Goal: Task Accomplishment & Management: Manage account settings

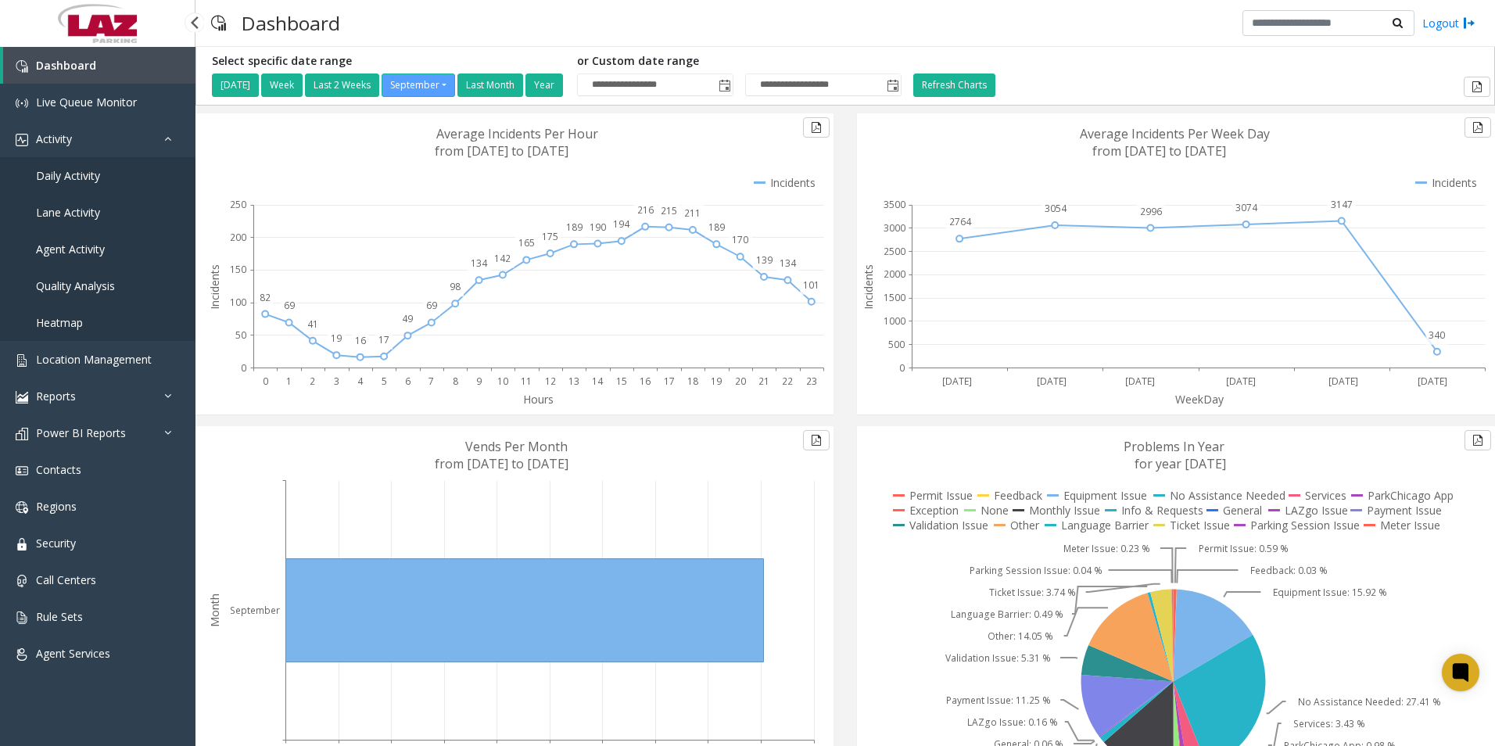
click at [77, 174] on span "Daily Activity" at bounding box center [68, 175] width 64 height 15
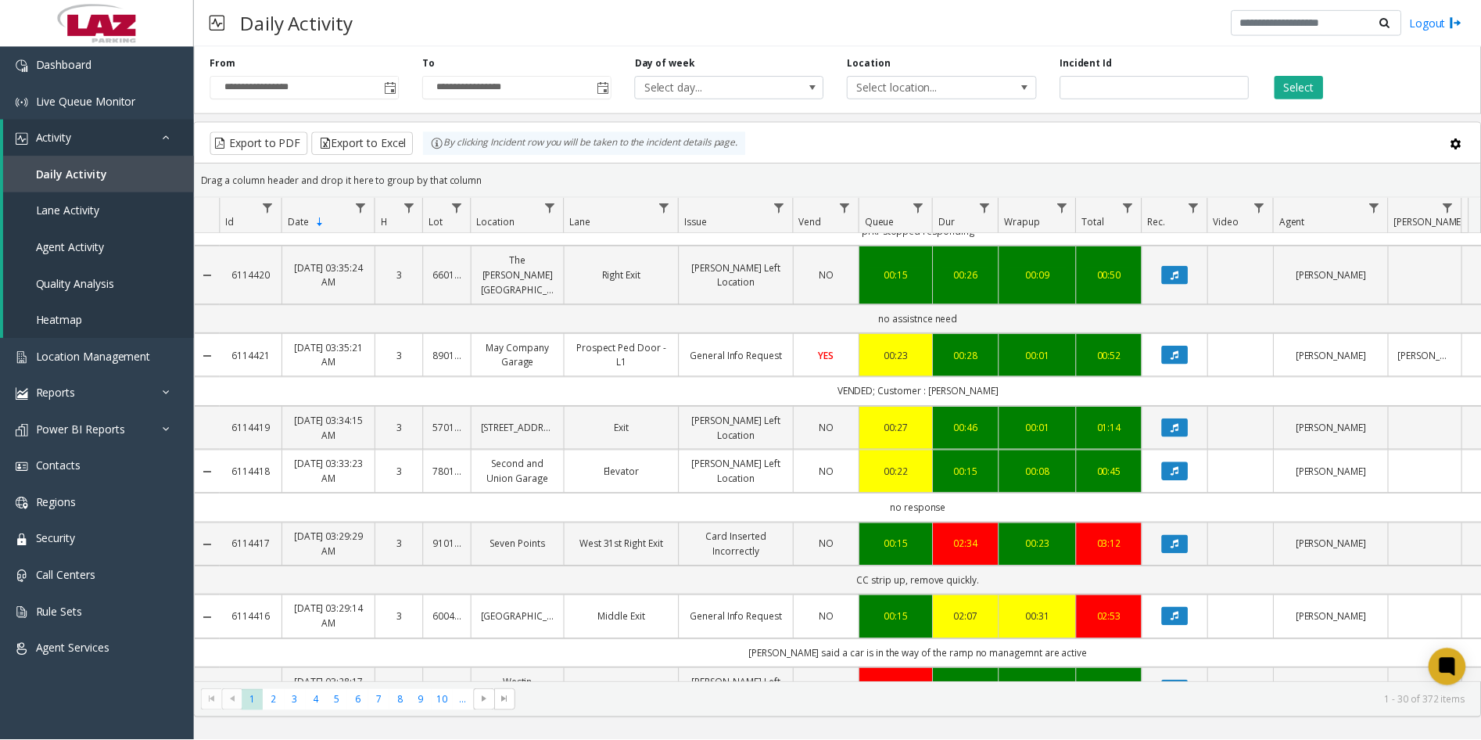
scroll to position [1551, 0]
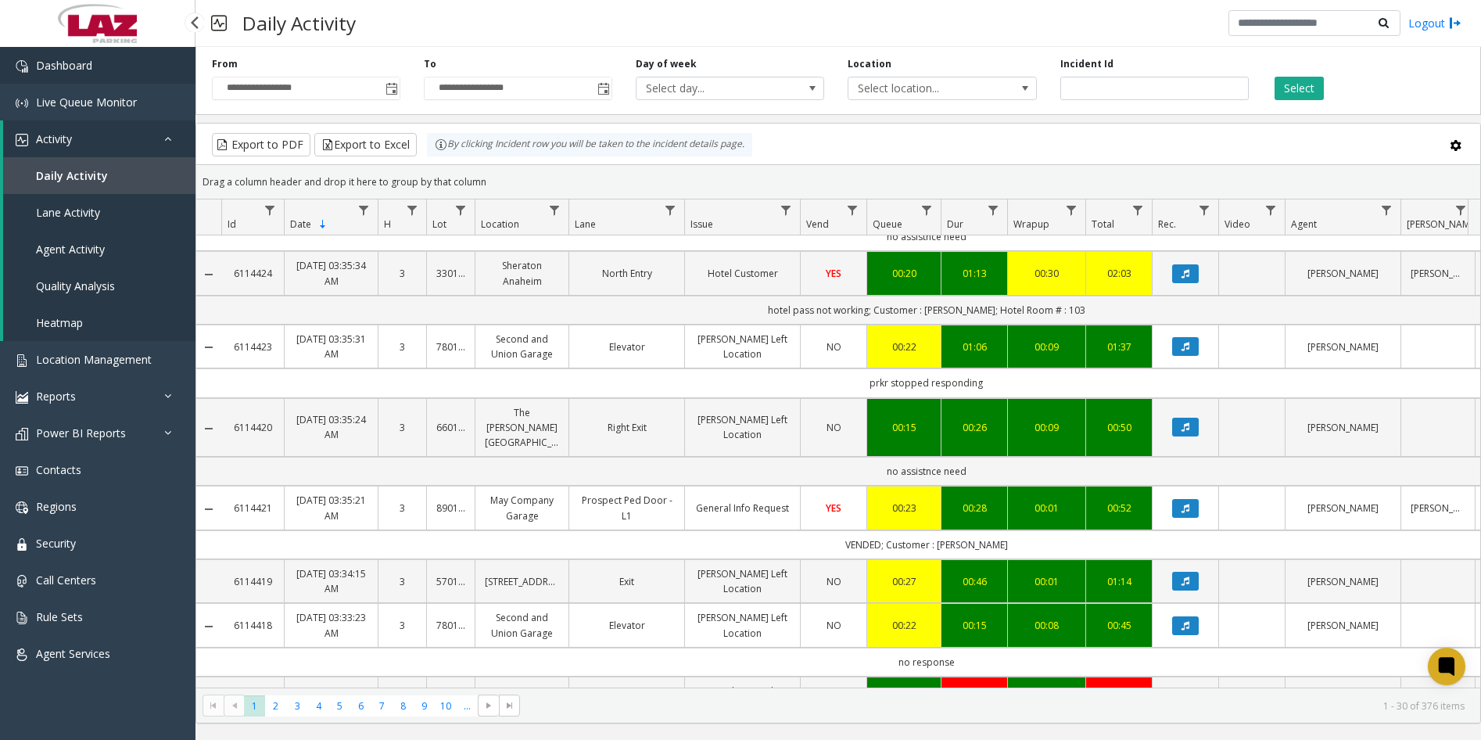
click at [119, 67] on link "Dashboard" at bounding box center [97, 65] width 195 height 37
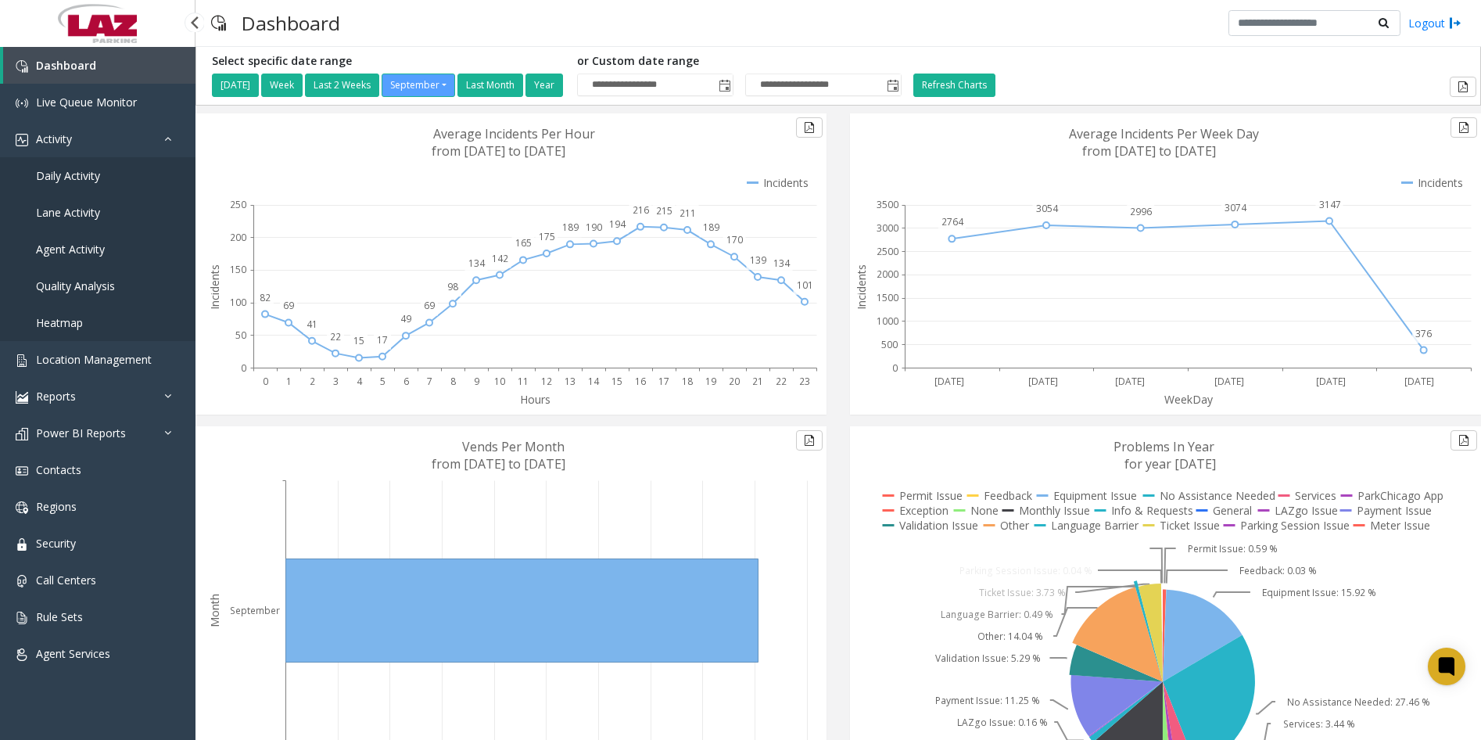
click at [81, 179] on span "Daily Activity" at bounding box center [68, 175] width 64 height 15
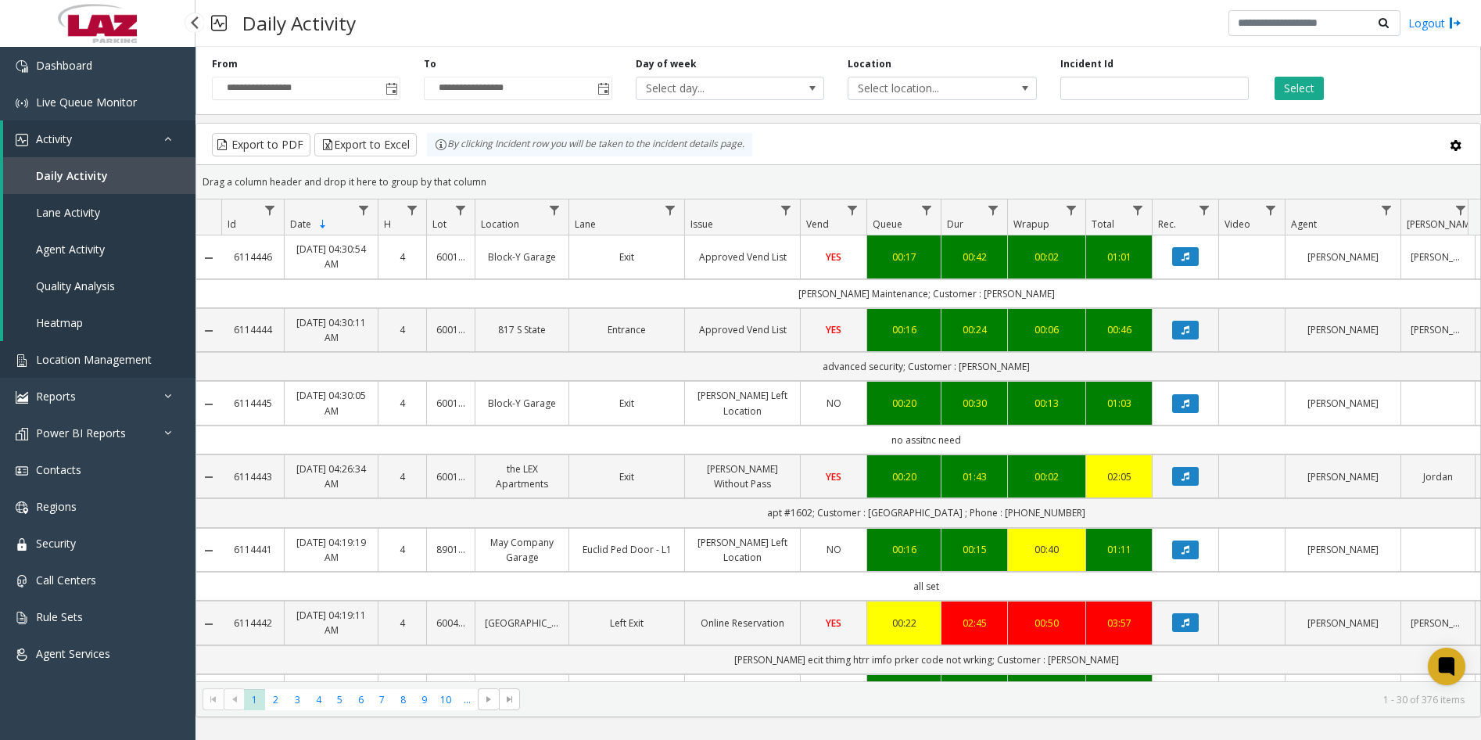
click at [116, 358] on span "Location Management" at bounding box center [94, 359] width 116 height 15
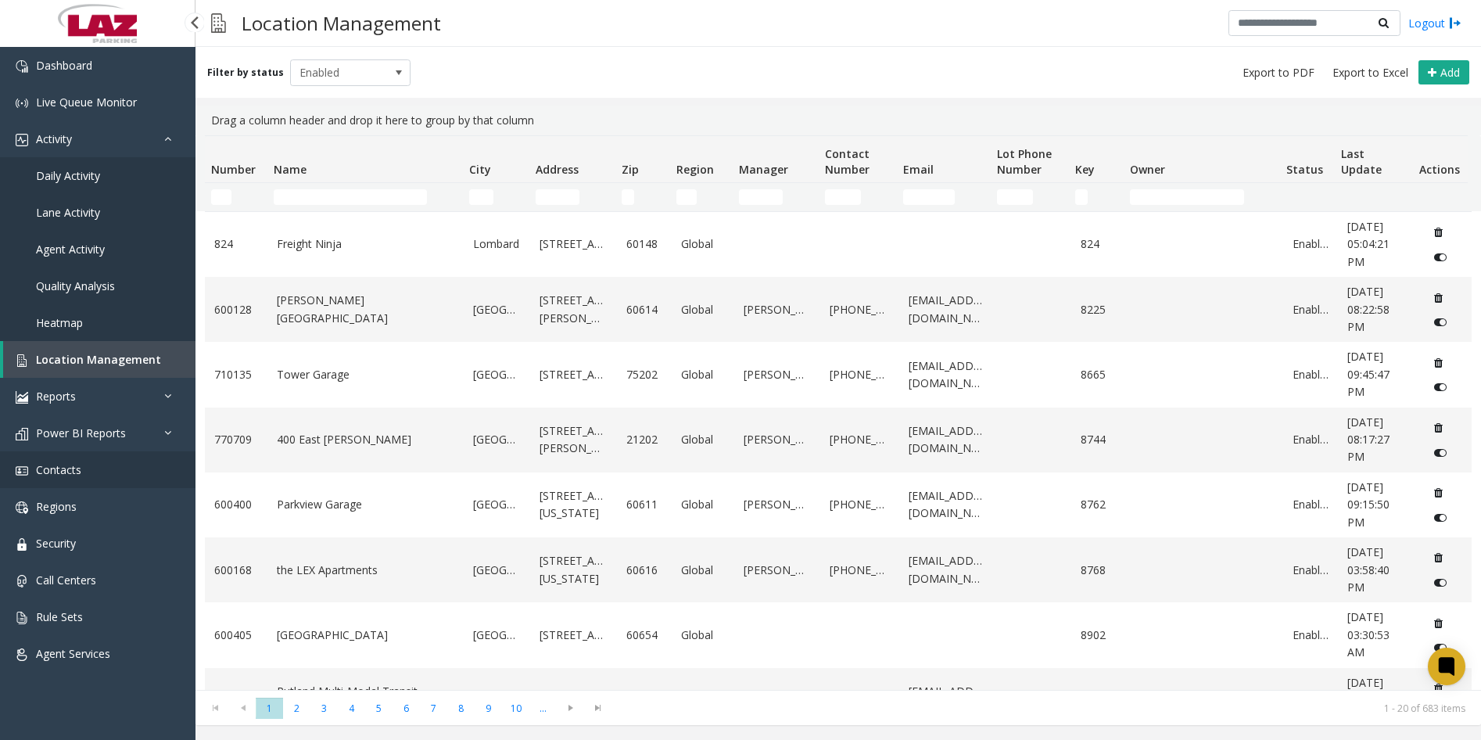
click at [81, 482] on link "Contacts" at bounding box center [97, 469] width 195 height 37
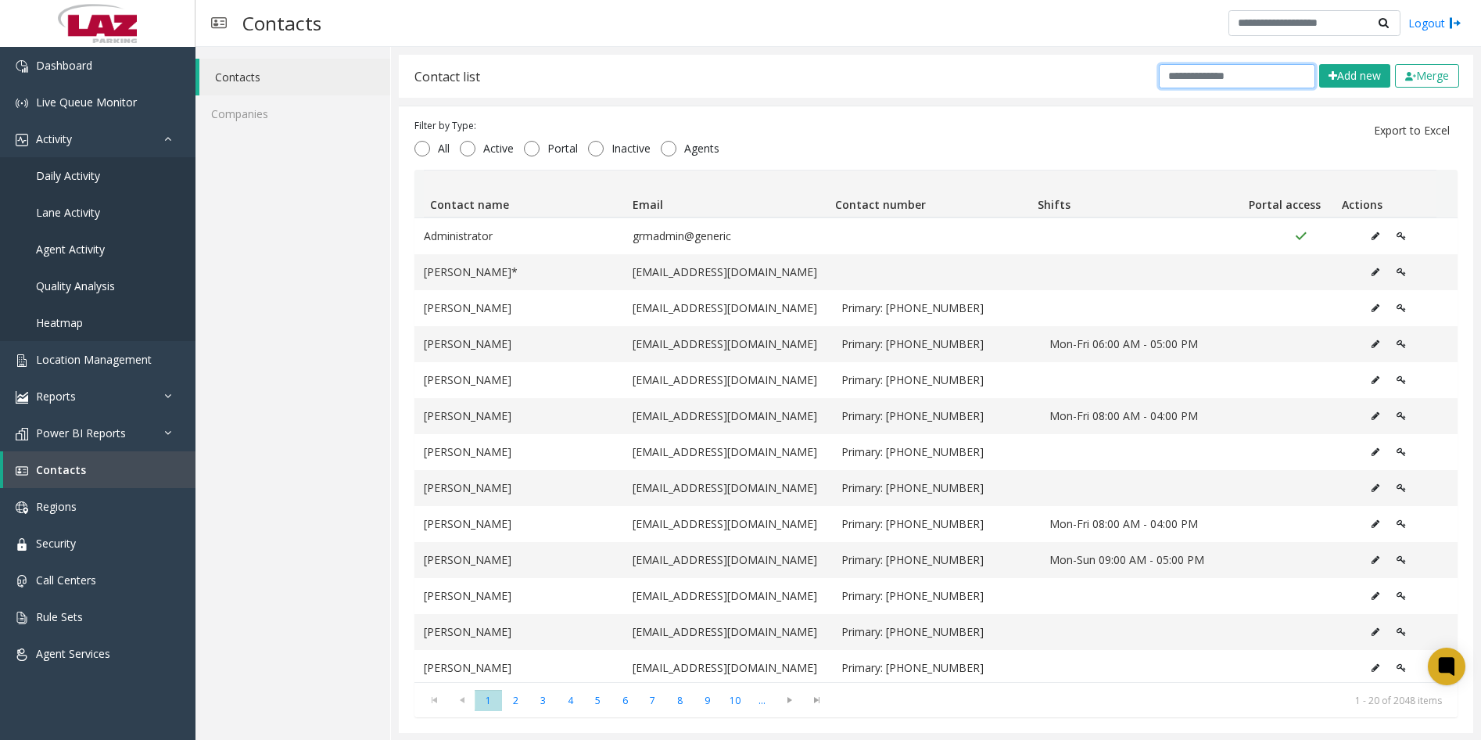
click at [1275, 83] on input "text" at bounding box center [1237, 76] width 156 height 24
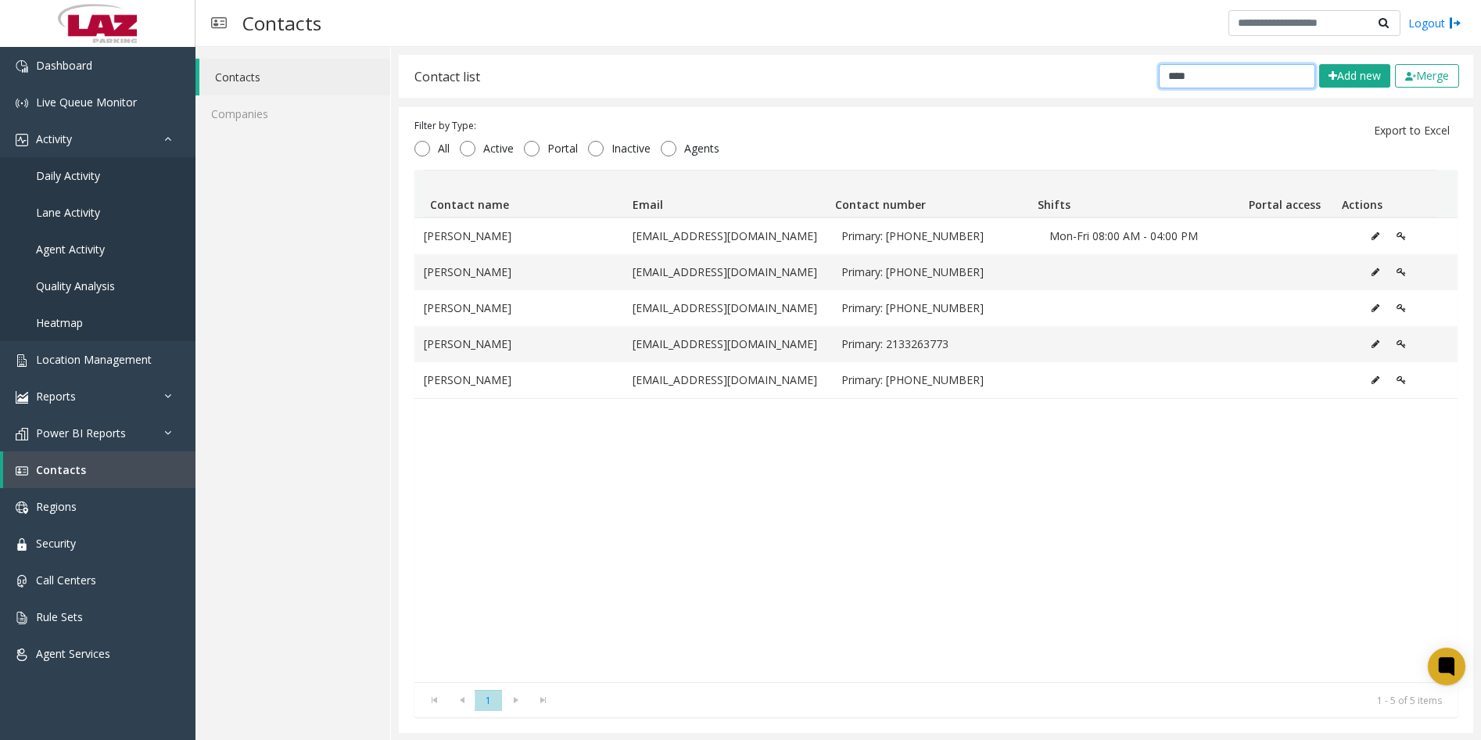
type input "****"
click at [101, 178] on link "Daily Activity" at bounding box center [97, 175] width 195 height 37
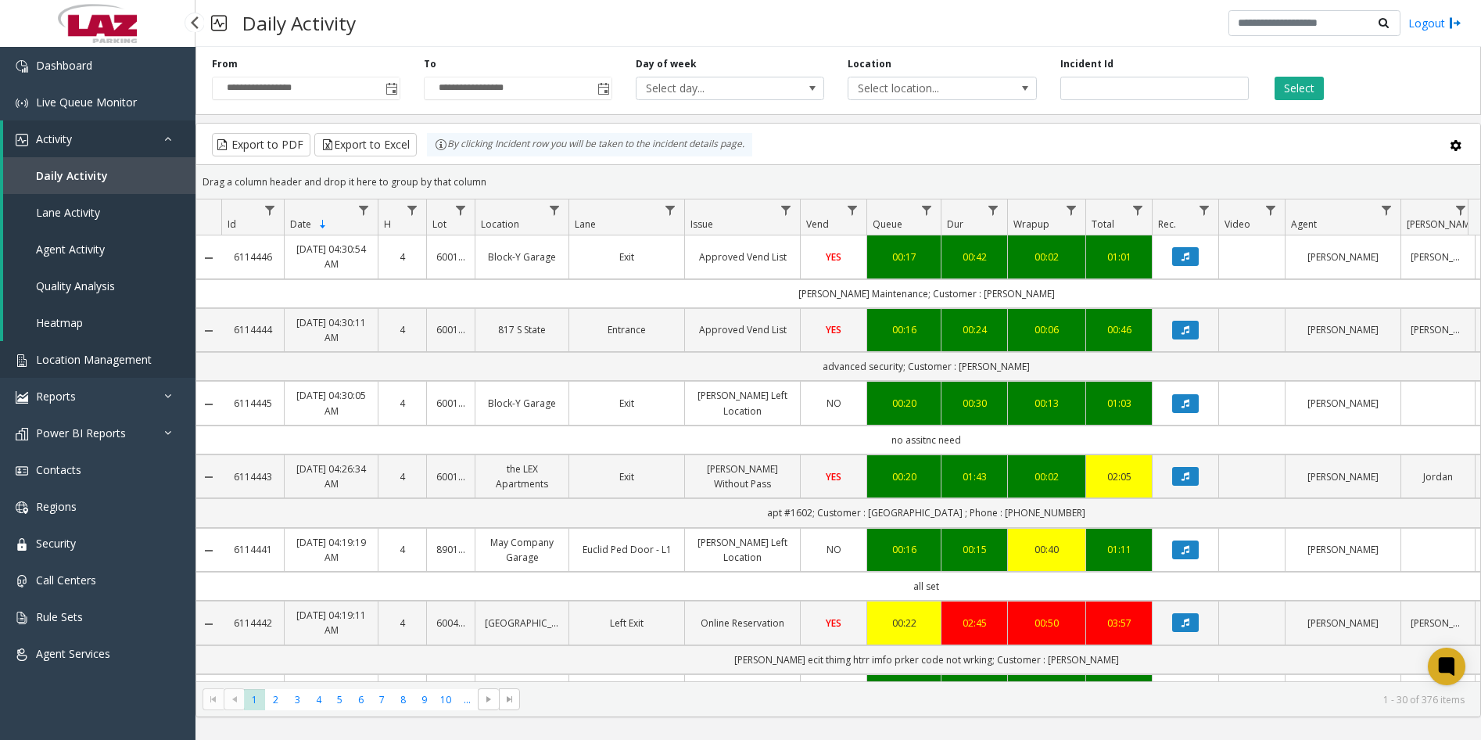
click at [138, 357] on span "Location Management" at bounding box center [94, 359] width 116 height 15
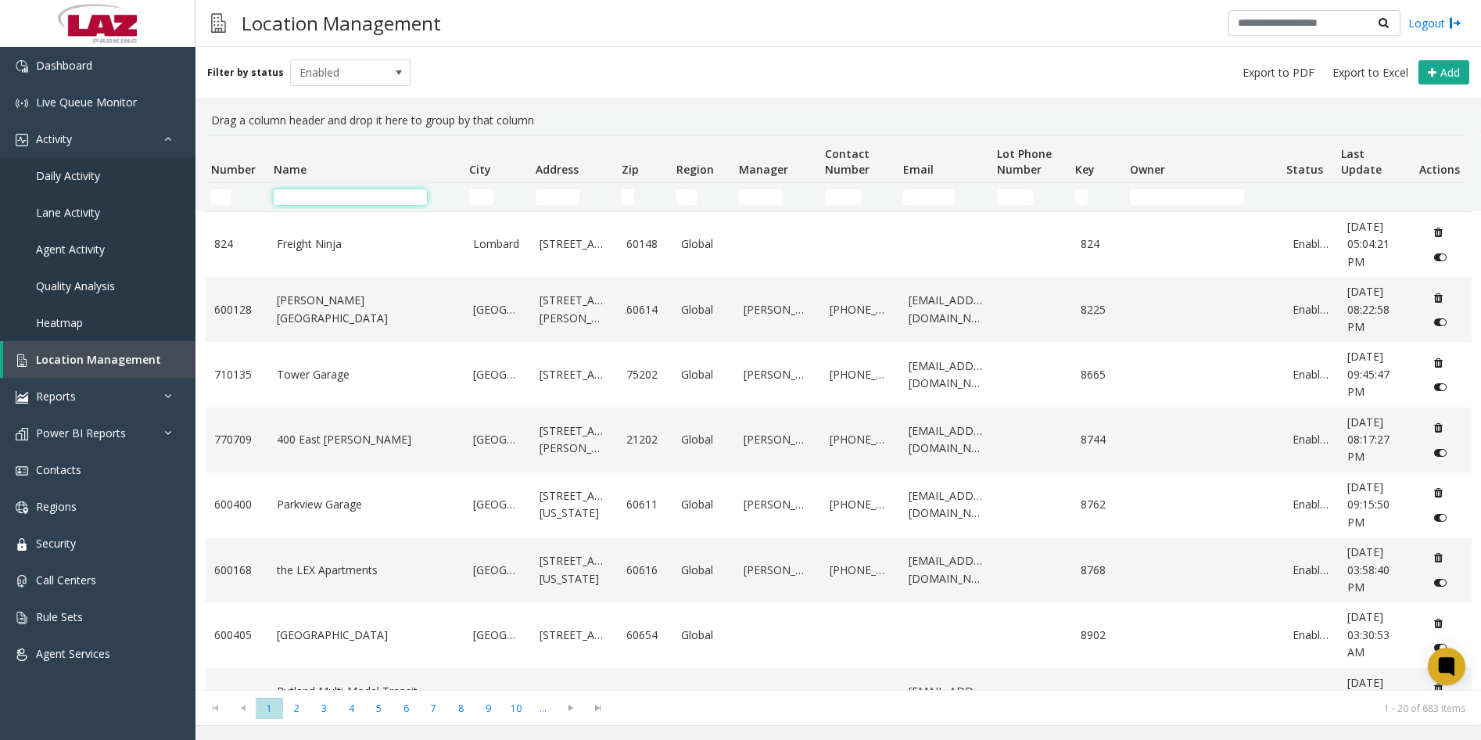
click at [364, 195] on input "Name Filter" at bounding box center [350, 197] width 153 height 16
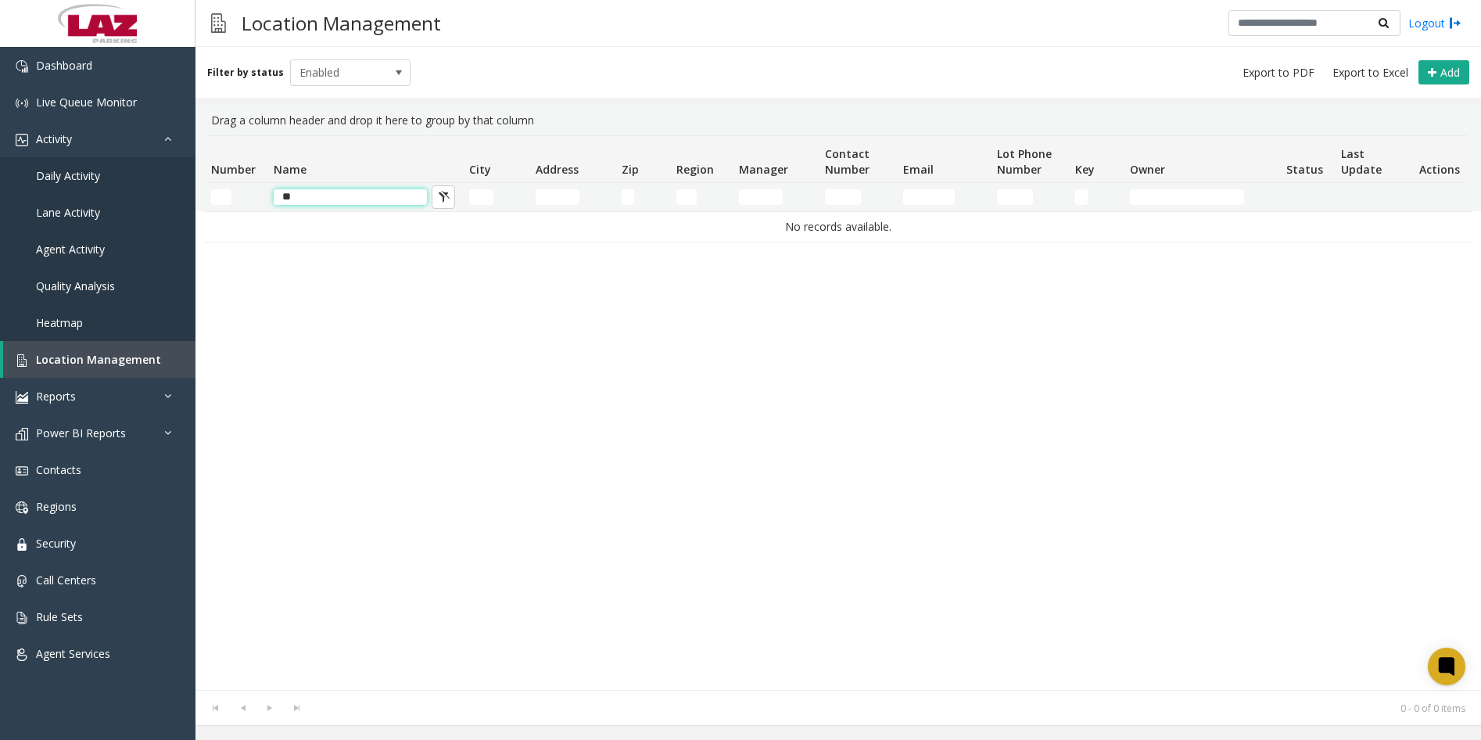
type input "*"
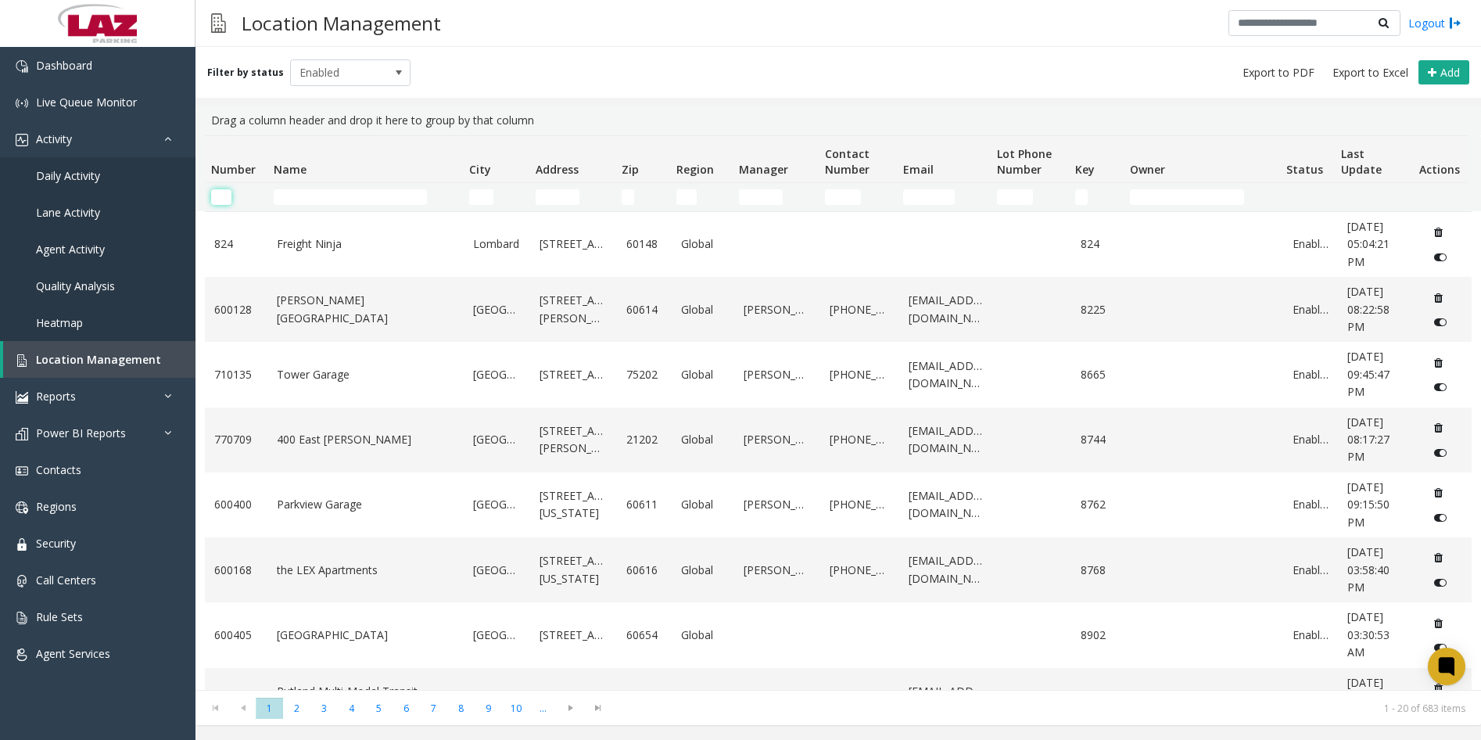
click at [224, 194] on input "Number Filter" at bounding box center [221, 197] width 20 height 16
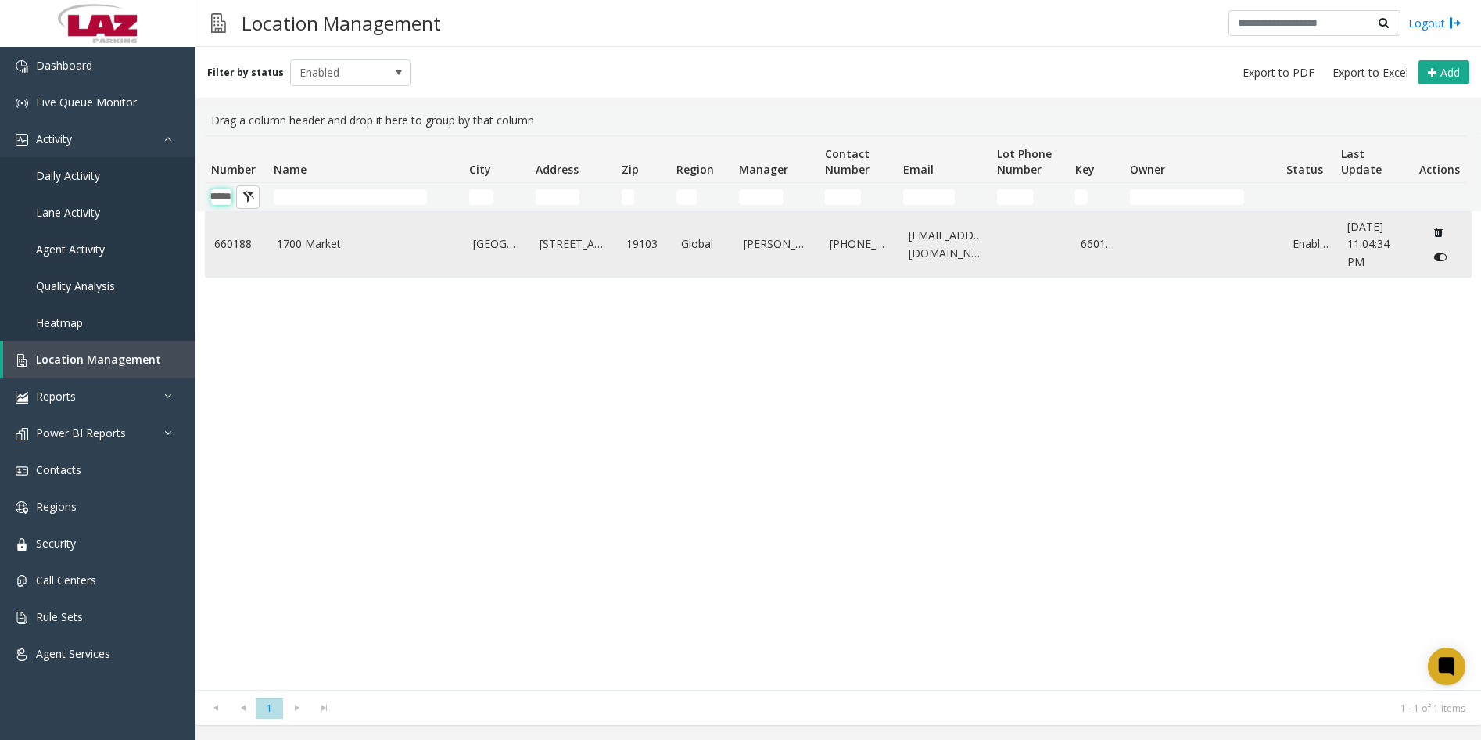
type input "******"
click at [396, 247] on link "1700 Market" at bounding box center [366, 243] width 178 height 17
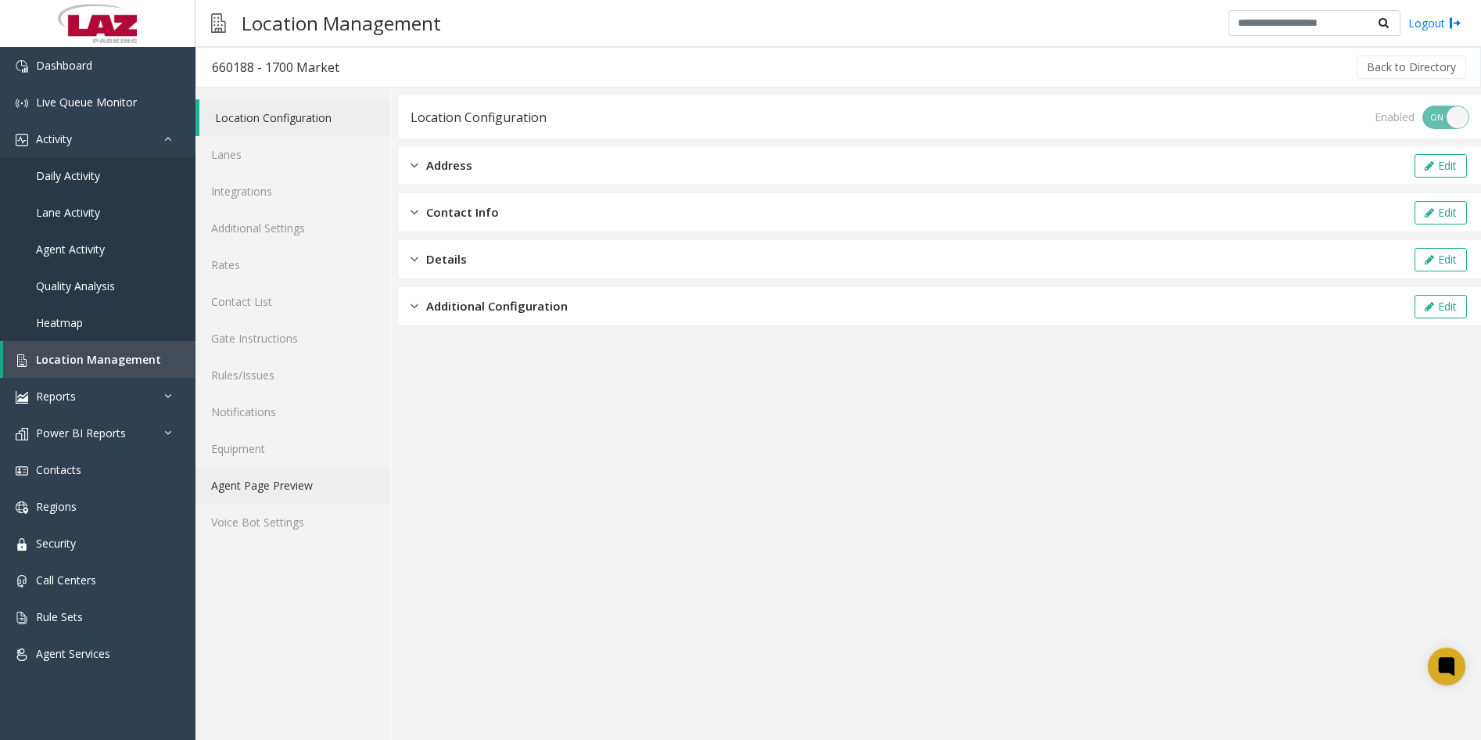
click at [269, 486] on link "Agent Page Preview" at bounding box center [292, 485] width 195 height 37
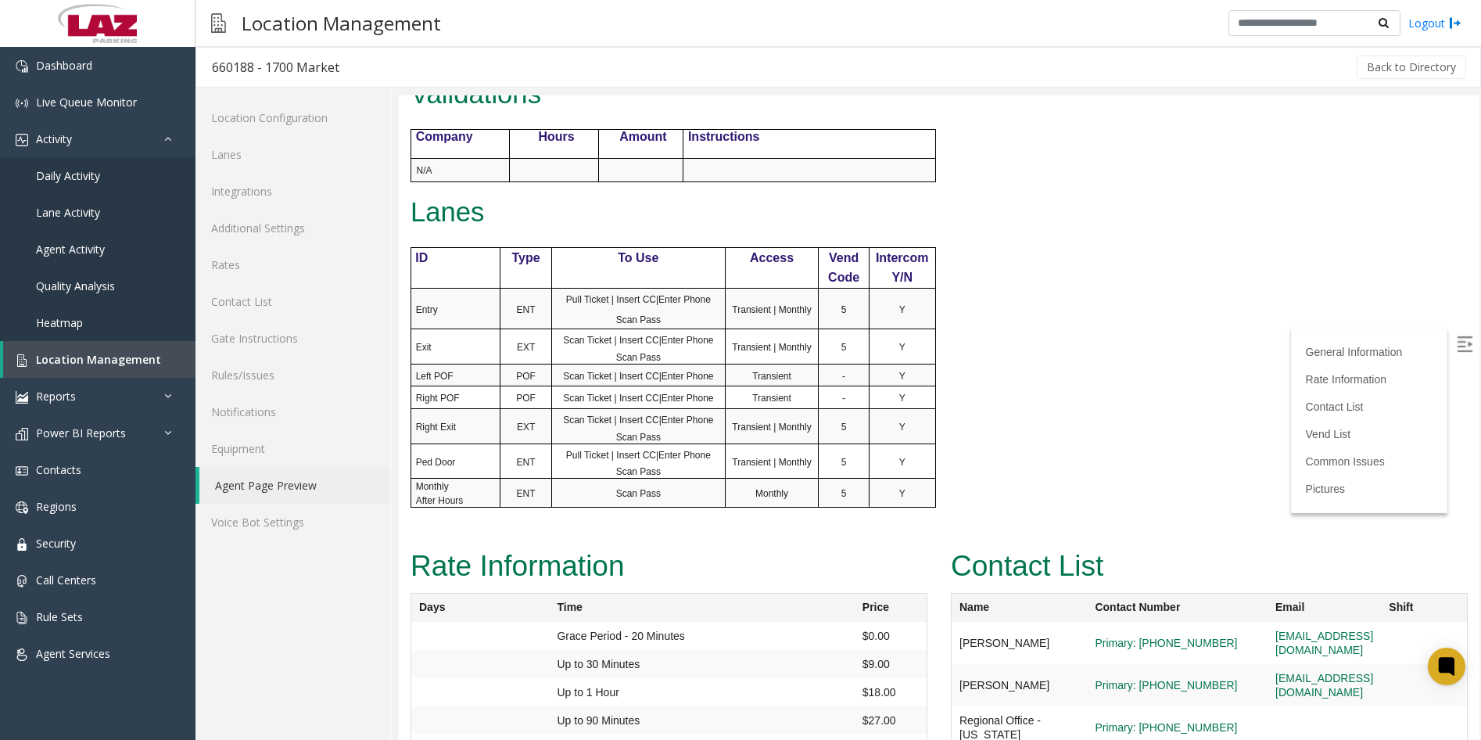
scroll to position [1017, 0]
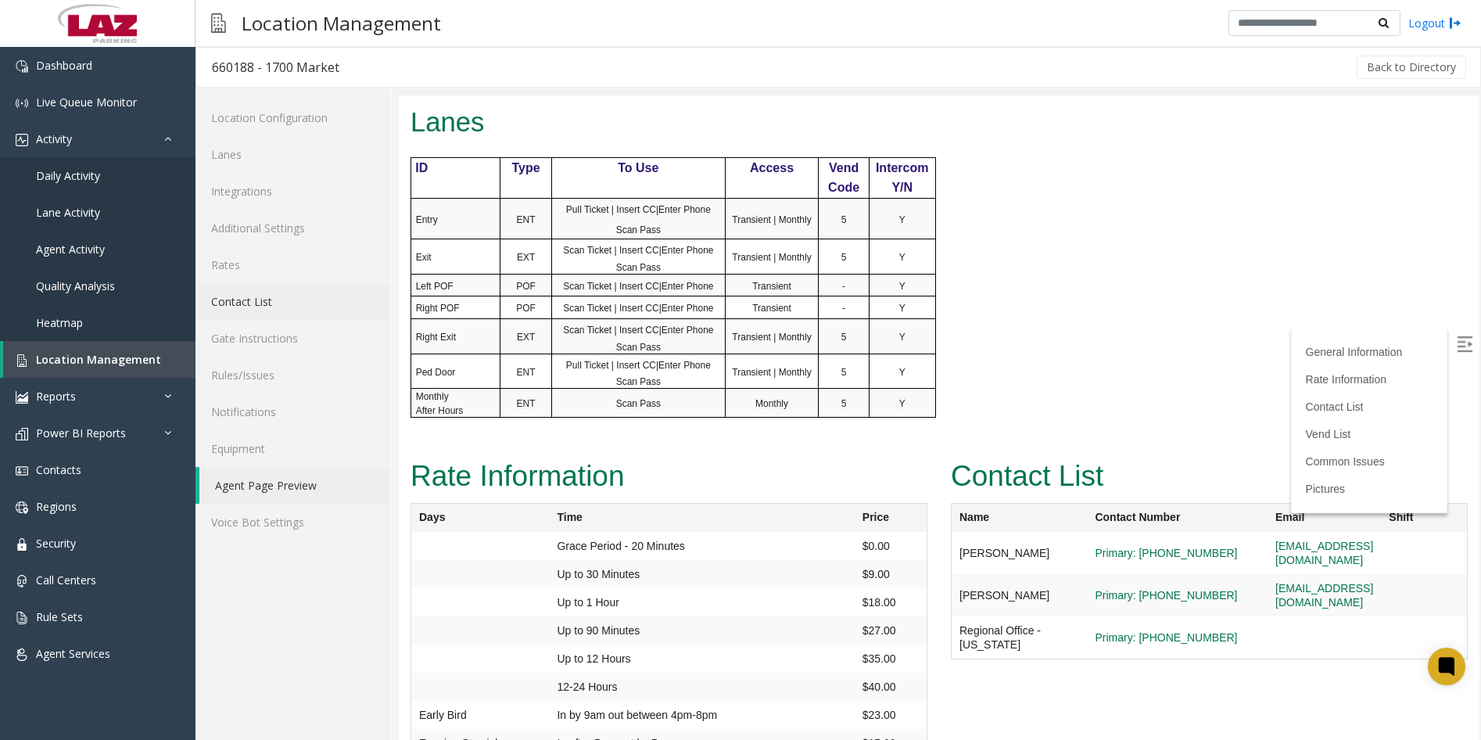
click at [247, 301] on link "Contact List" at bounding box center [292, 301] width 195 height 37
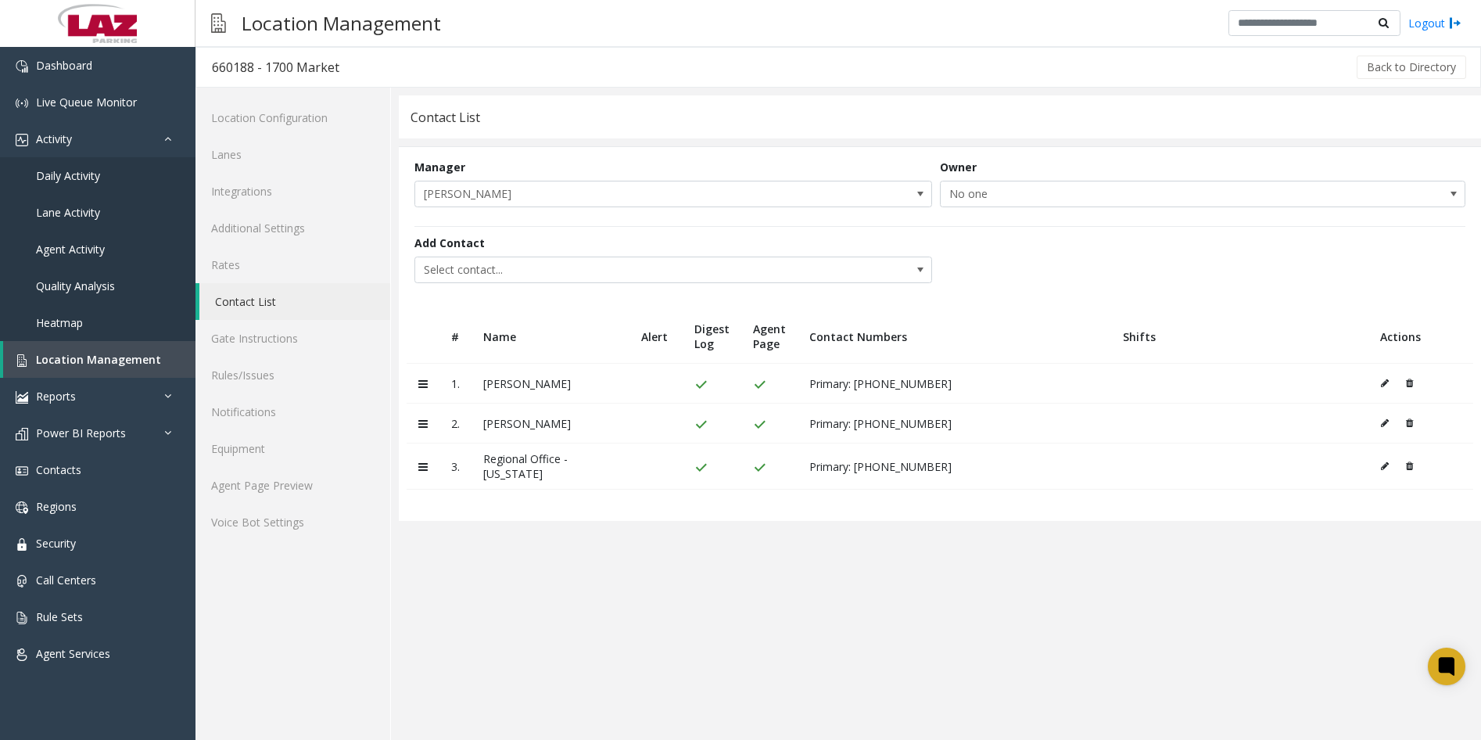
click at [1410, 420] on icon at bounding box center [1409, 422] width 7 height 9
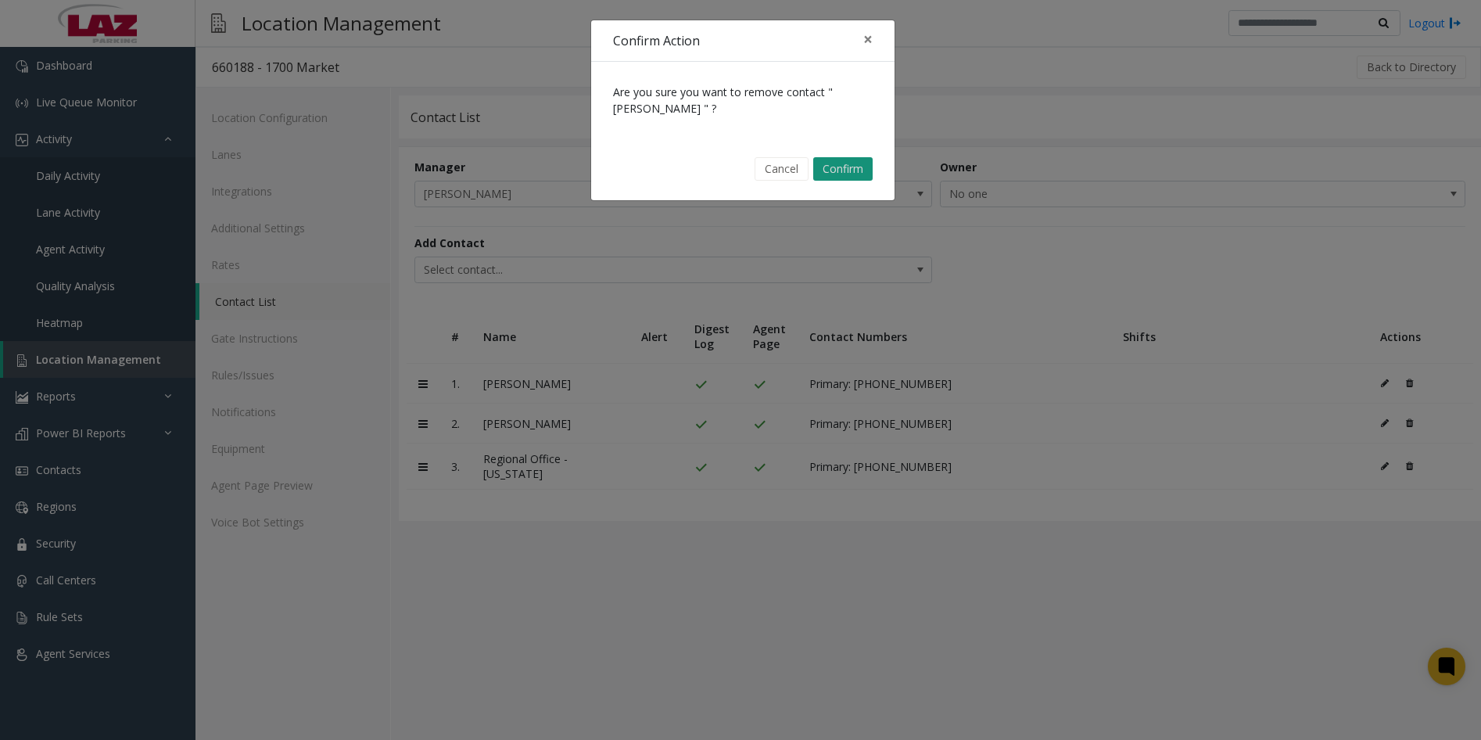
click at [852, 175] on button "Confirm" at bounding box center [842, 168] width 59 height 23
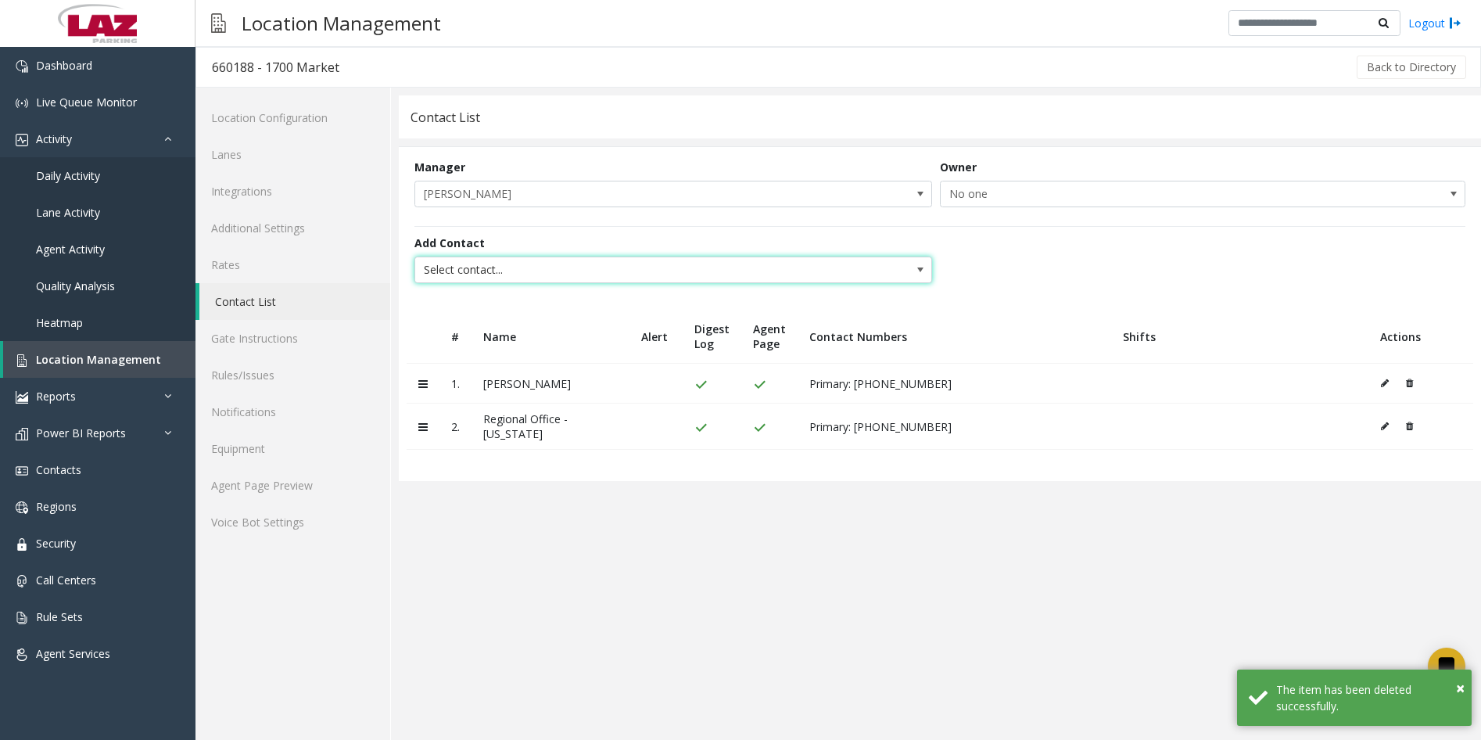
click at [626, 269] on span "Select contact..." at bounding box center [621, 269] width 413 height 25
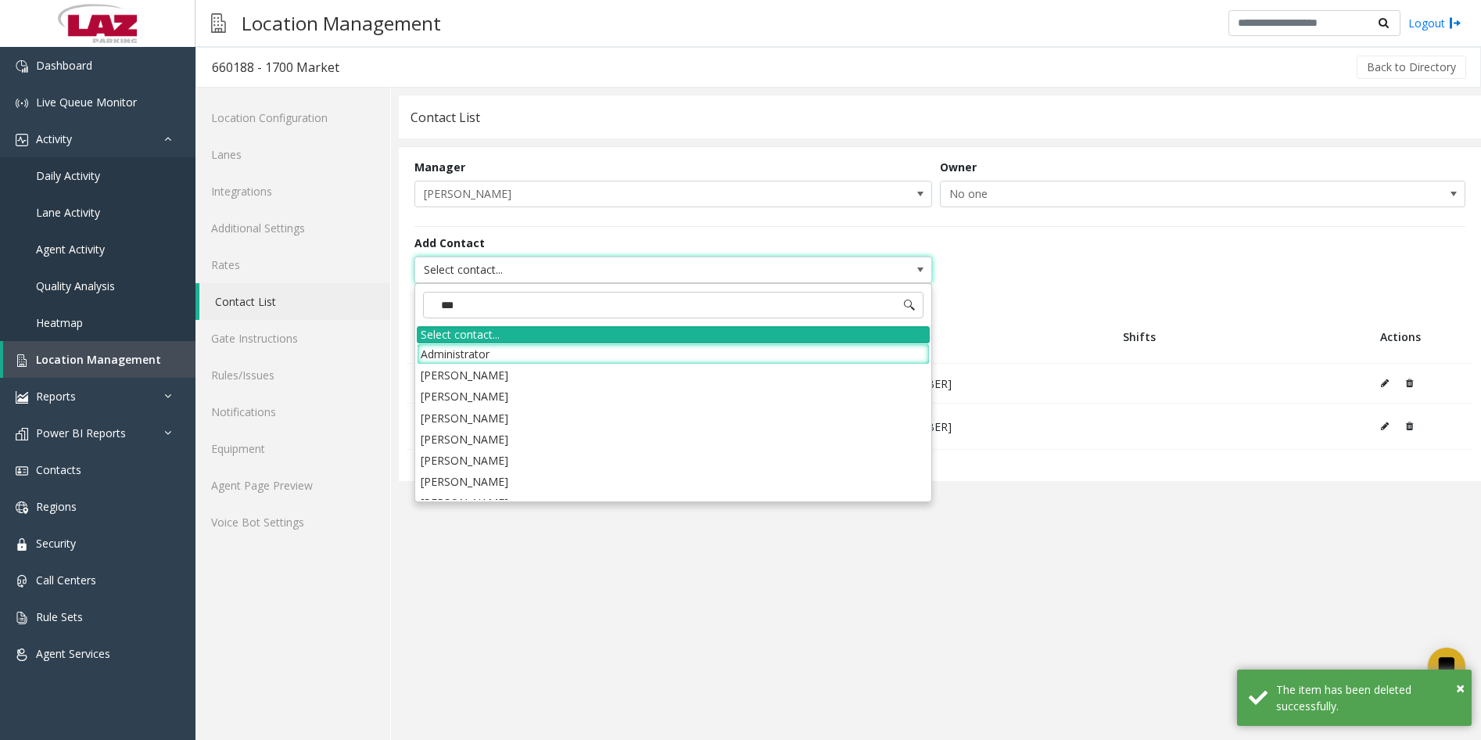
type input "****"
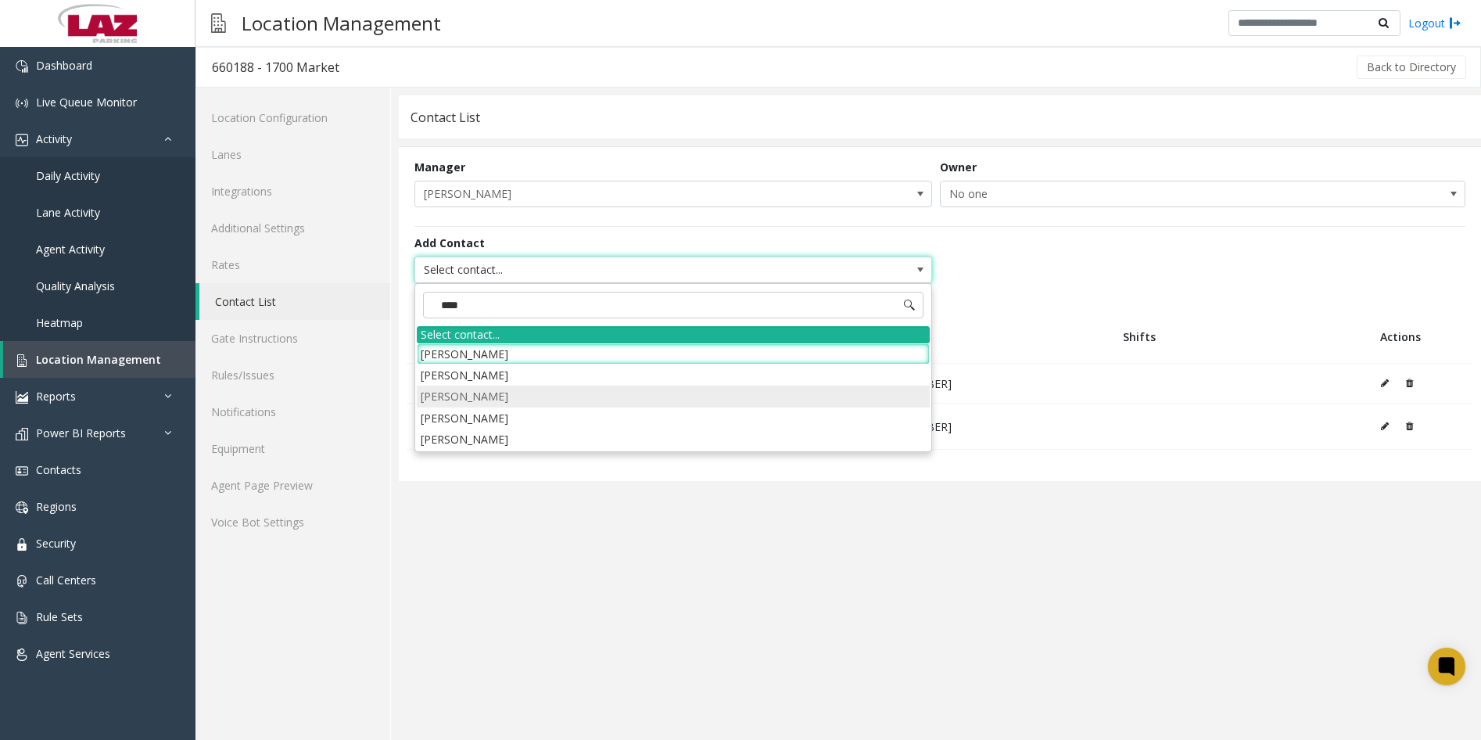
click at [468, 396] on li "[PERSON_NAME]" at bounding box center [673, 396] width 513 height 21
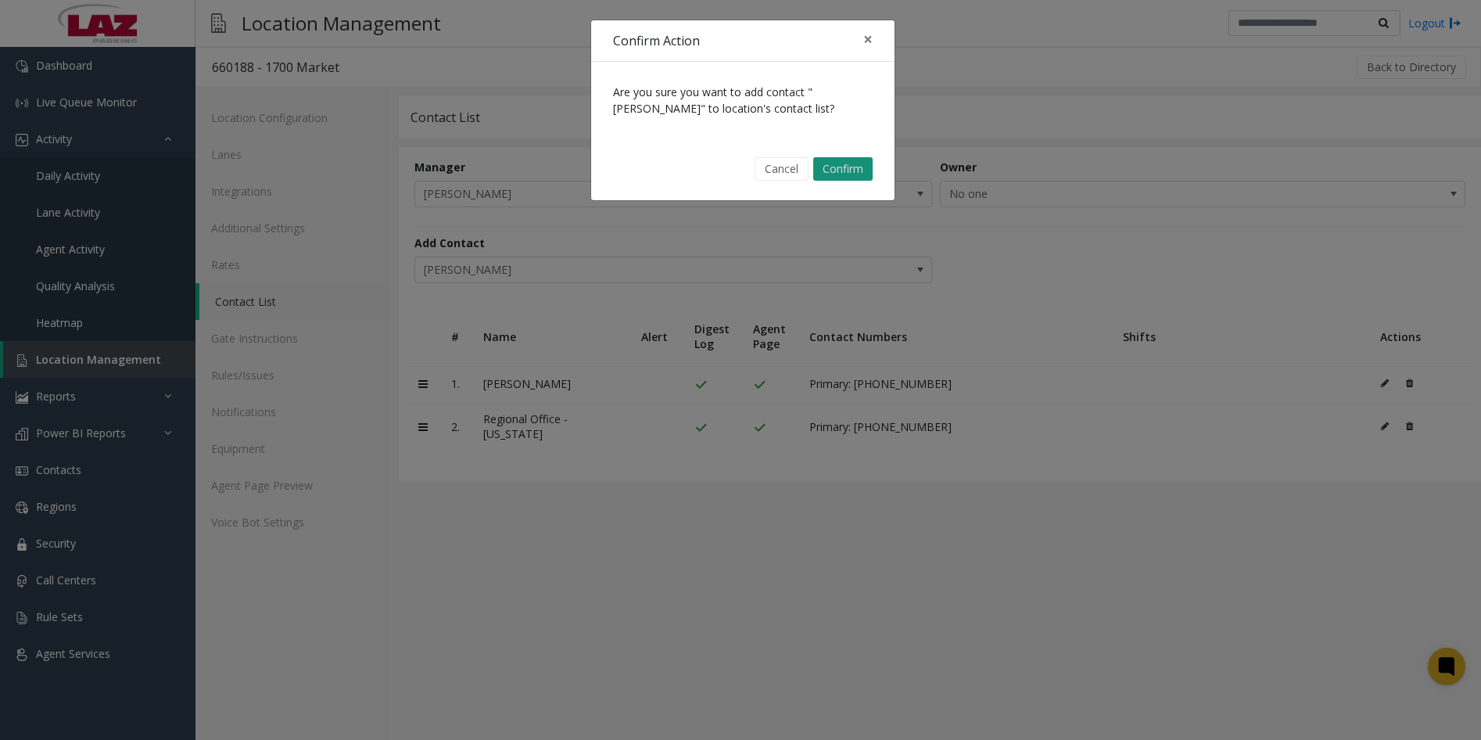
click at [825, 174] on button "Confirm" at bounding box center [842, 168] width 59 height 23
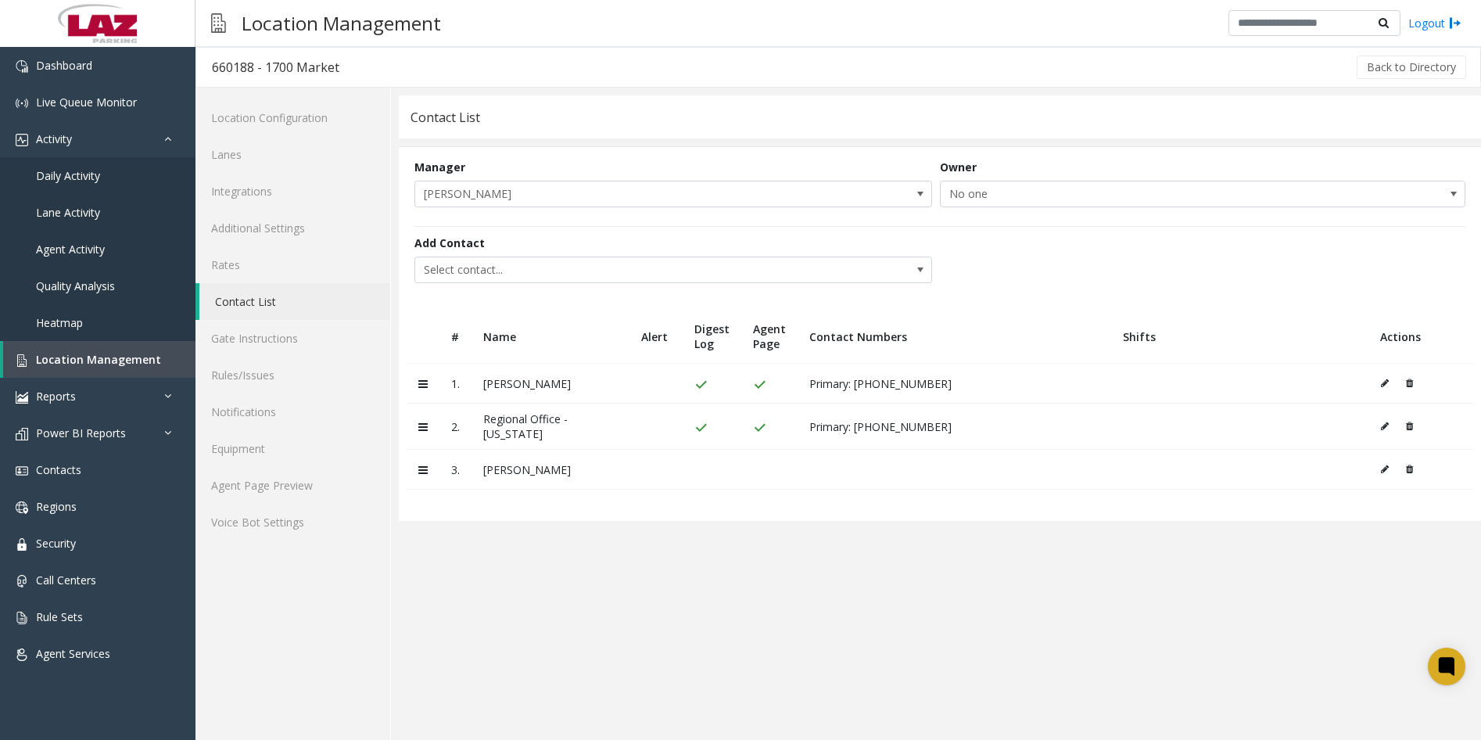
click at [1386, 469] on icon at bounding box center [1385, 468] width 8 height 9
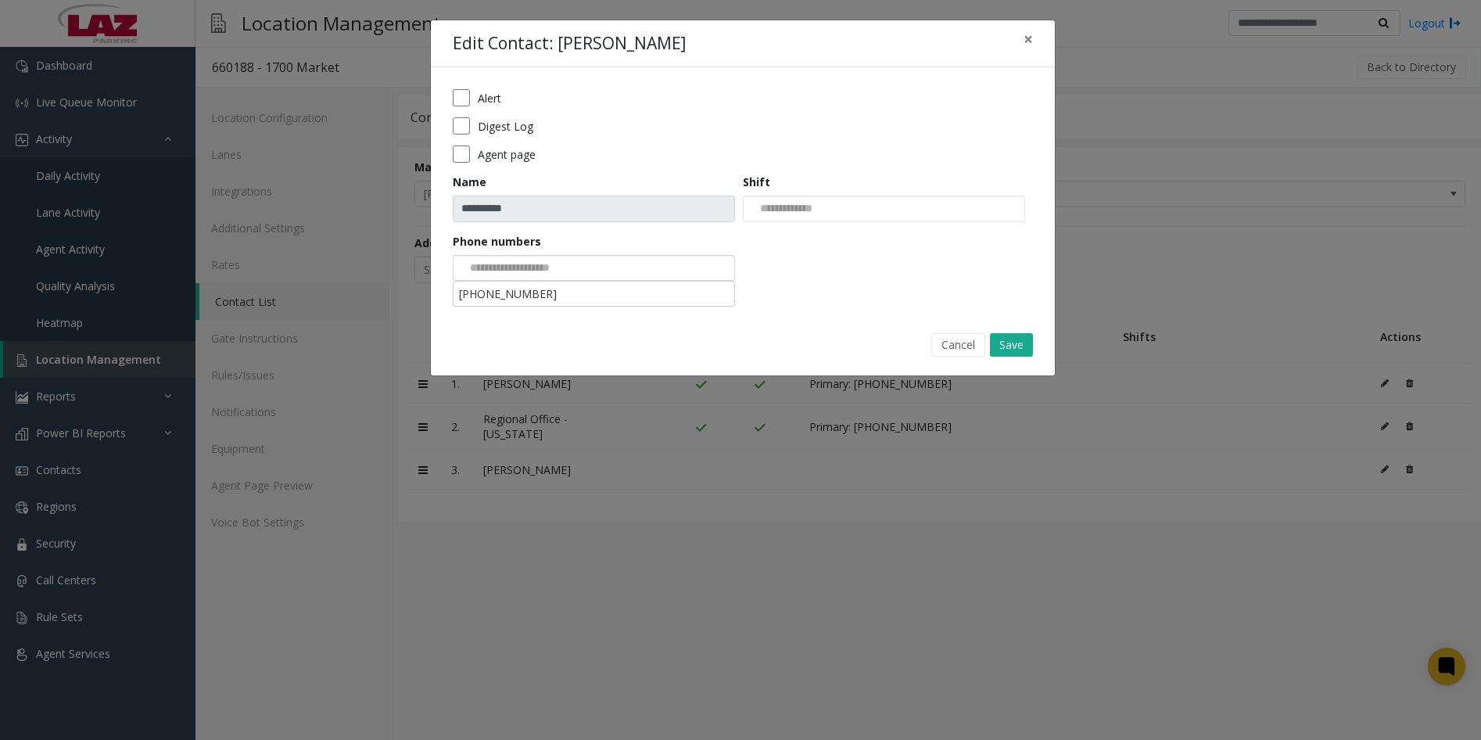
click at [552, 270] on input at bounding box center [513, 268] width 118 height 25
click at [534, 295] on li "[PHONE_NUMBER]" at bounding box center [594, 293] width 278 height 21
click at [507, 130] on label "Digest Log" at bounding box center [506, 126] width 56 height 16
click at [495, 152] on label "Agent page" at bounding box center [507, 154] width 58 height 16
click at [1019, 349] on button "Save" at bounding box center [1011, 344] width 43 height 23
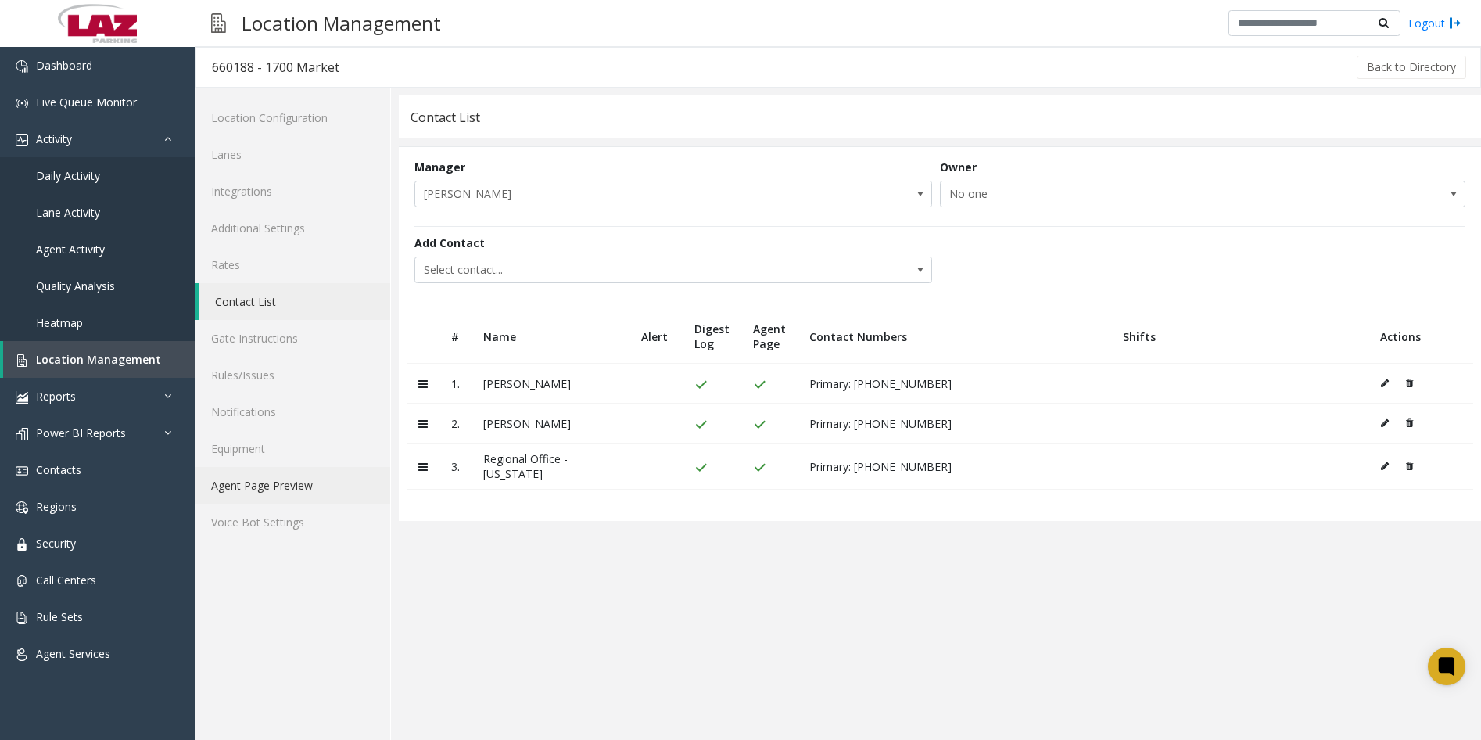
click at [278, 478] on link "Agent Page Preview" at bounding box center [292, 485] width 195 height 37
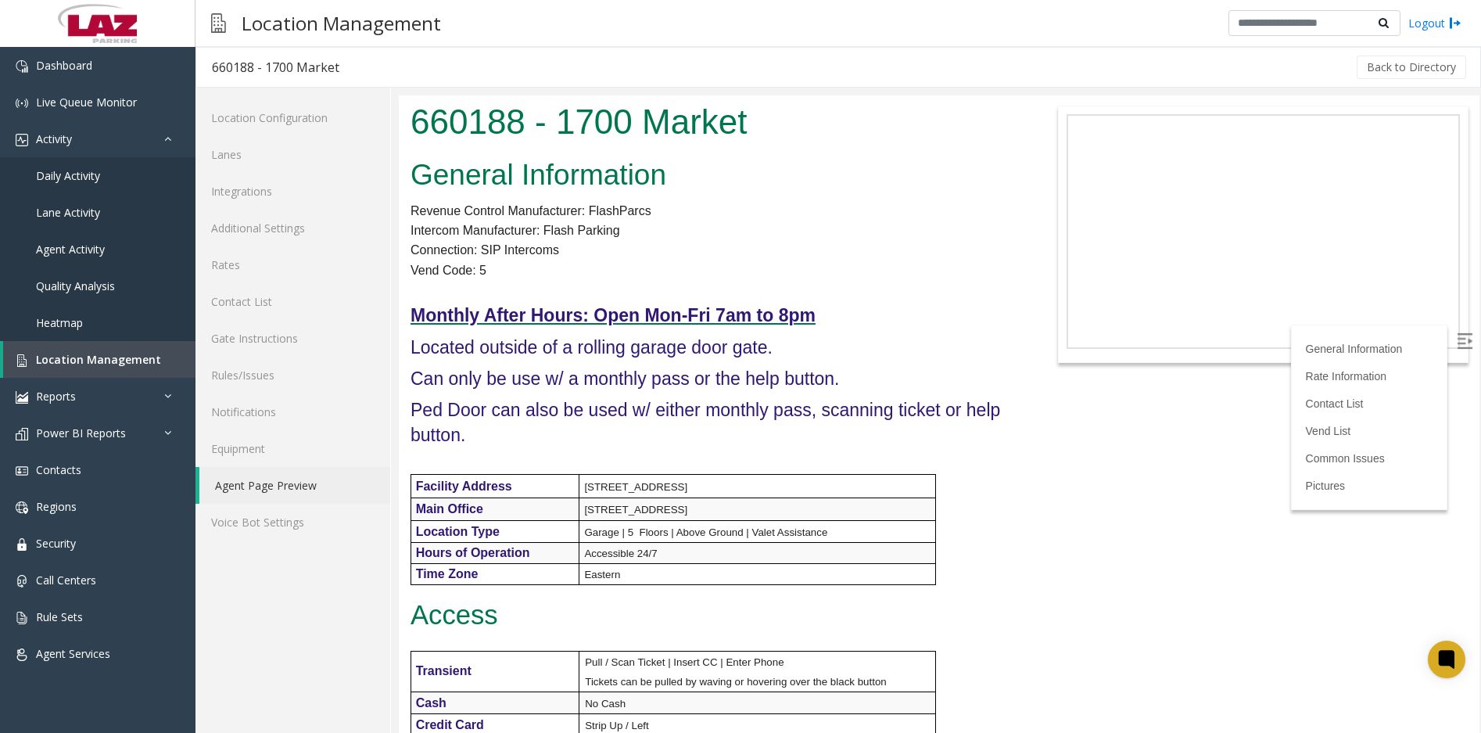
click at [1399, 81] on div "Back to Directory" at bounding box center [911, 67] width 1113 height 39
click at [1399, 65] on button "Back to Directory" at bounding box center [1411, 67] width 109 height 23
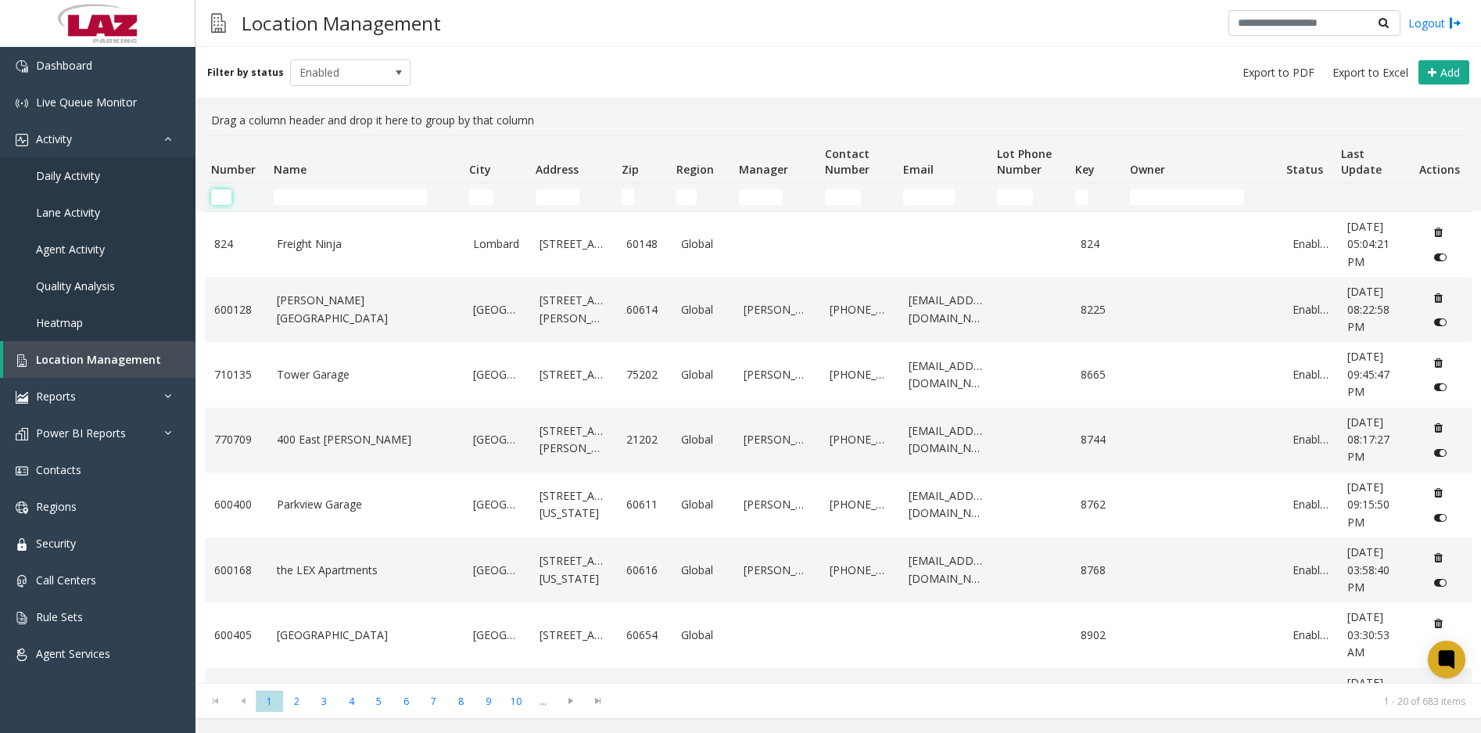
click at [220, 195] on input "Number Filter" at bounding box center [221, 197] width 20 height 16
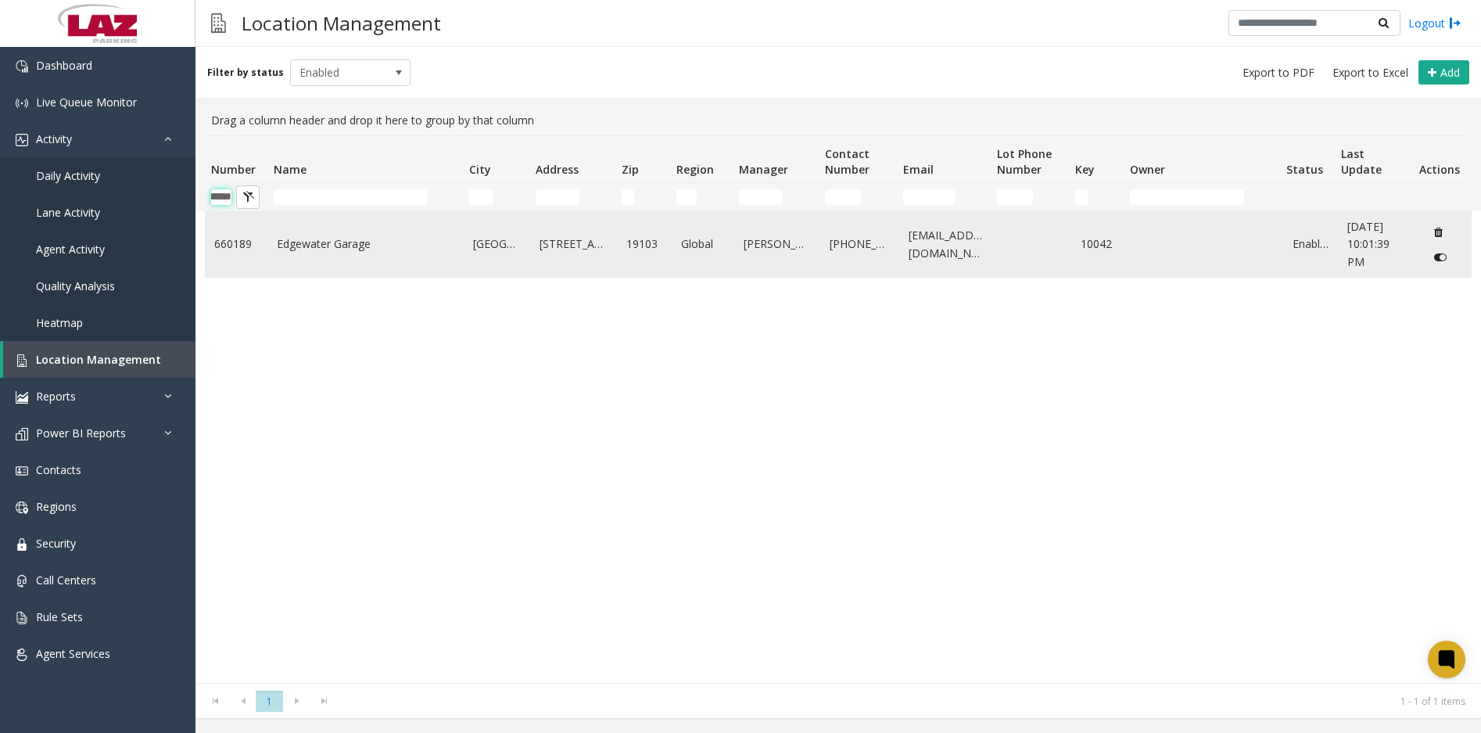
type input "******"
click at [342, 242] on link "Edgewater Garage" at bounding box center [366, 243] width 178 height 17
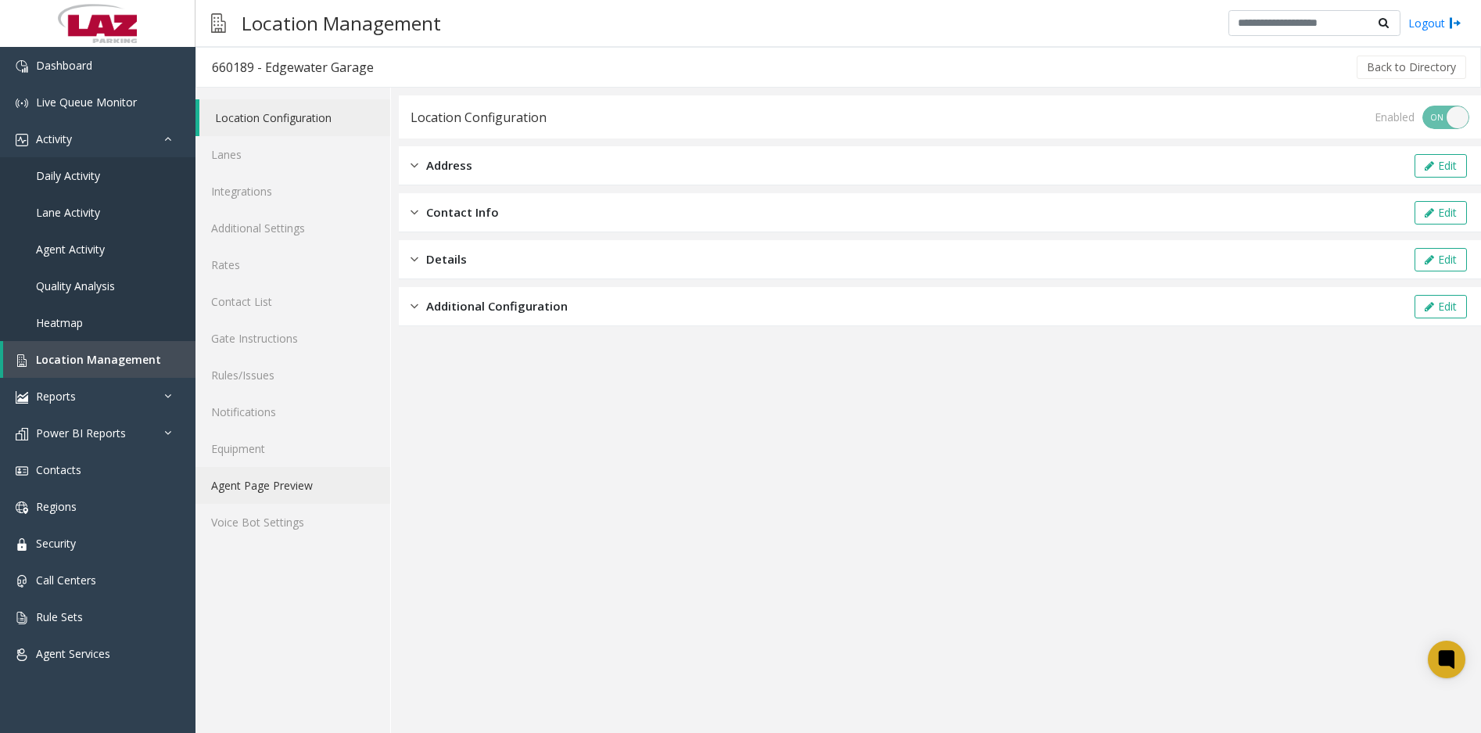
click at [281, 488] on link "Agent Page Preview" at bounding box center [292, 485] width 195 height 37
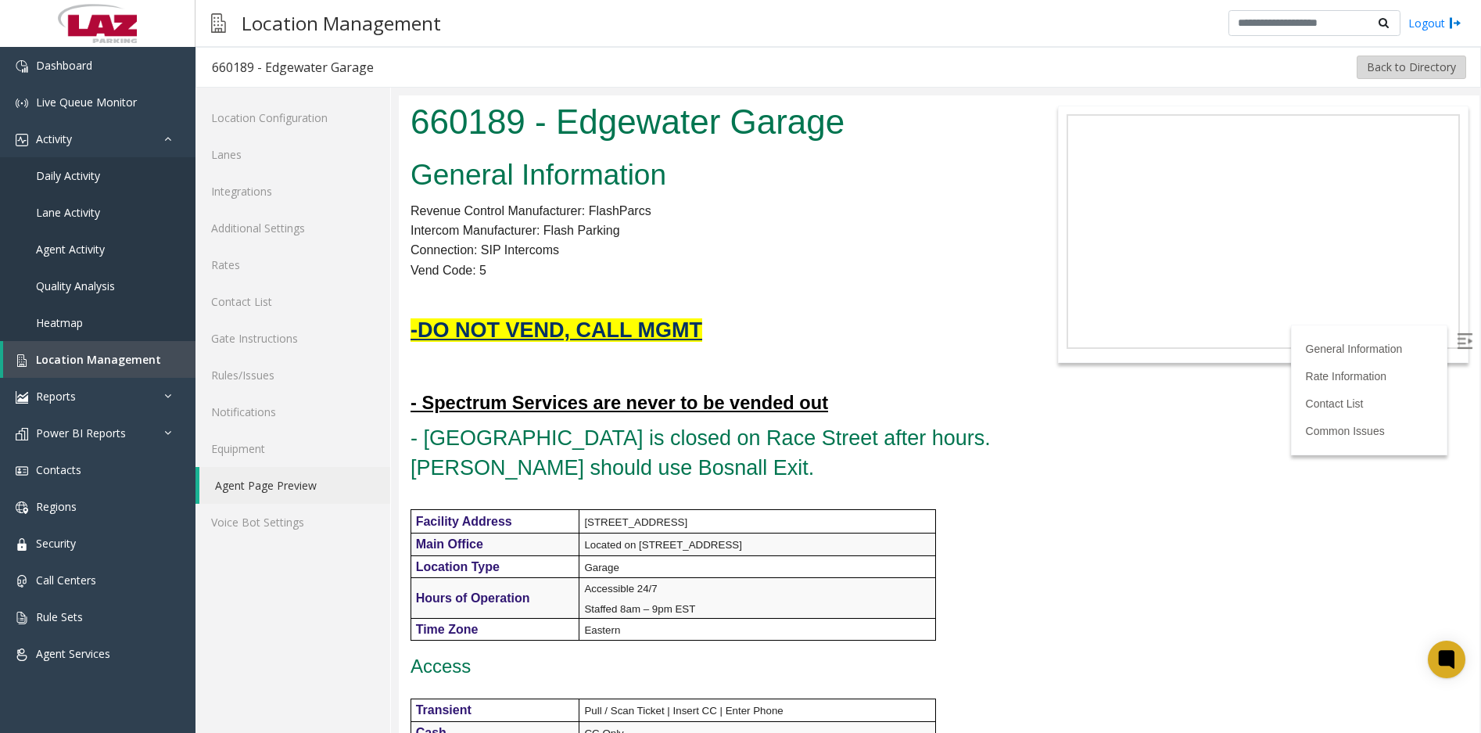
click at [1379, 70] on button "Back to Directory" at bounding box center [1411, 67] width 109 height 23
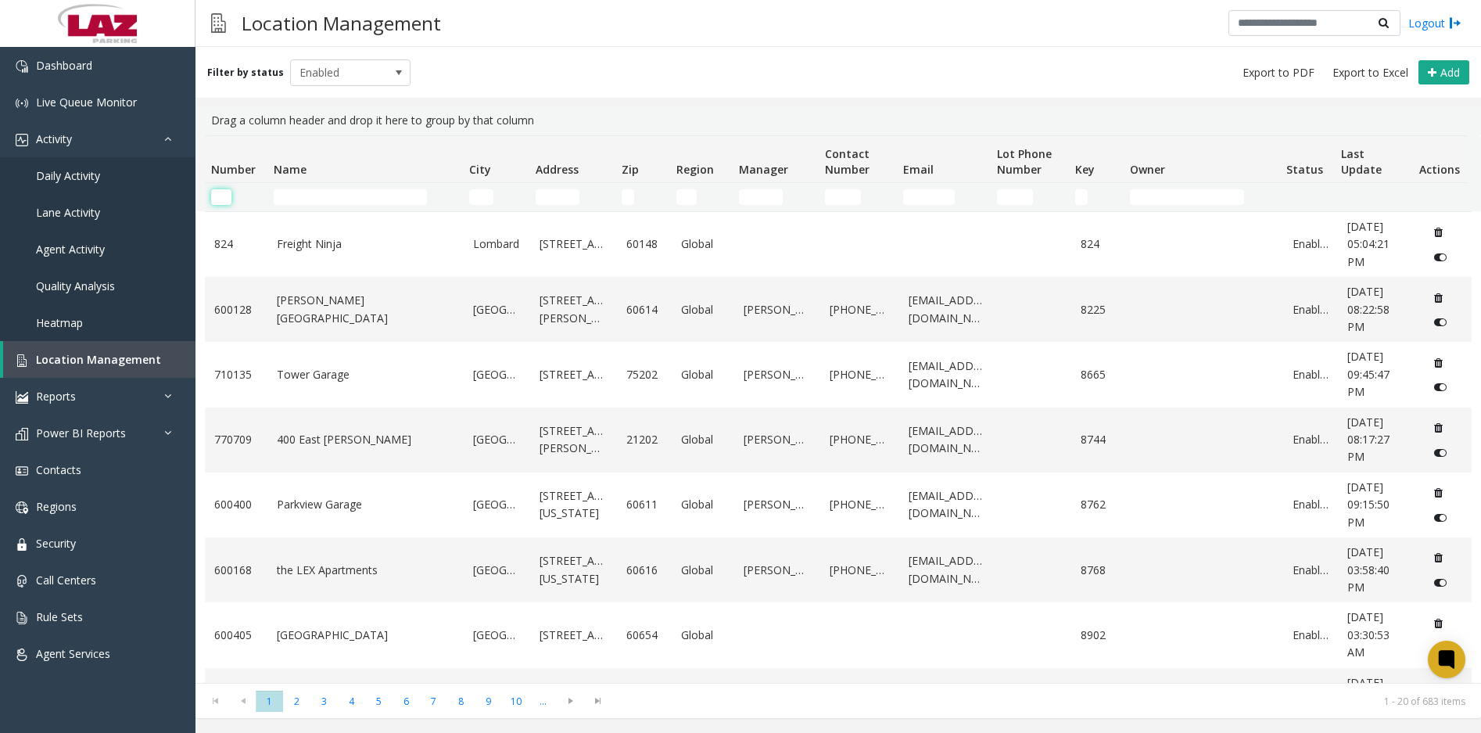
click at [230, 198] on input "Number Filter" at bounding box center [221, 197] width 20 height 16
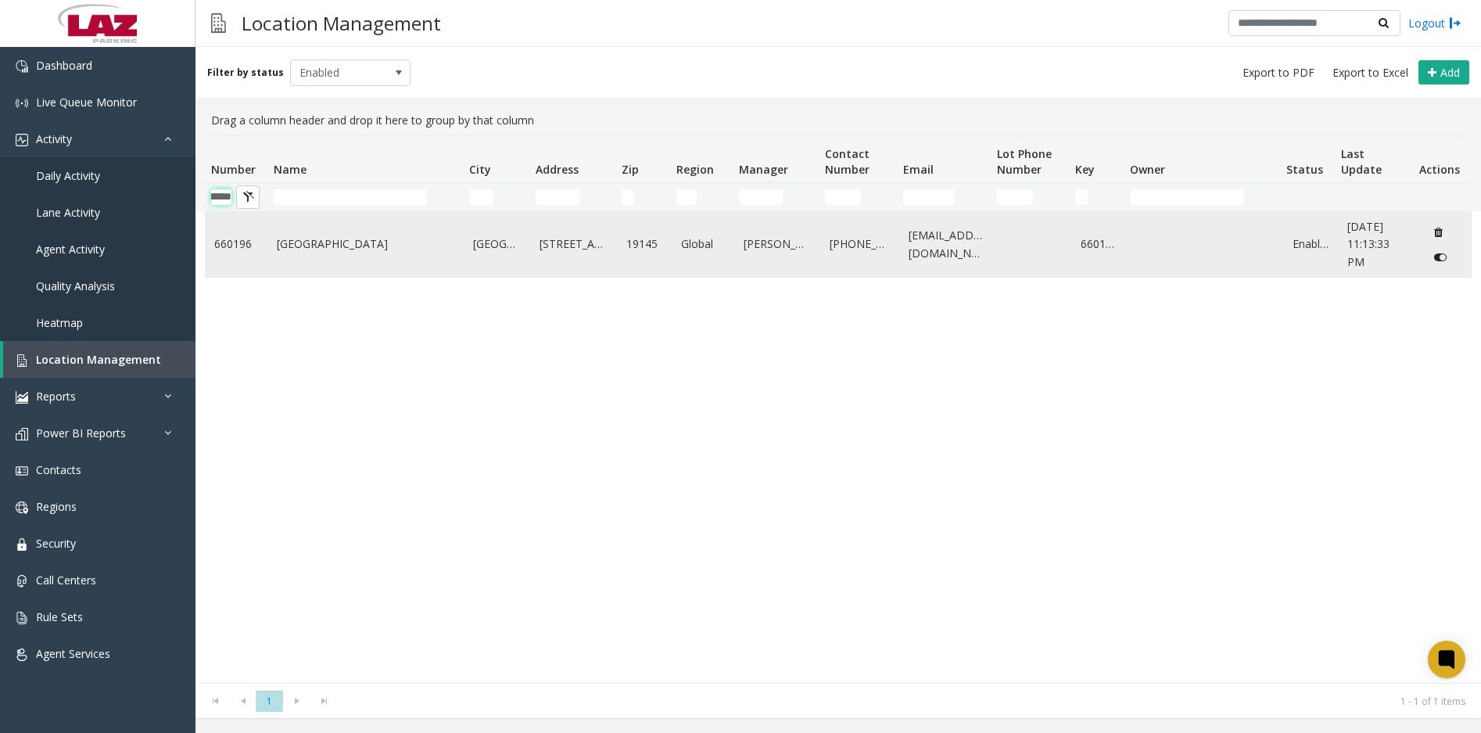
type input "******"
click at [350, 242] on link "[GEOGRAPHIC_DATA]" at bounding box center [366, 243] width 178 height 17
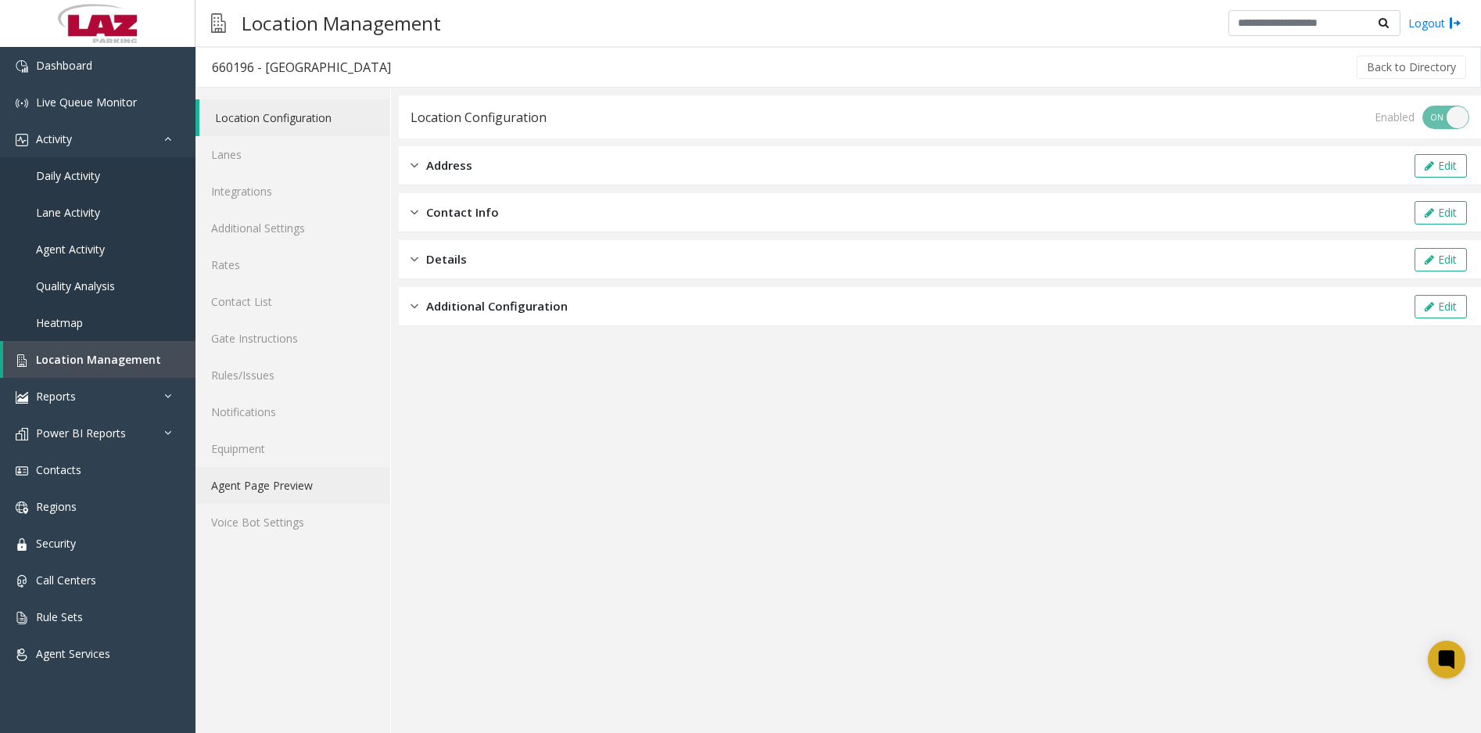
click at [256, 486] on link "Agent Page Preview" at bounding box center [292, 485] width 195 height 37
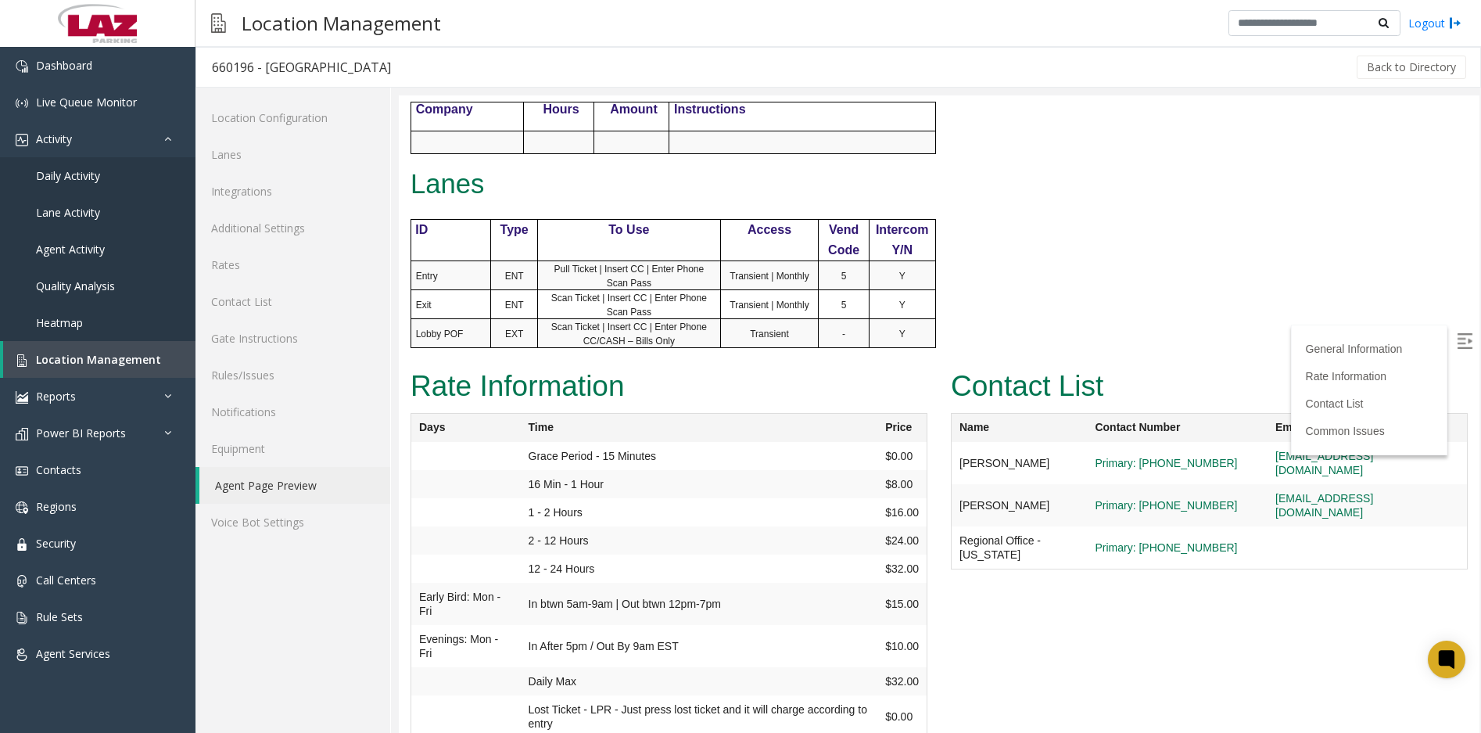
scroll to position [926, 0]
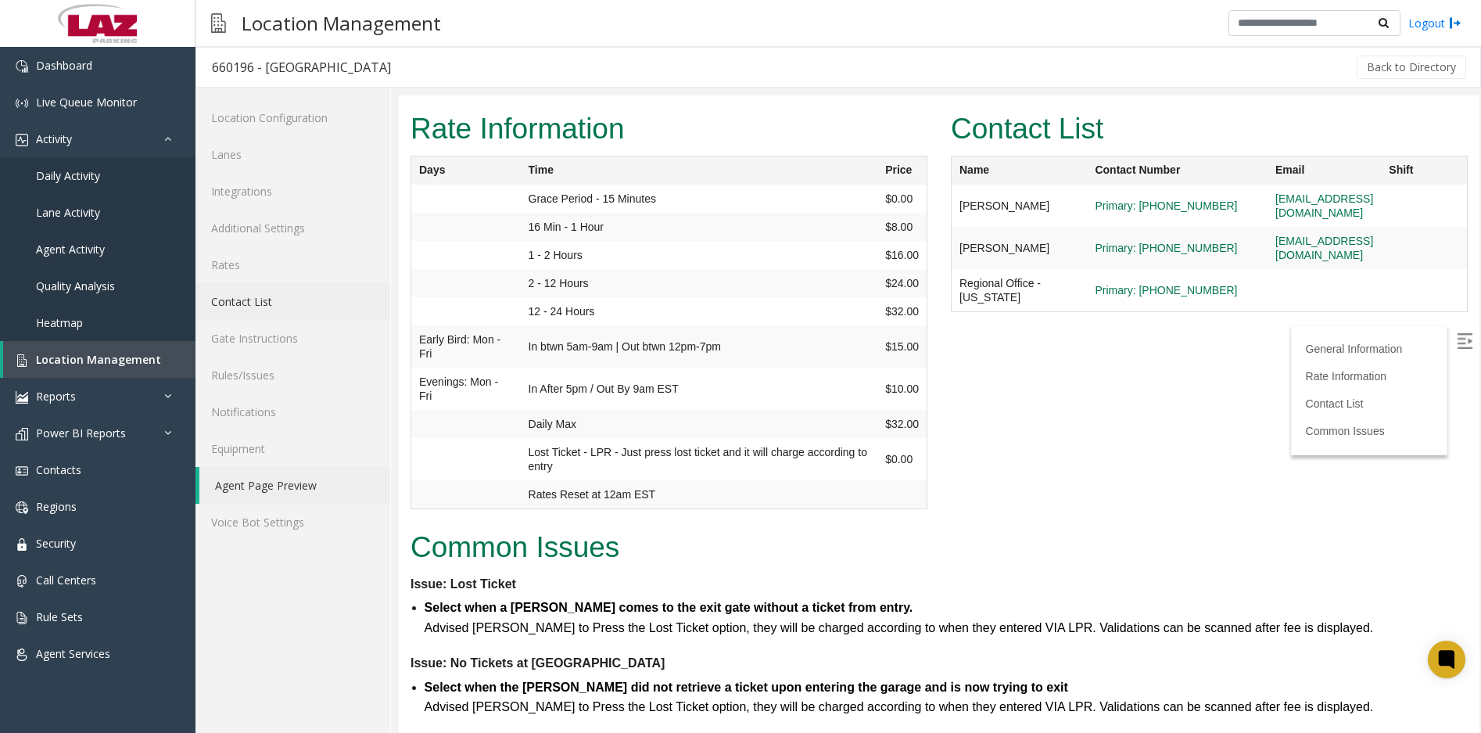
click at [269, 310] on link "Contact List" at bounding box center [292, 301] width 195 height 37
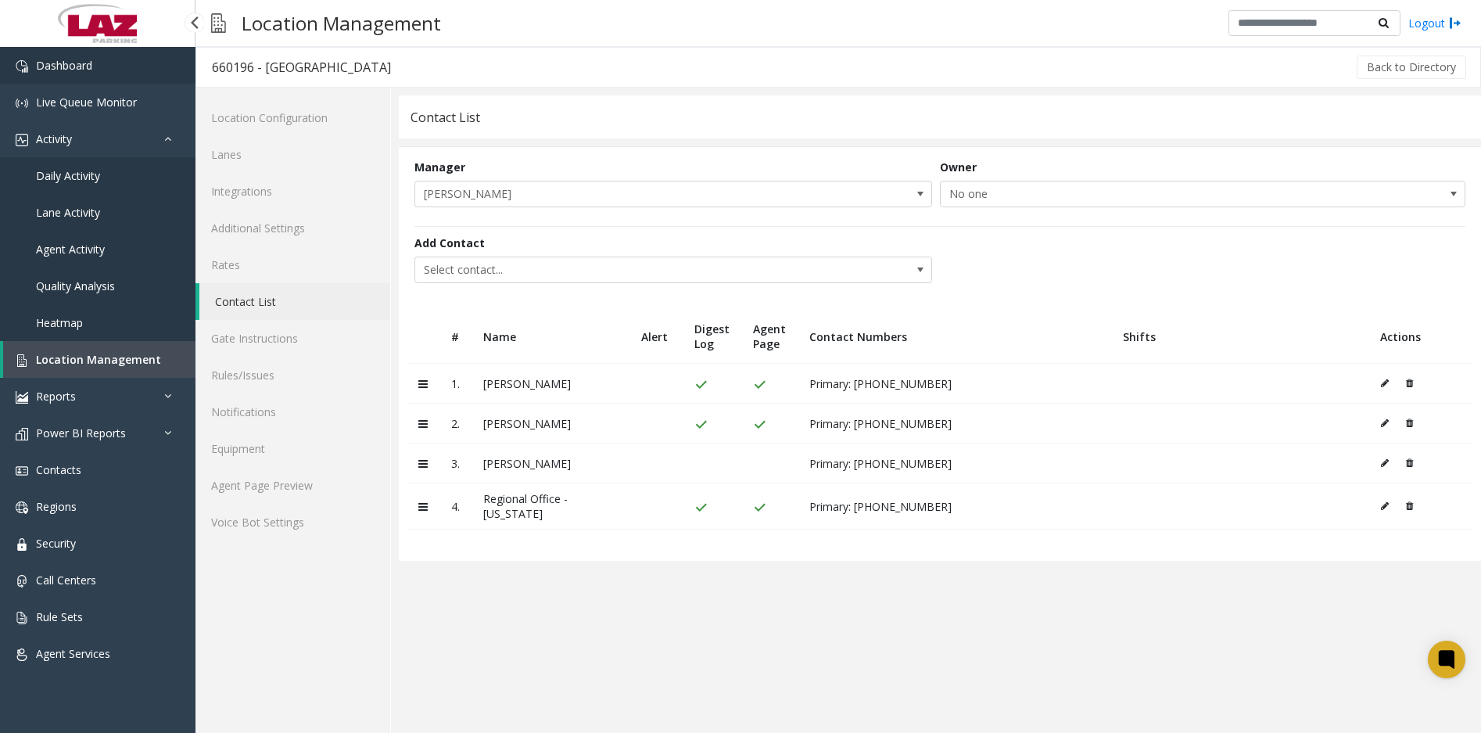
click at [103, 74] on link "Dashboard" at bounding box center [97, 65] width 195 height 37
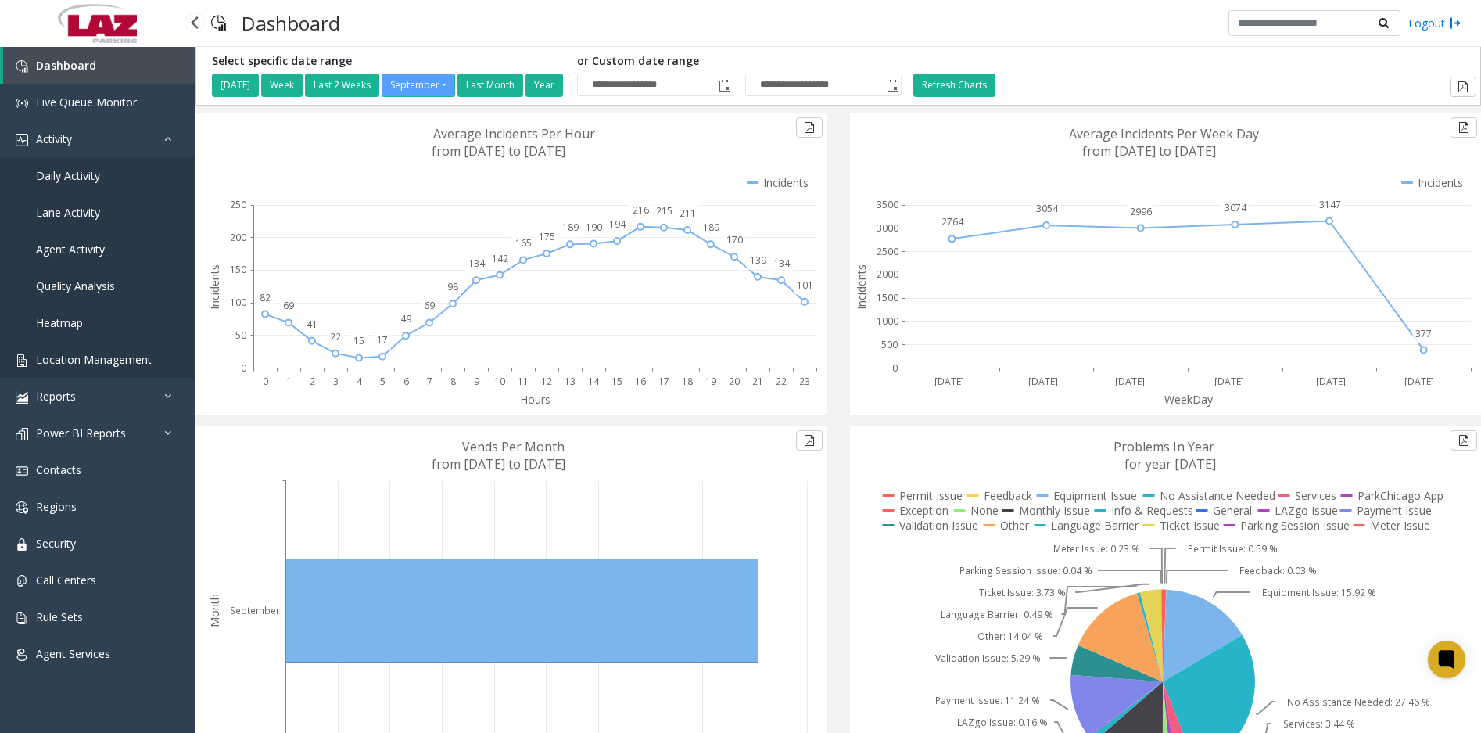
click at [90, 357] on span "Location Management" at bounding box center [94, 359] width 116 height 15
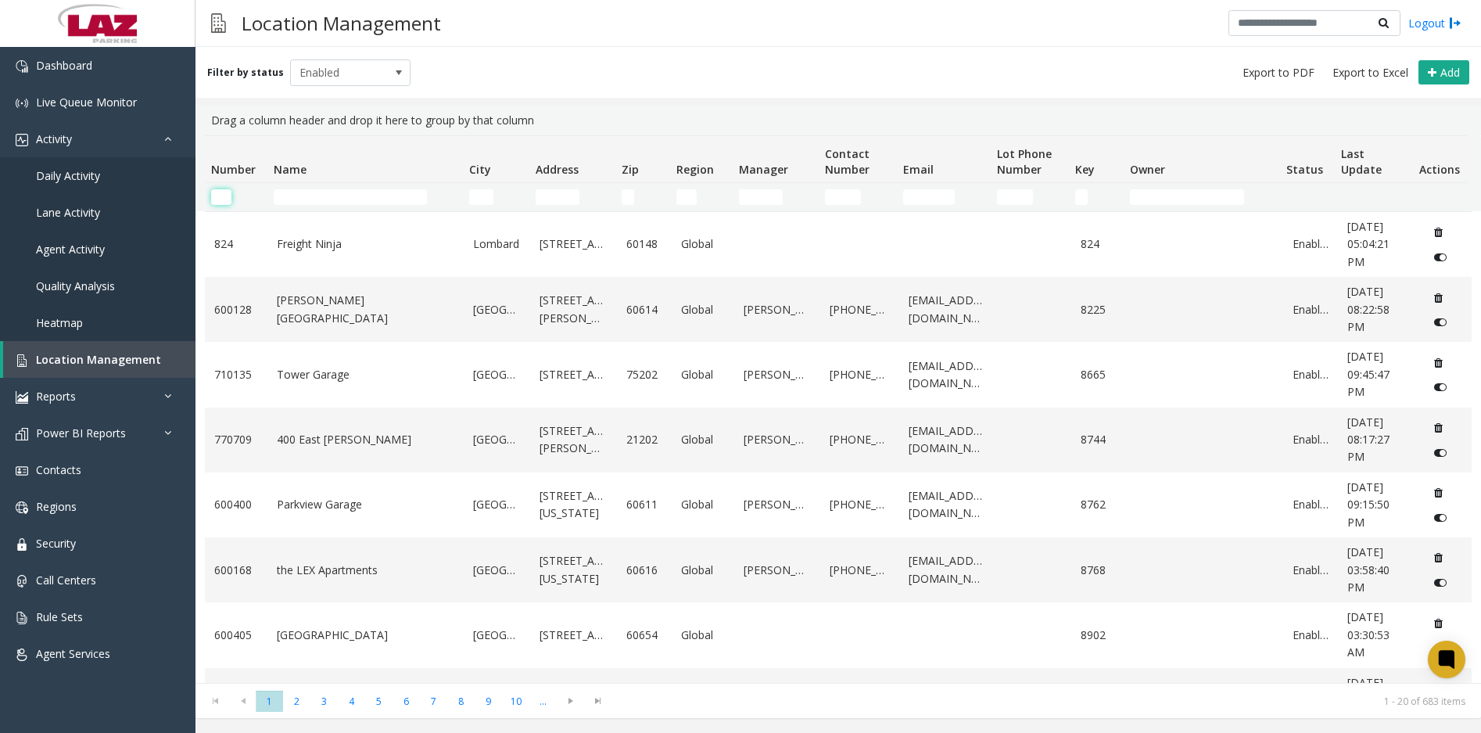
click at [221, 197] on input "Number Filter" at bounding box center [221, 197] width 20 height 16
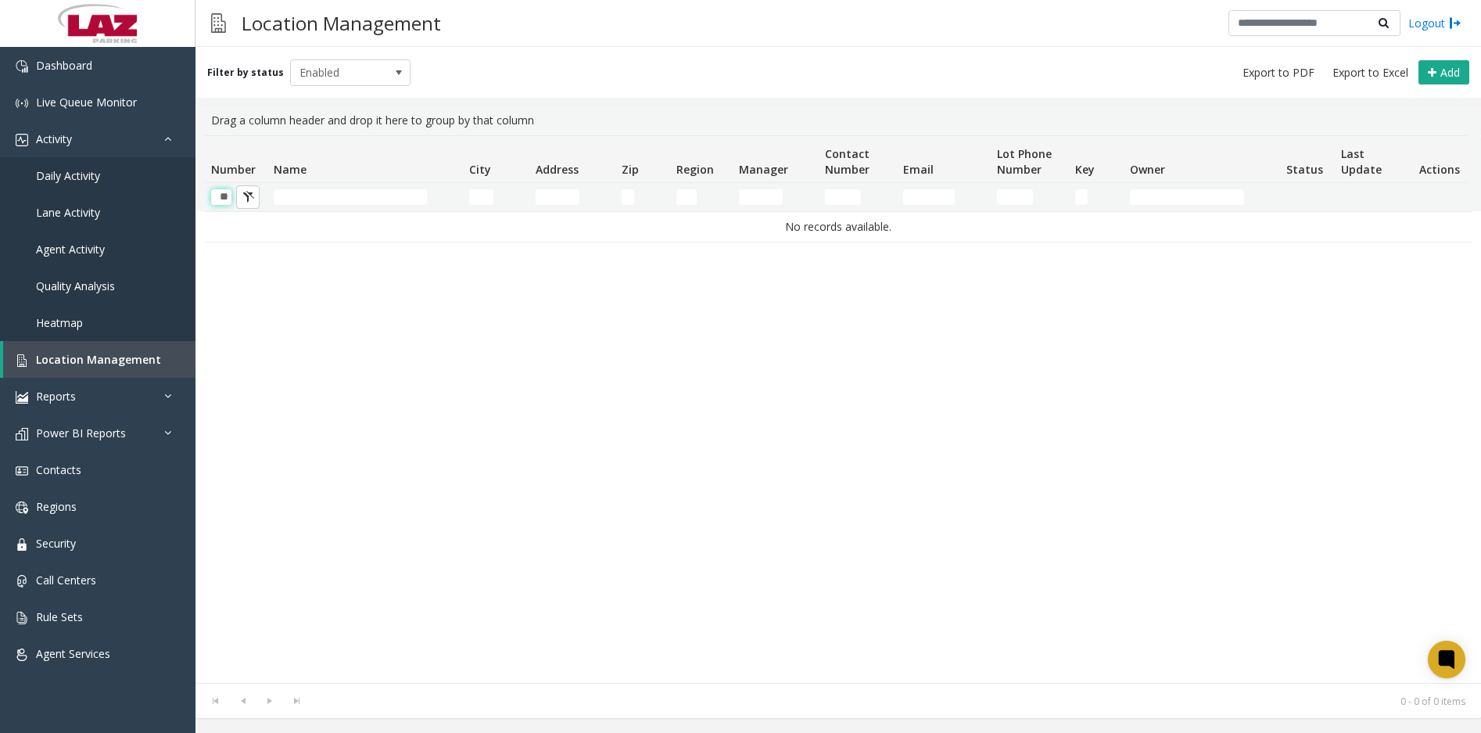
scroll to position [0, 1]
type input "*"
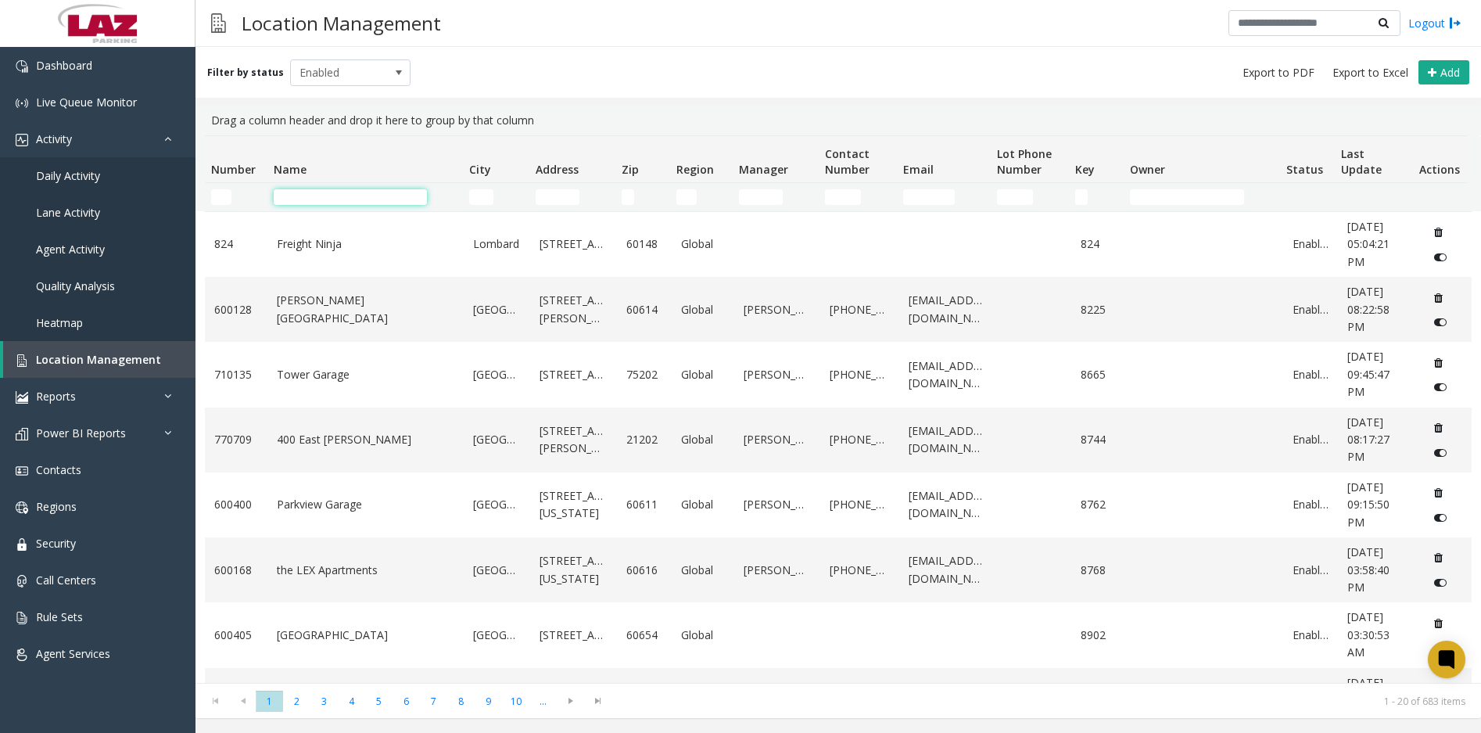
click at [322, 195] on input "Name Filter" at bounding box center [350, 197] width 153 height 16
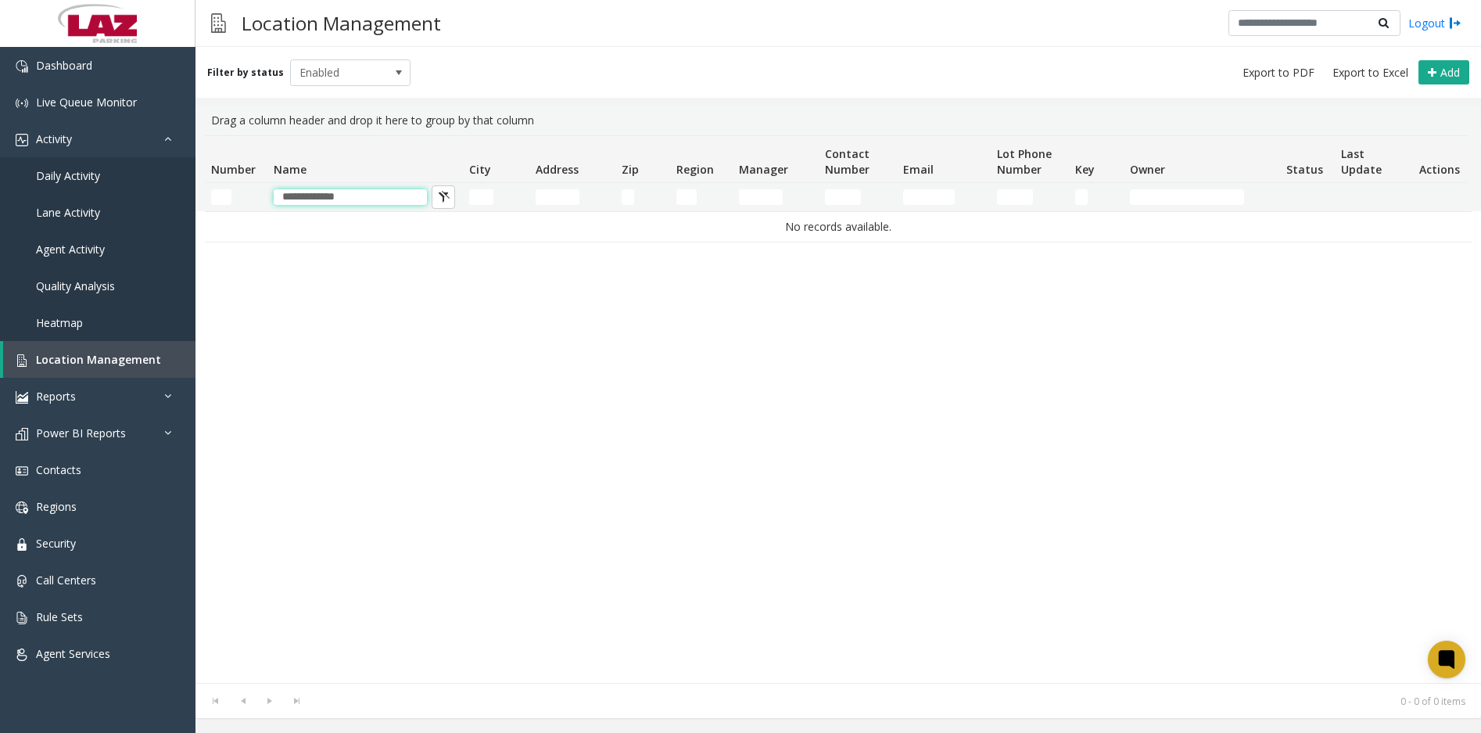
type input "**********"
drag, startPoint x: 379, startPoint y: 197, endPoint x: 173, endPoint y: 184, distance: 206.9
click at [173, 184] on app-root "**********" at bounding box center [740, 366] width 1481 height 733
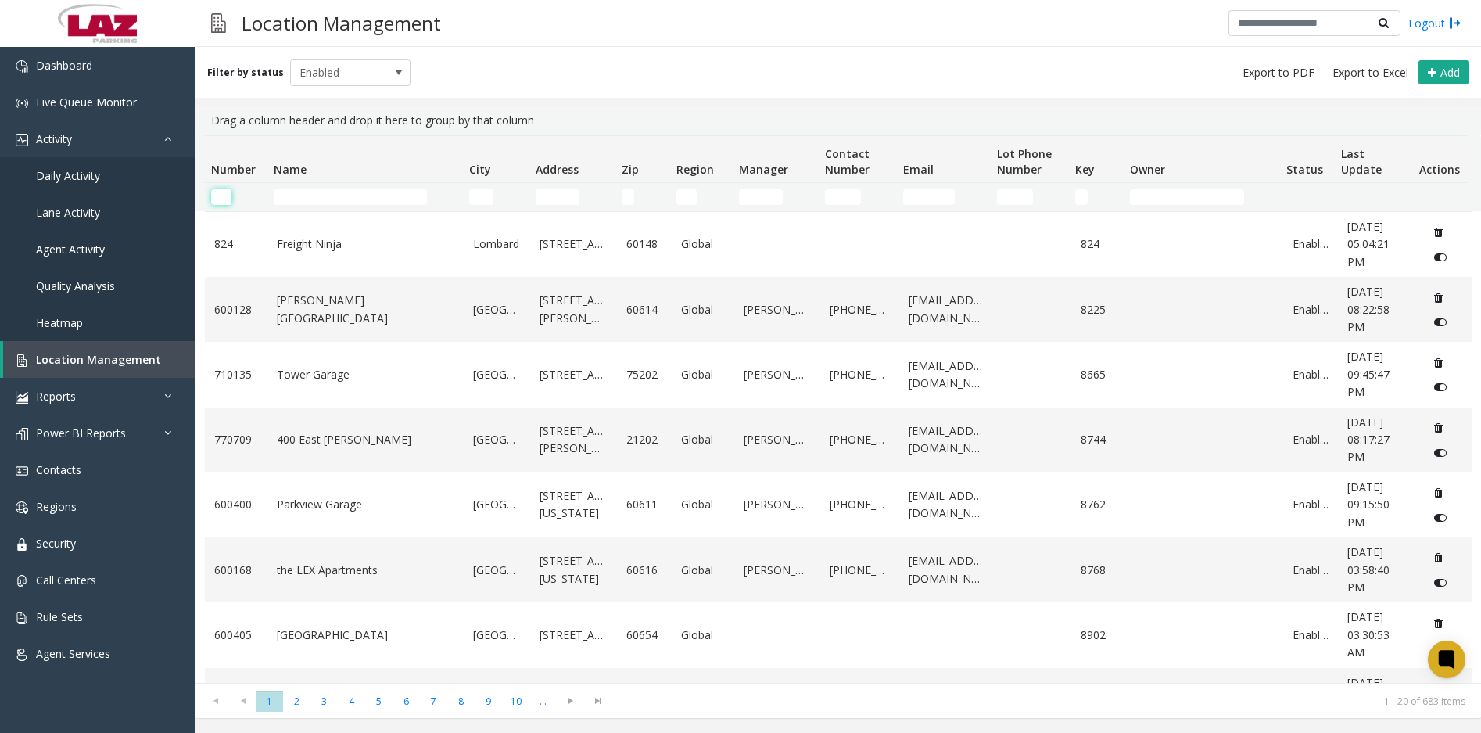
click at [222, 203] on input "Number Filter" at bounding box center [221, 197] width 20 height 16
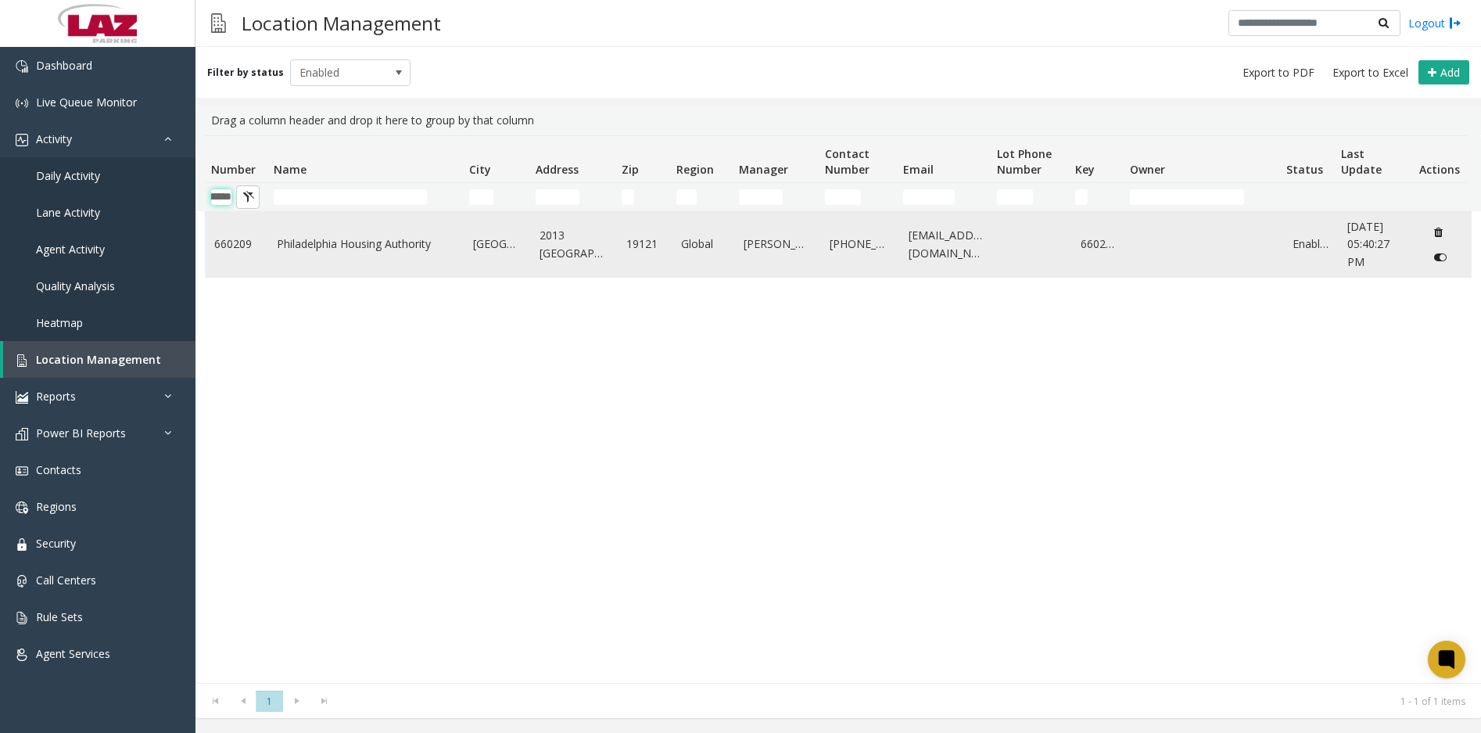
type input "******"
click at [371, 246] on link "Philadelphia Housing Authority" at bounding box center [366, 243] width 178 height 17
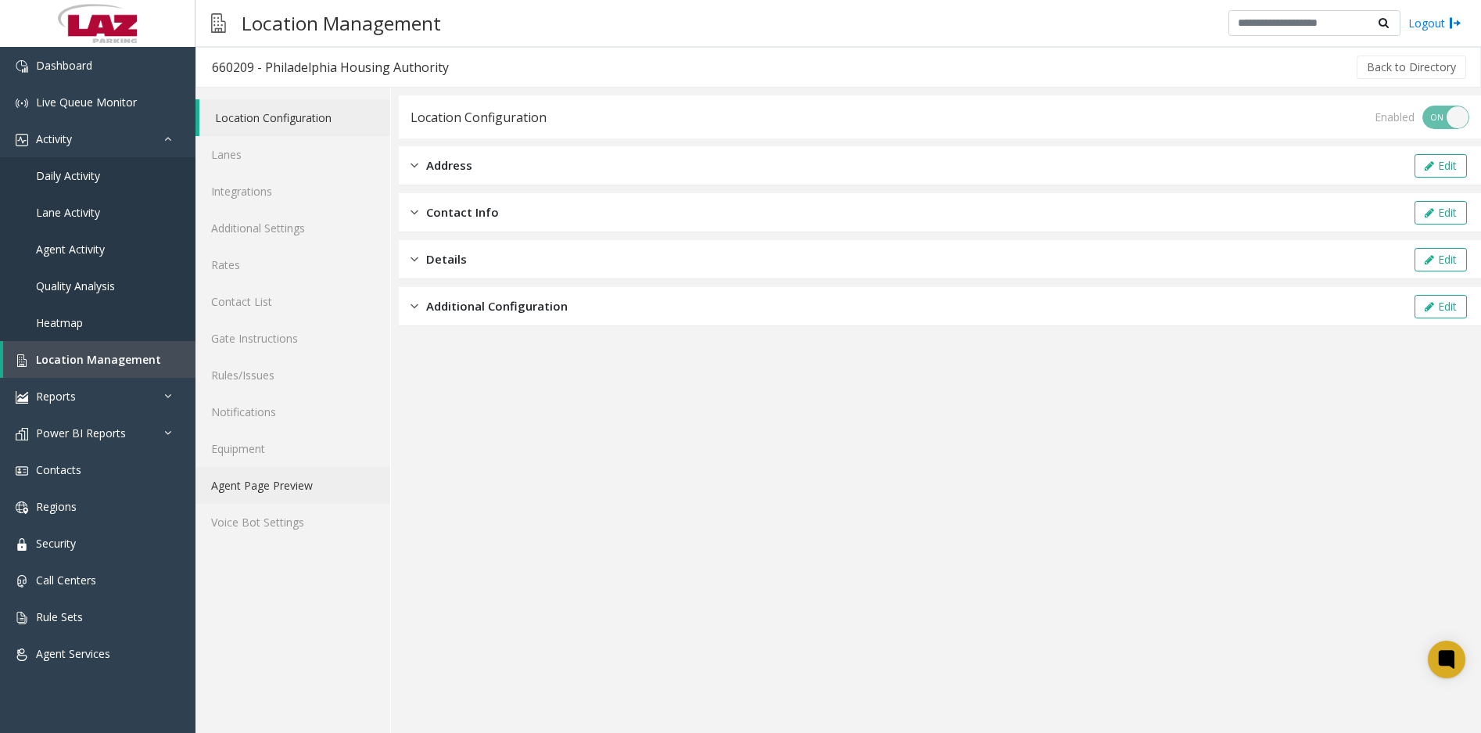
click at [273, 486] on link "Agent Page Preview" at bounding box center [292, 485] width 195 height 37
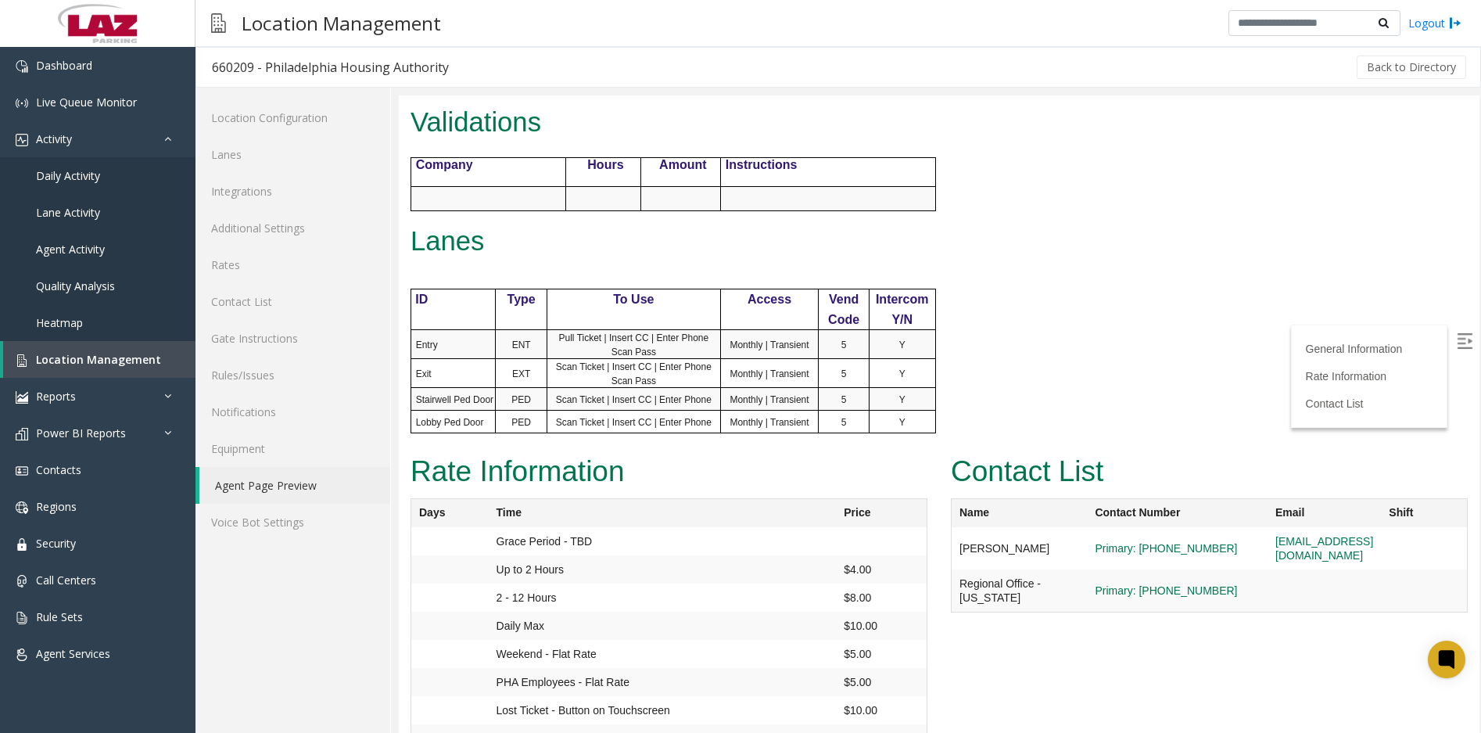
scroll to position [704, 0]
click at [264, 302] on link "Contact List" at bounding box center [292, 301] width 195 height 37
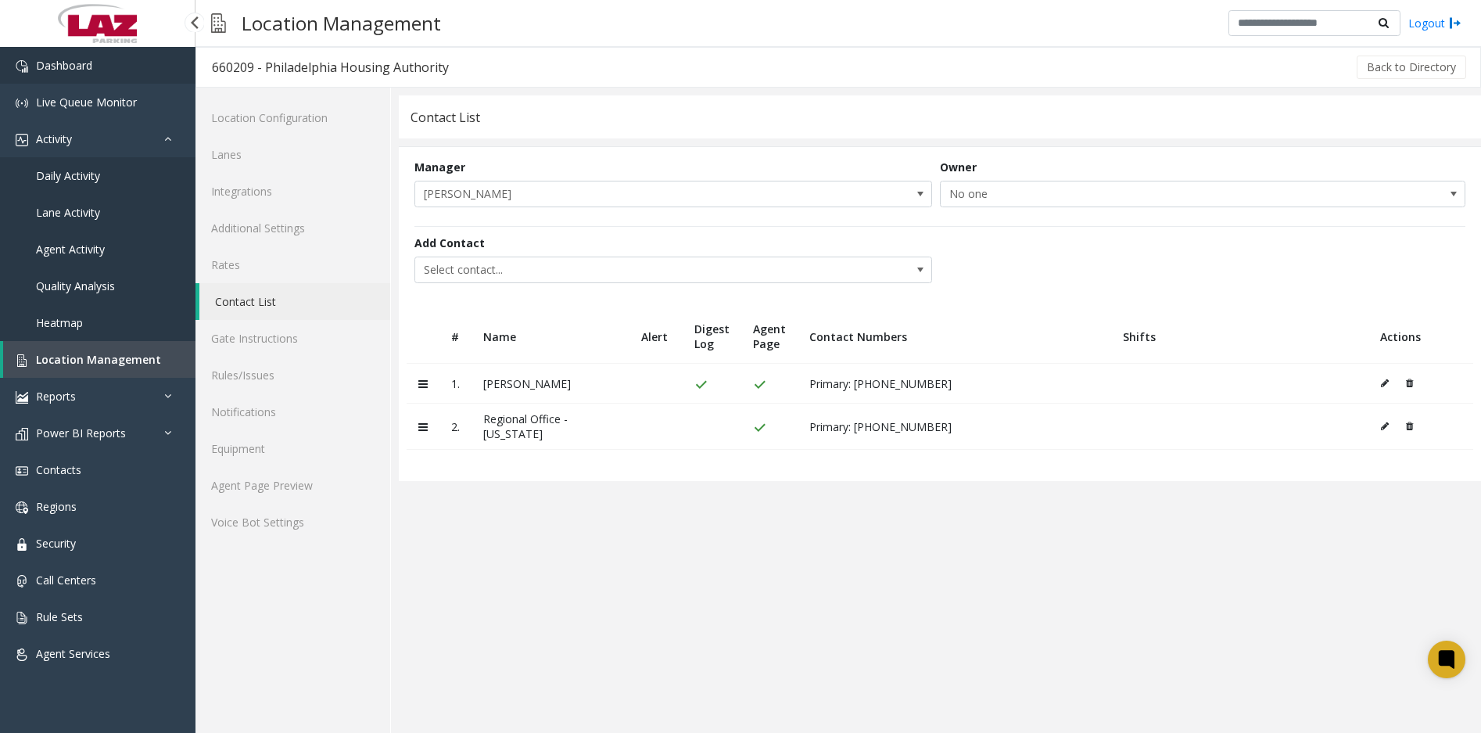
click at [110, 63] on link "Dashboard" at bounding box center [97, 65] width 195 height 37
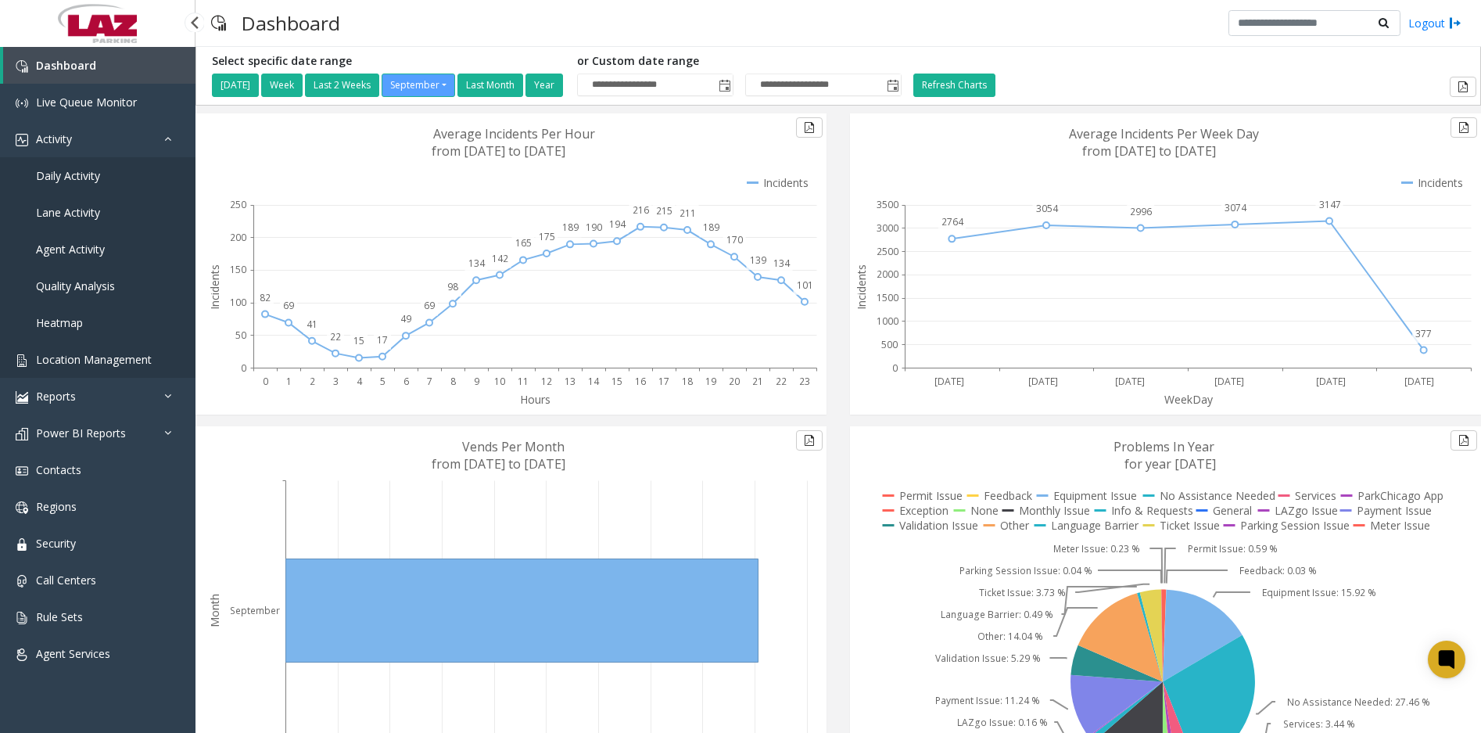
click at [103, 357] on span "Location Management" at bounding box center [94, 359] width 116 height 15
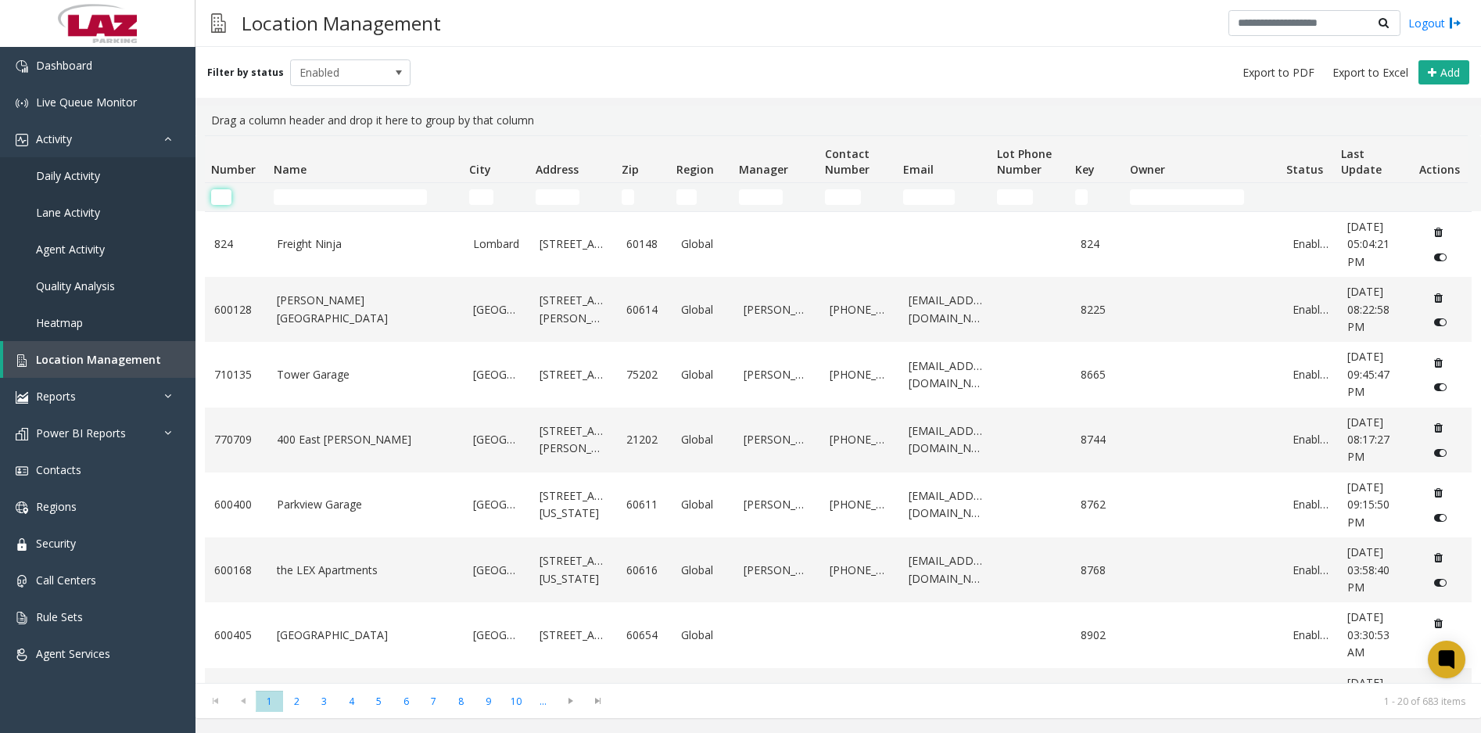
click at [228, 194] on input "Number Filter" at bounding box center [221, 197] width 20 height 16
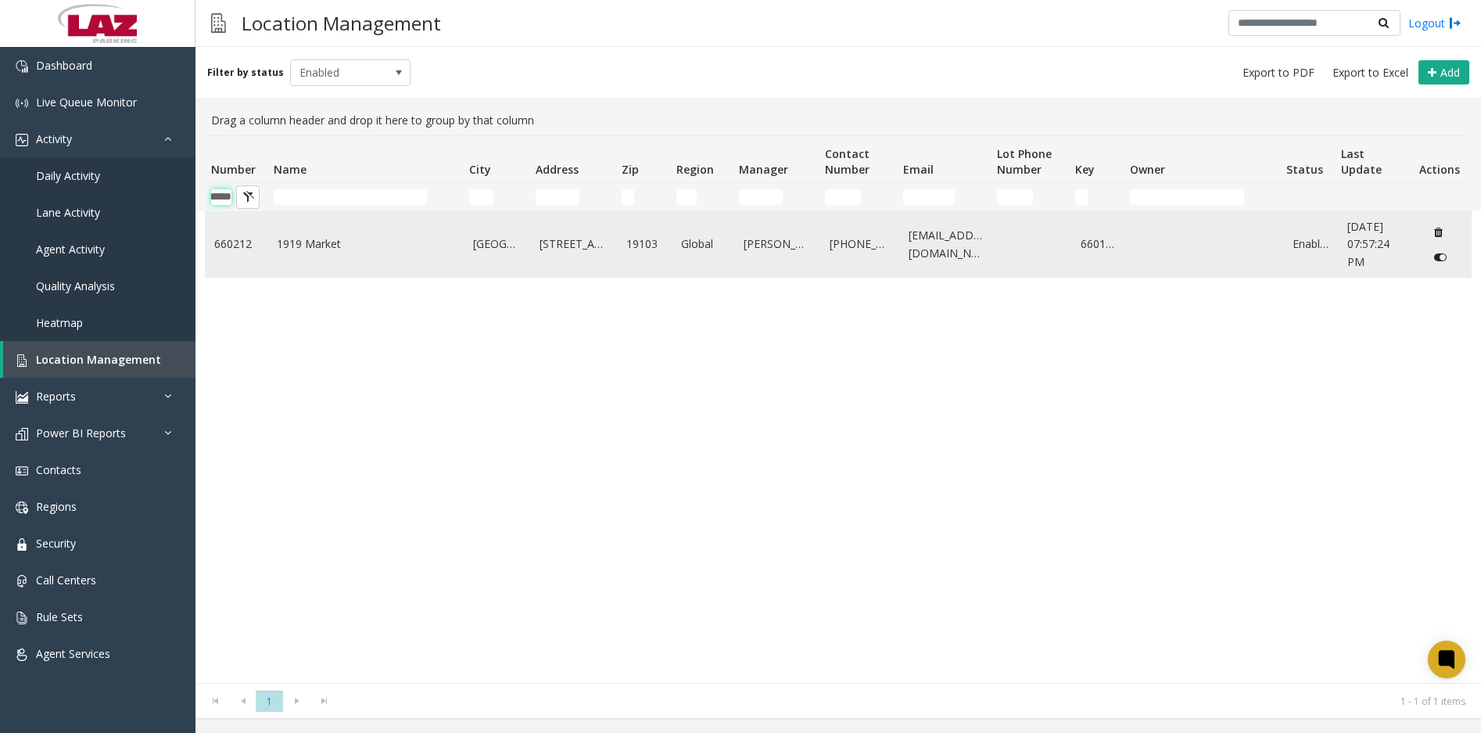
type input "******"
click at [353, 245] on link "1919 Market" at bounding box center [366, 243] width 178 height 17
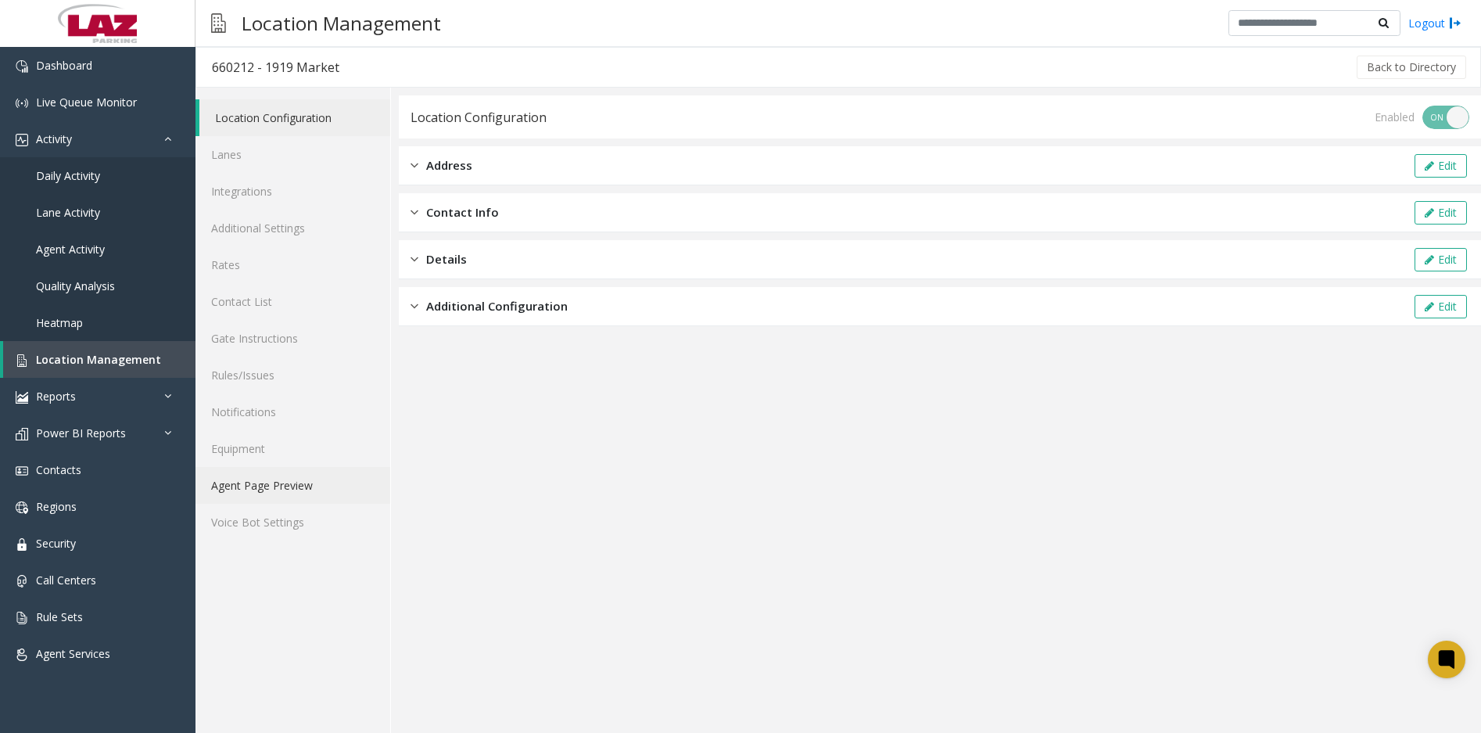
click at [271, 490] on link "Agent Page Preview" at bounding box center [292, 485] width 195 height 37
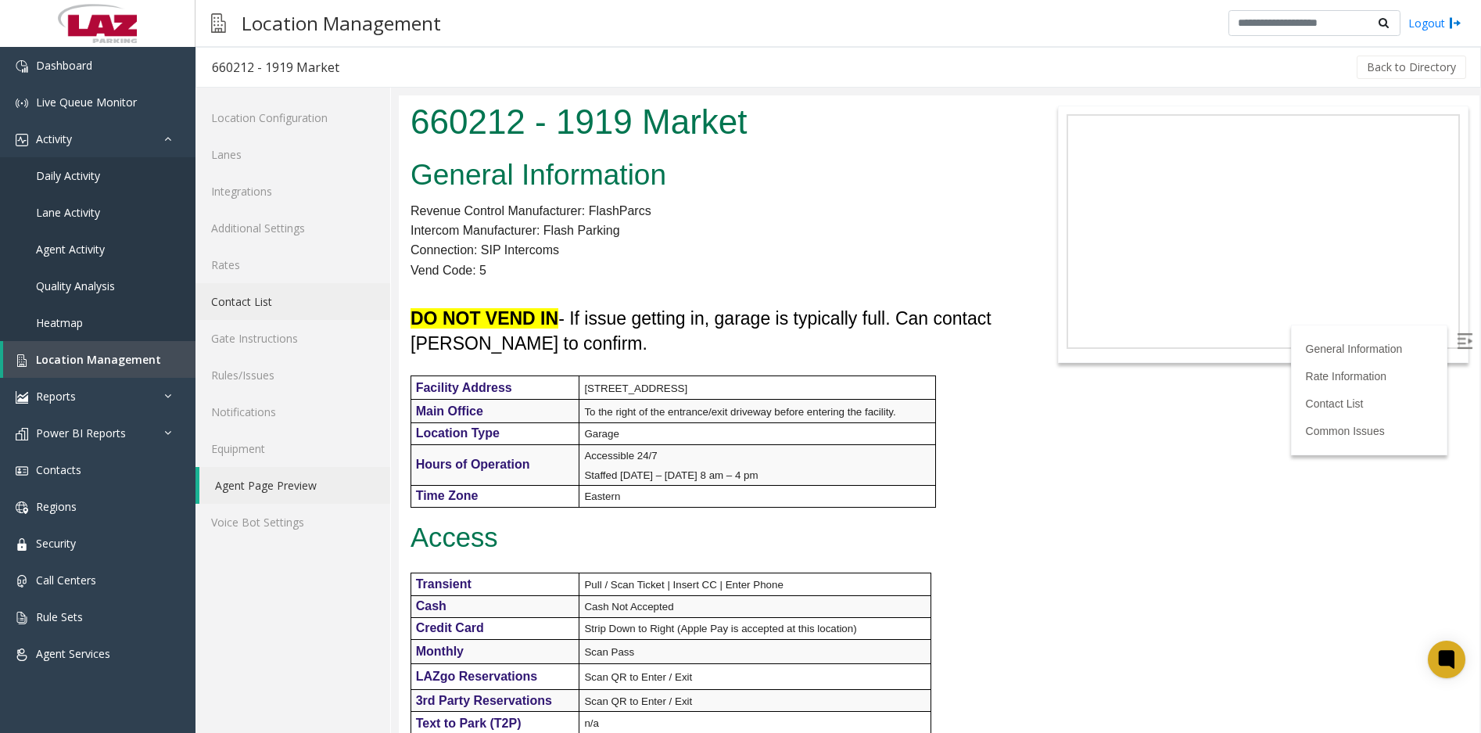
click at [259, 301] on link "Contact List" at bounding box center [292, 301] width 195 height 37
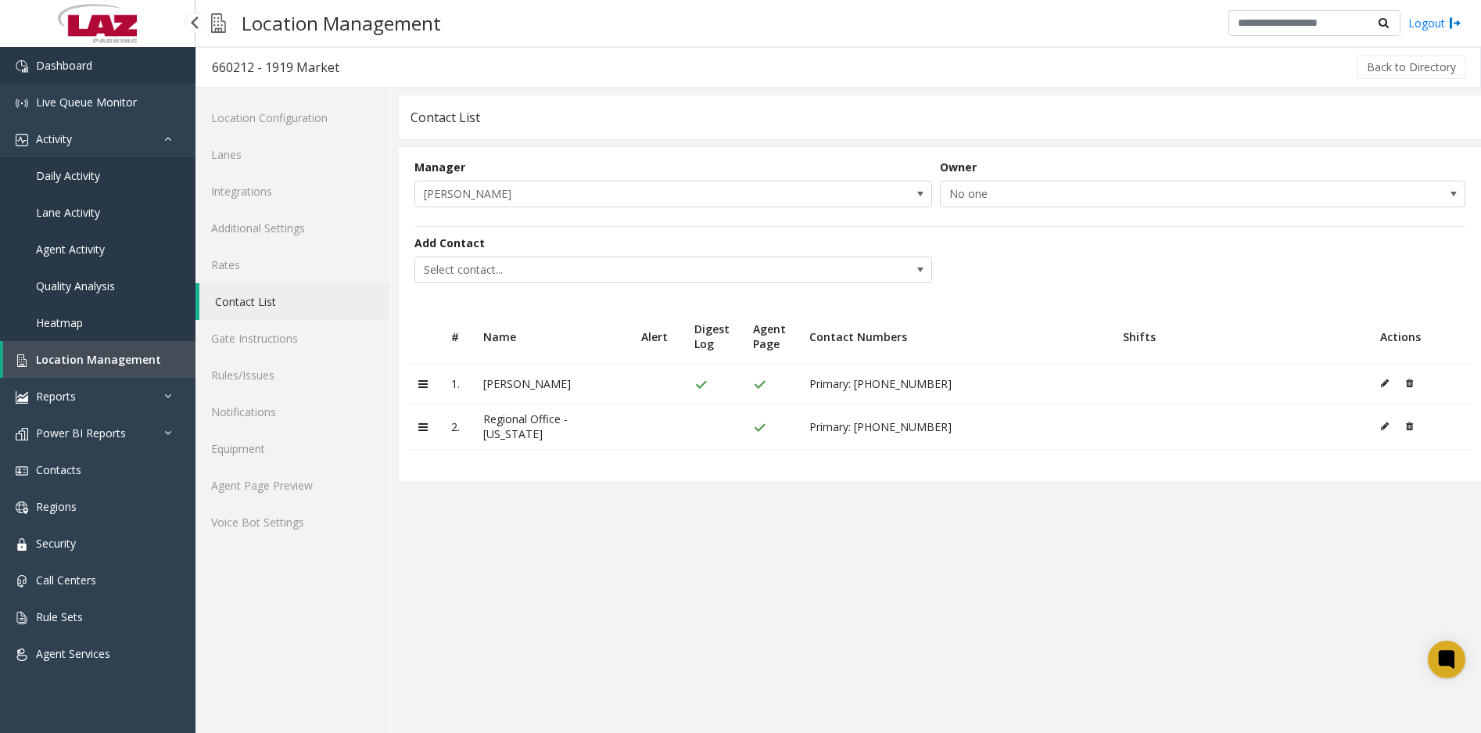
click at [91, 73] on link "Dashboard" at bounding box center [97, 65] width 195 height 37
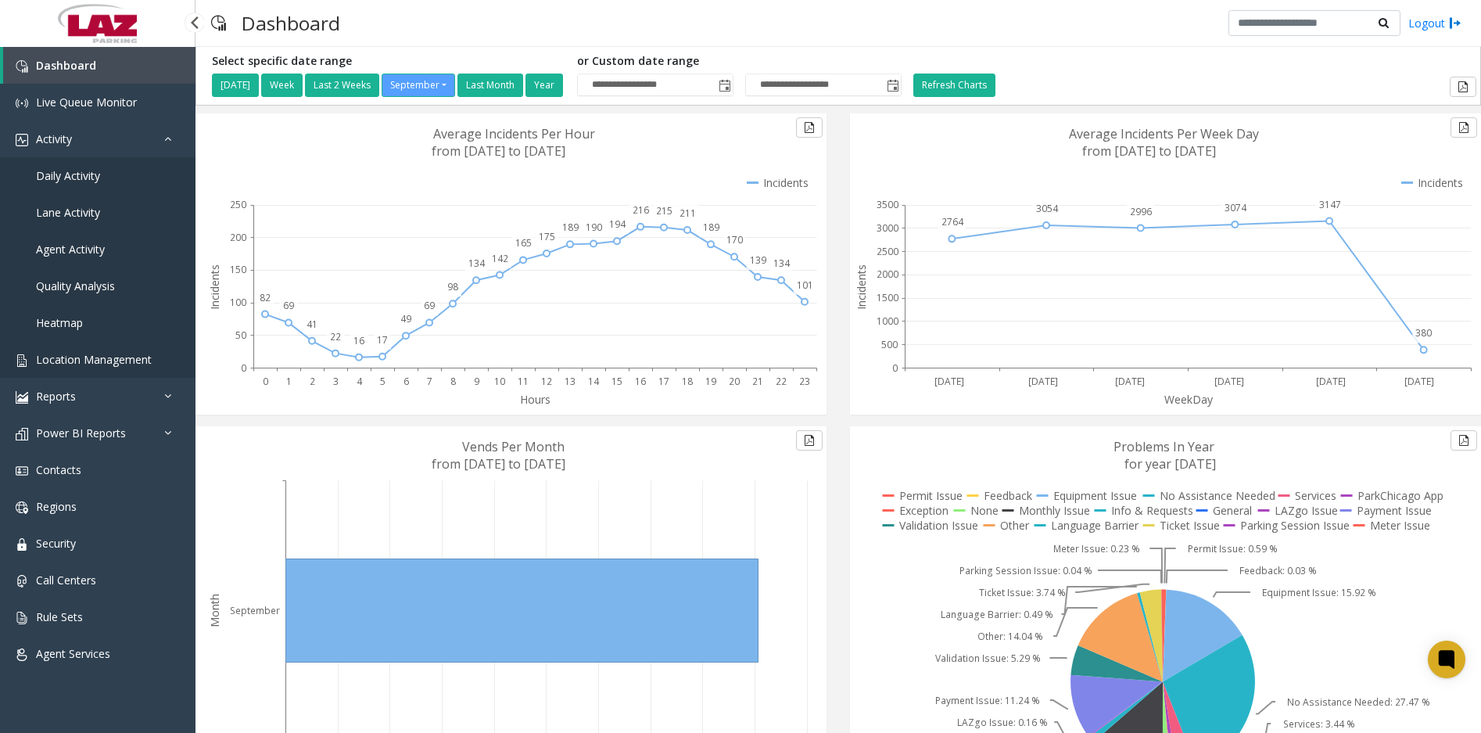
click at [102, 364] on span "Location Management" at bounding box center [94, 359] width 116 height 15
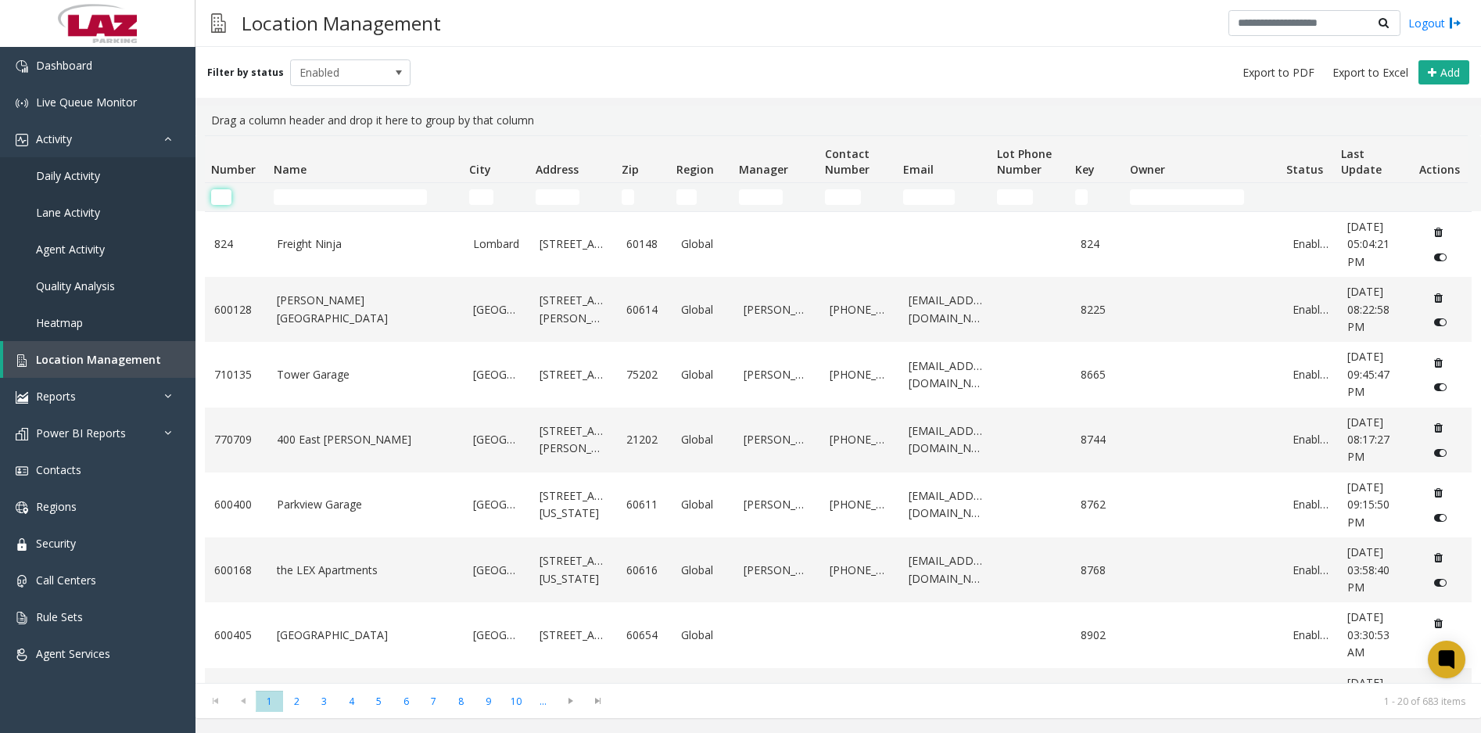
click at [226, 193] on input "Number Filter" at bounding box center [221, 197] width 20 height 16
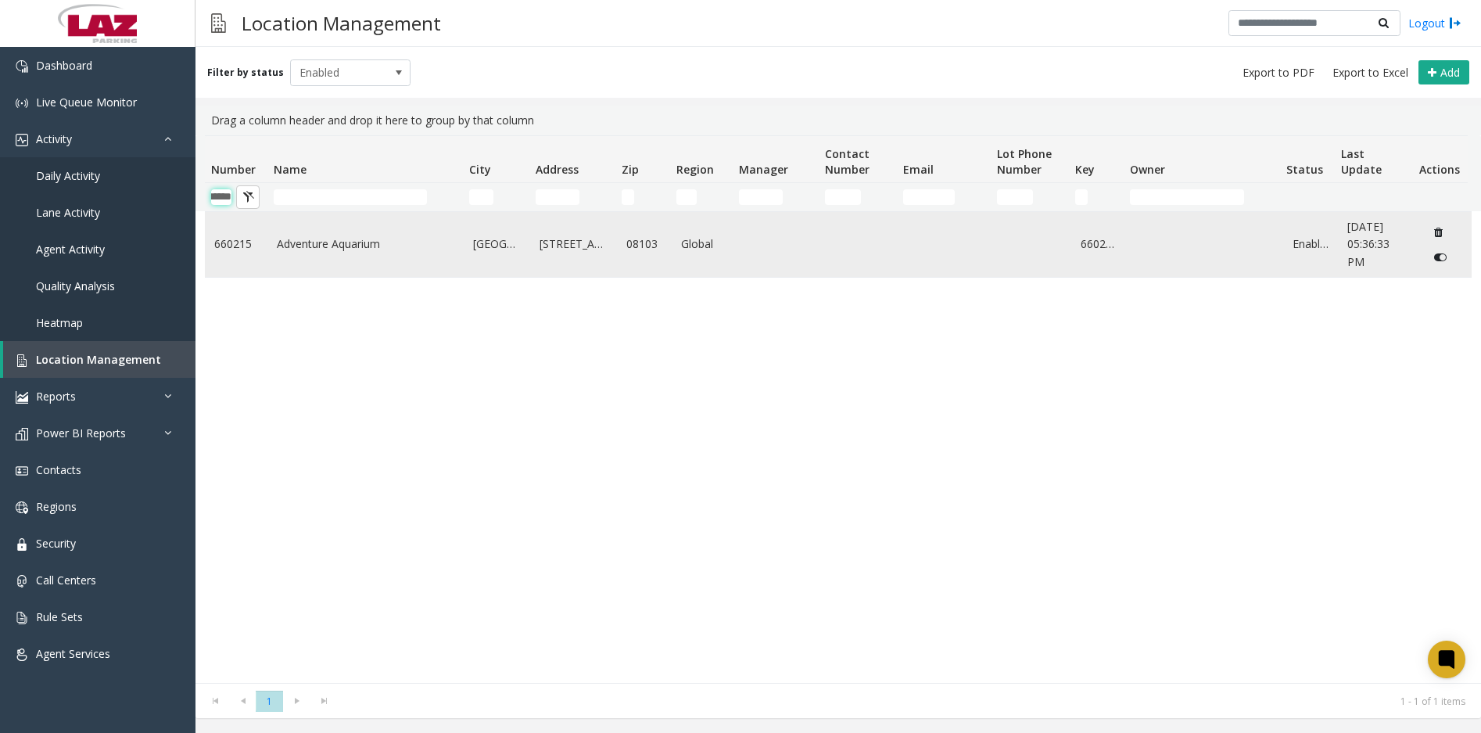
type input "******"
click at [327, 252] on link "Adventure Aquarium" at bounding box center [366, 243] width 178 height 17
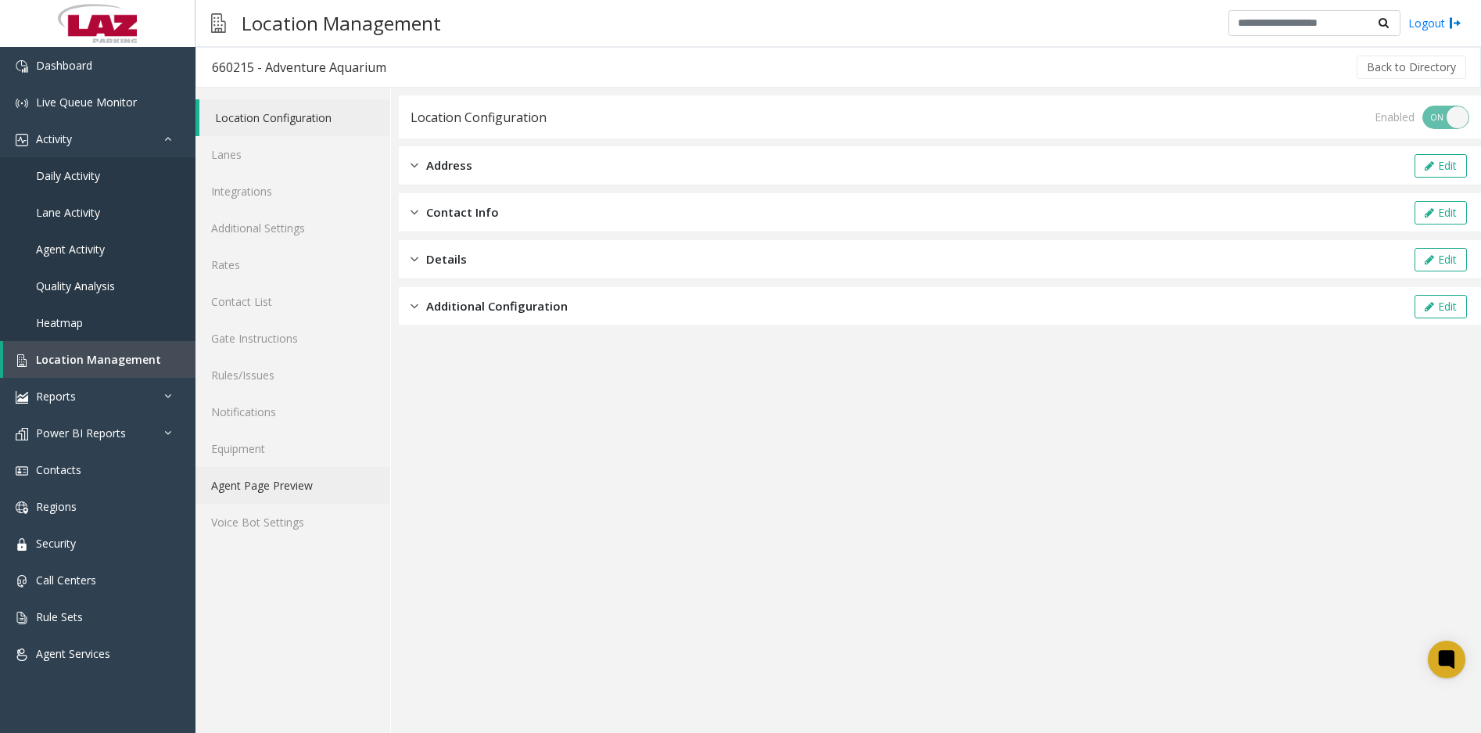
click at [259, 491] on link "Agent Page Preview" at bounding box center [292, 485] width 195 height 37
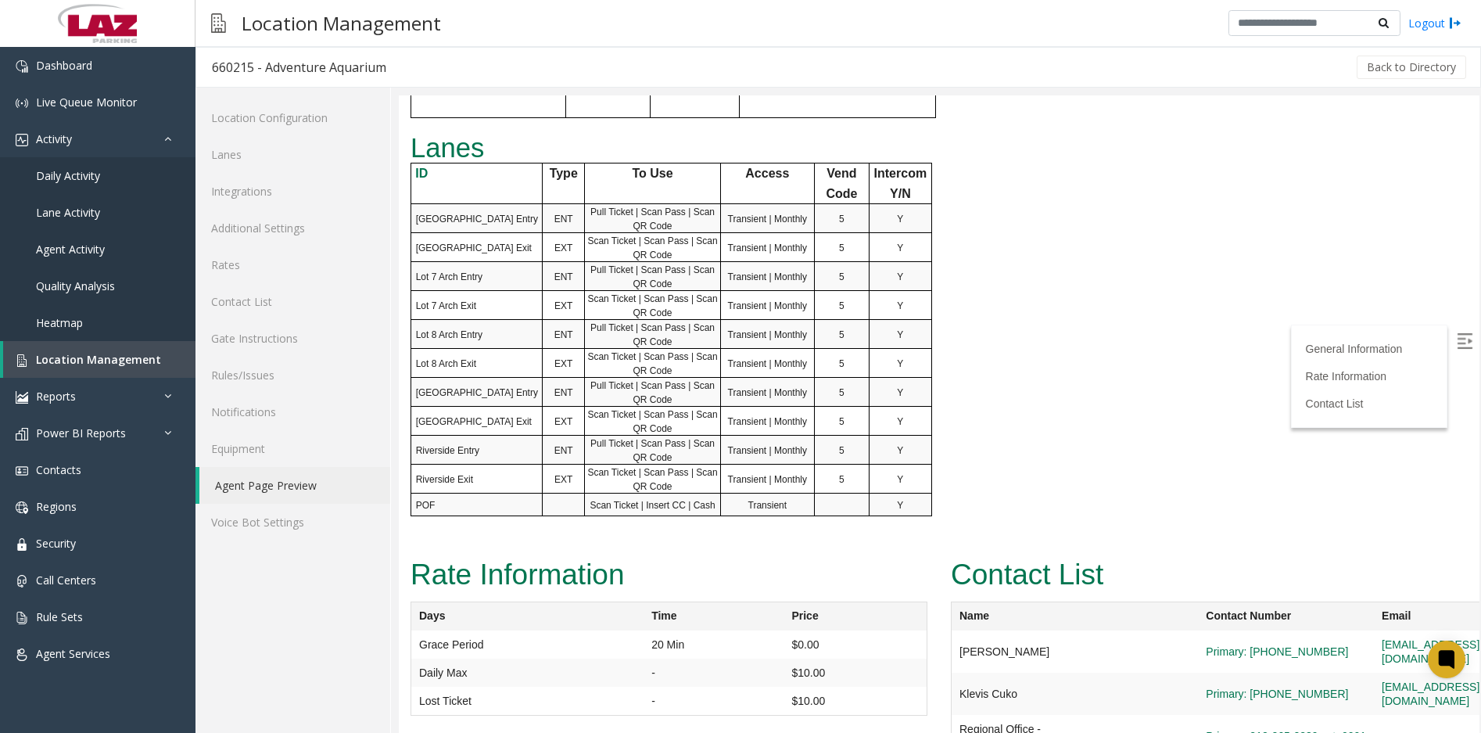
scroll to position [825, 0]
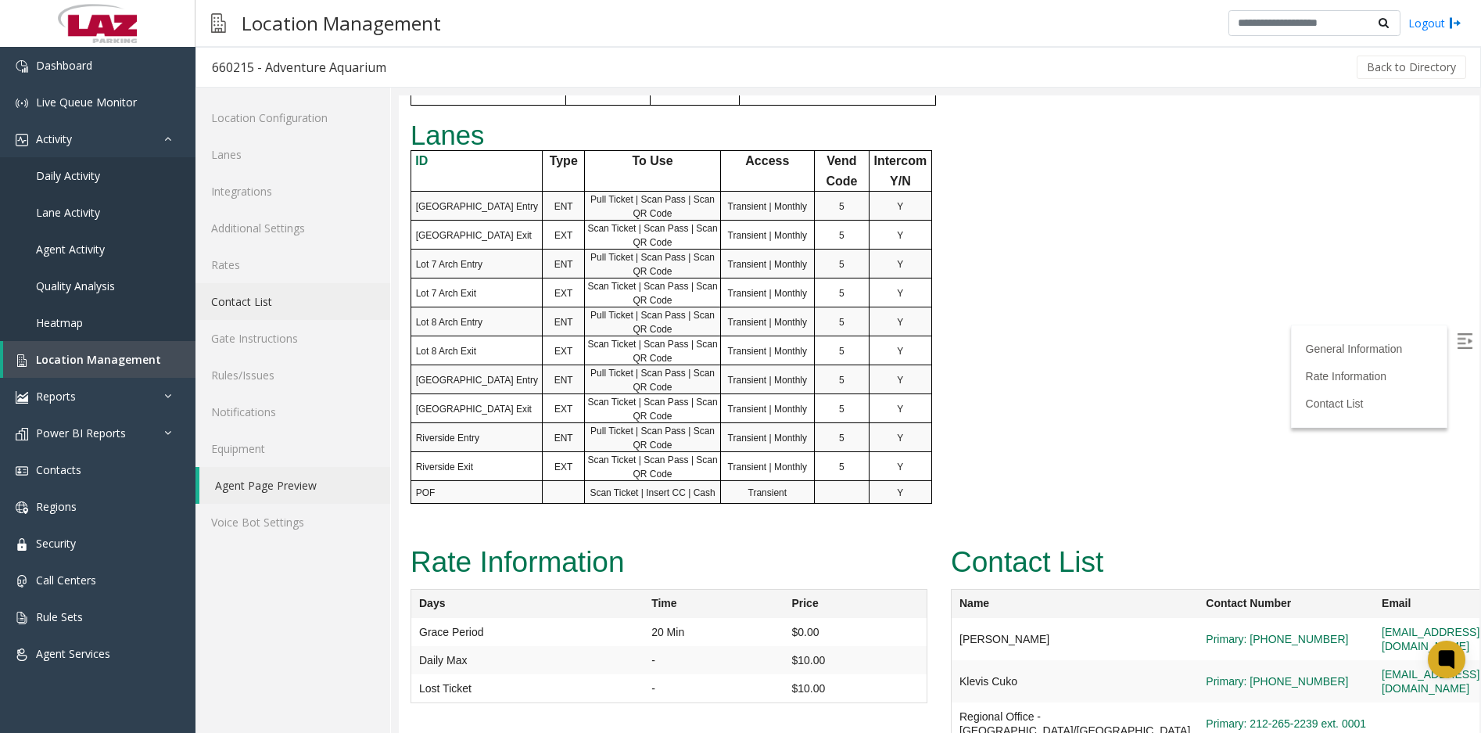
click at [258, 301] on link "Contact List" at bounding box center [292, 301] width 195 height 37
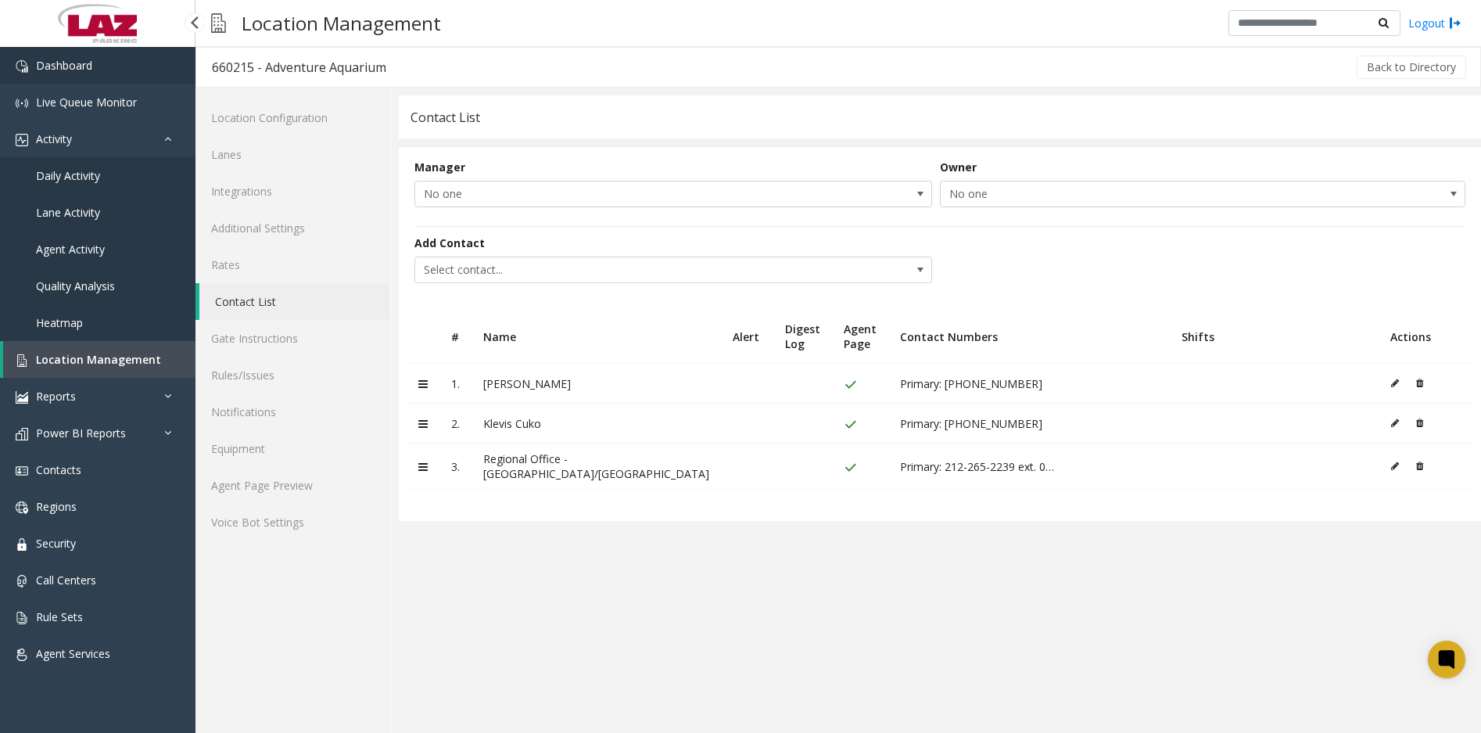
click at [100, 76] on link "Dashboard" at bounding box center [97, 65] width 195 height 37
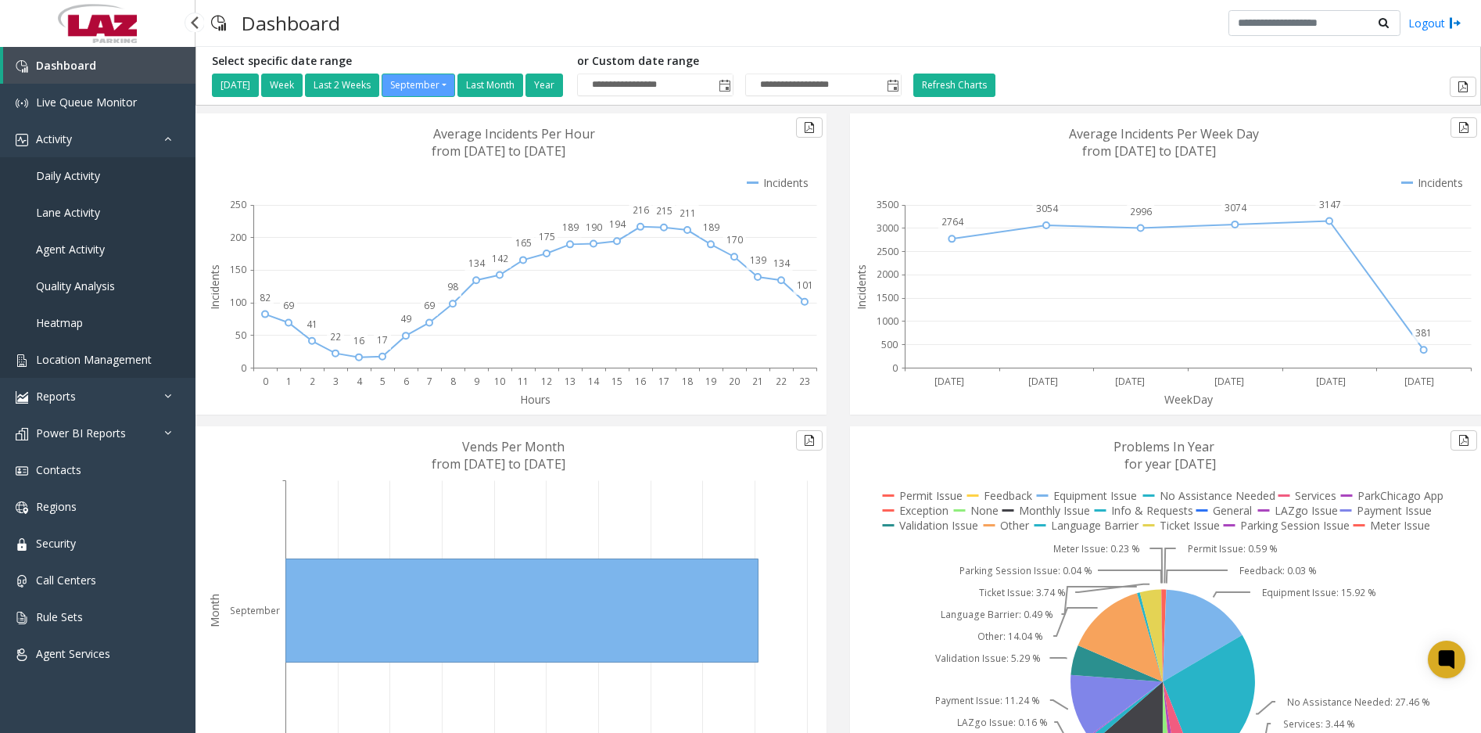
click at [109, 356] on span "Location Management" at bounding box center [94, 359] width 116 height 15
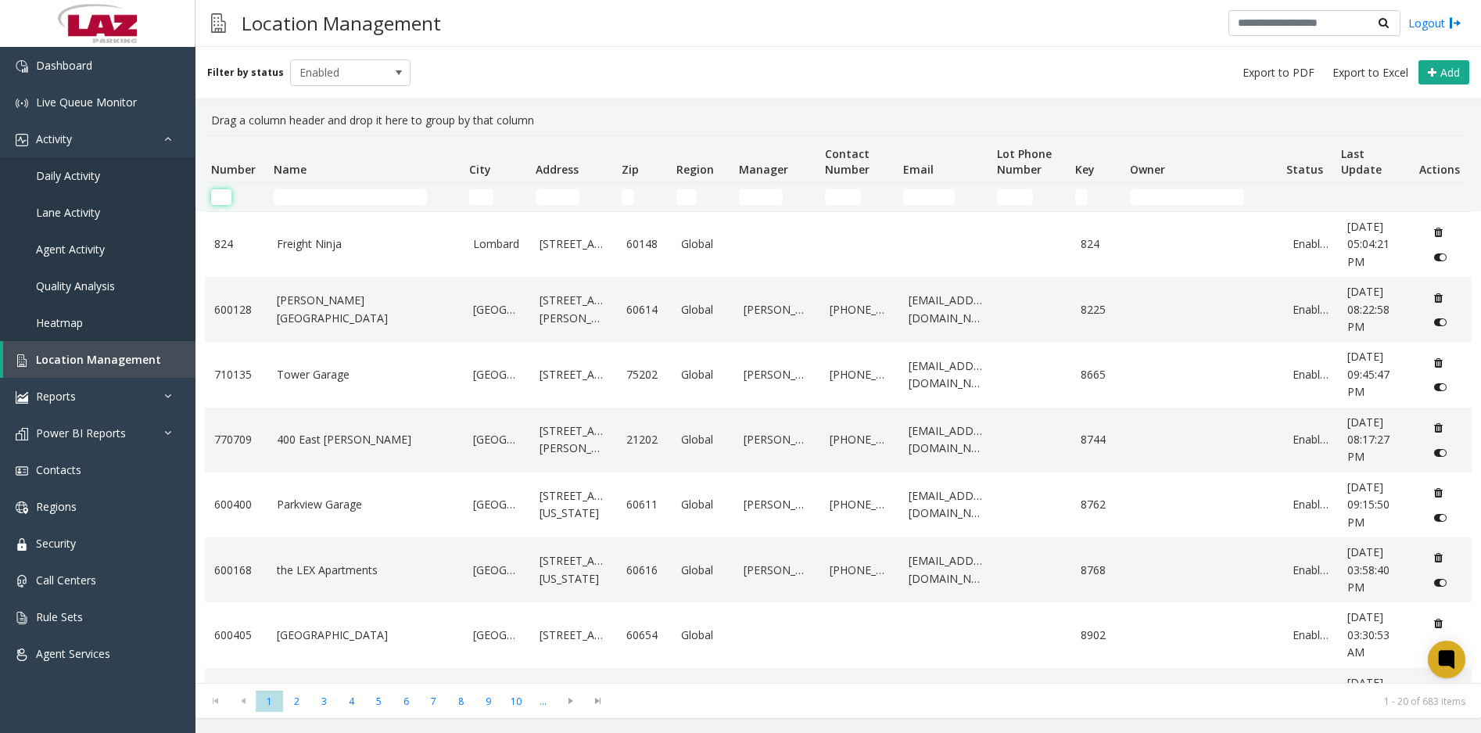
click at [227, 203] on input "Number Filter" at bounding box center [221, 197] width 20 height 16
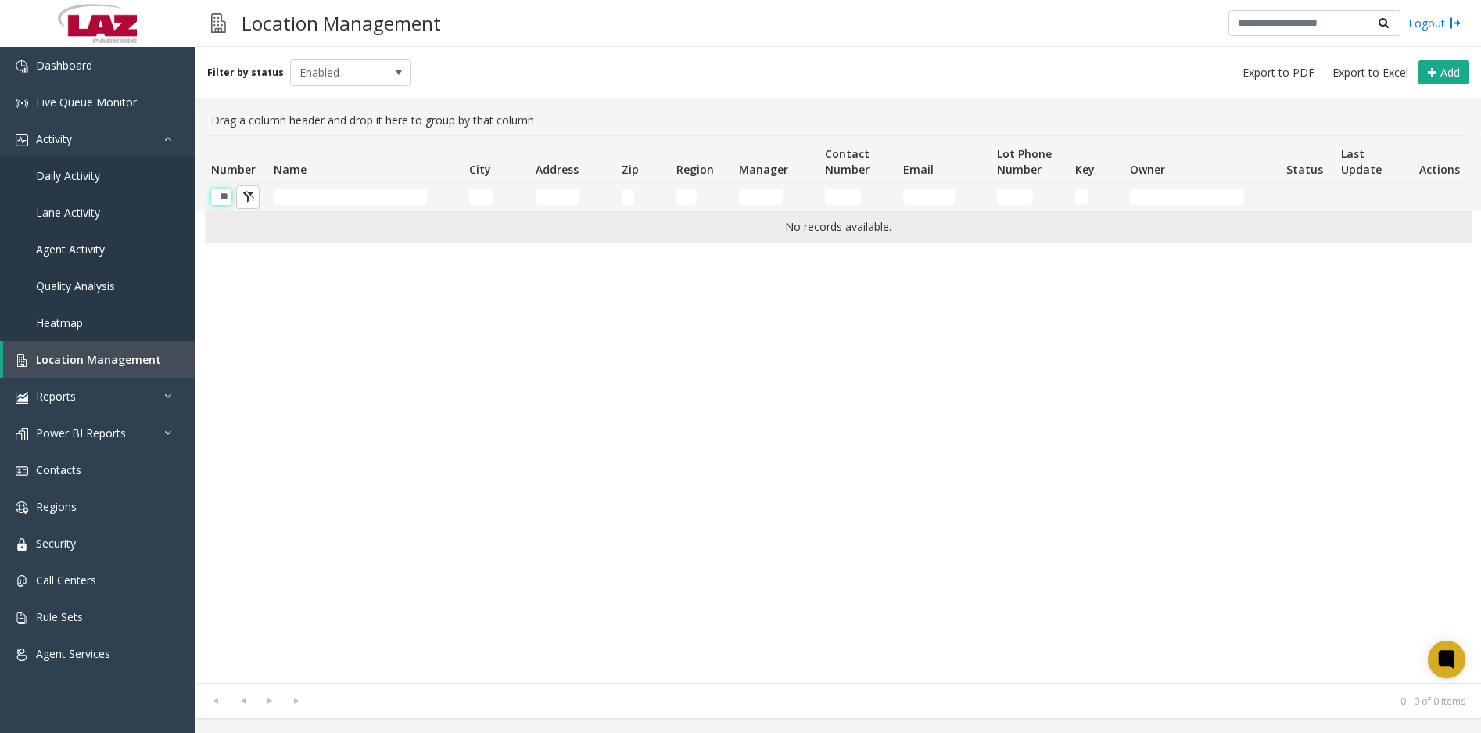
scroll to position [0, 1]
type input "*"
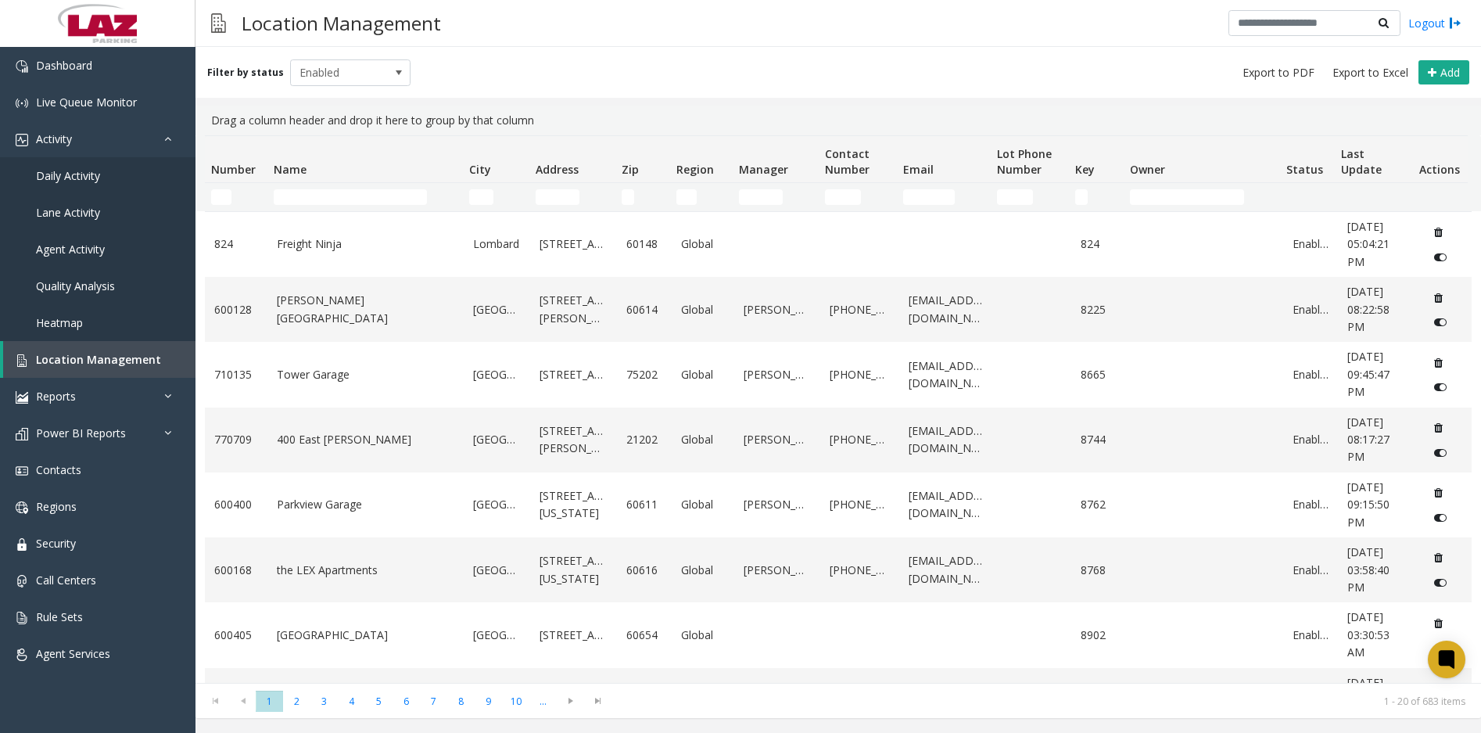
click at [380, 206] on td "Name Filter" at bounding box center [364, 197] width 195 height 28
click at [381, 203] on input "Name Filter" at bounding box center [350, 197] width 153 height 16
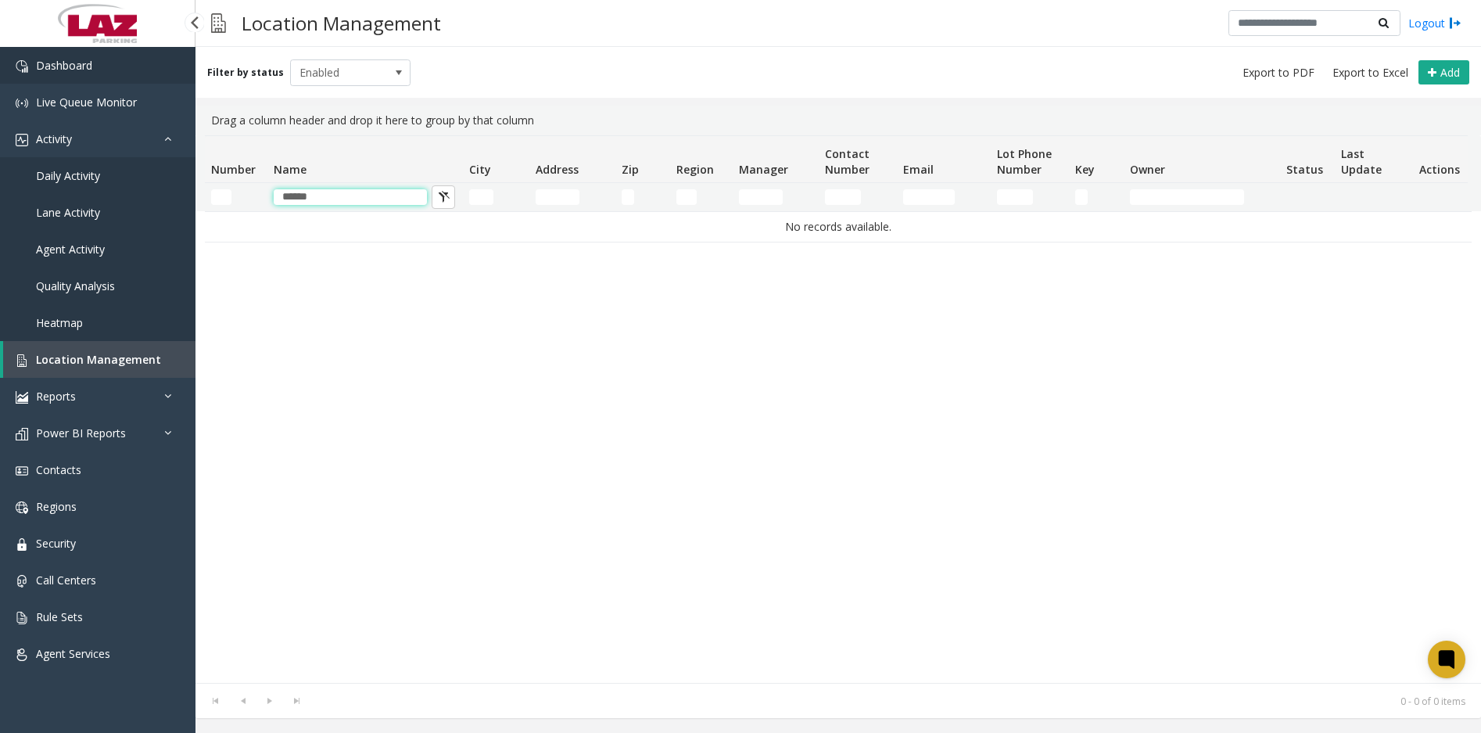
type input "******"
click at [138, 66] on link "Dashboard" at bounding box center [97, 65] width 195 height 37
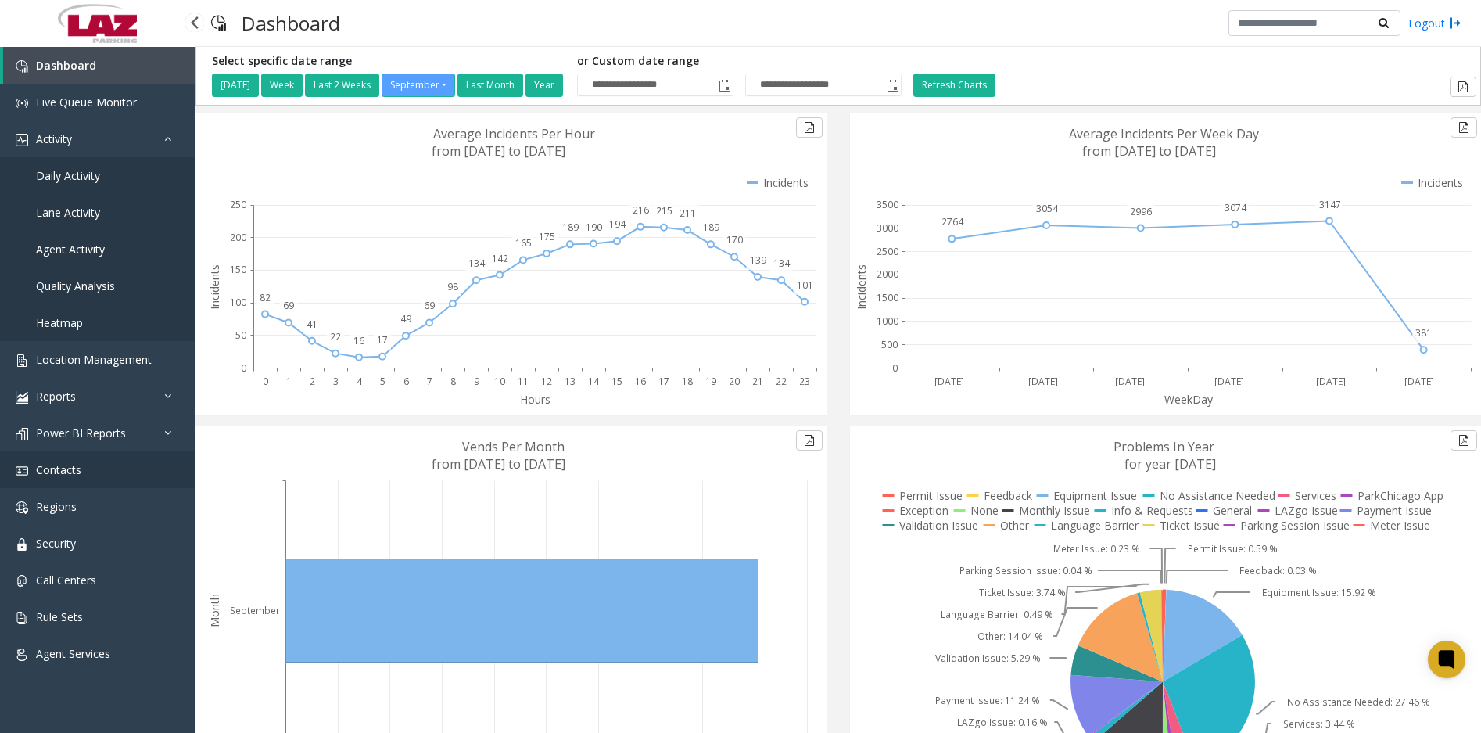
click at [71, 467] on span "Contacts" at bounding box center [58, 469] width 45 height 15
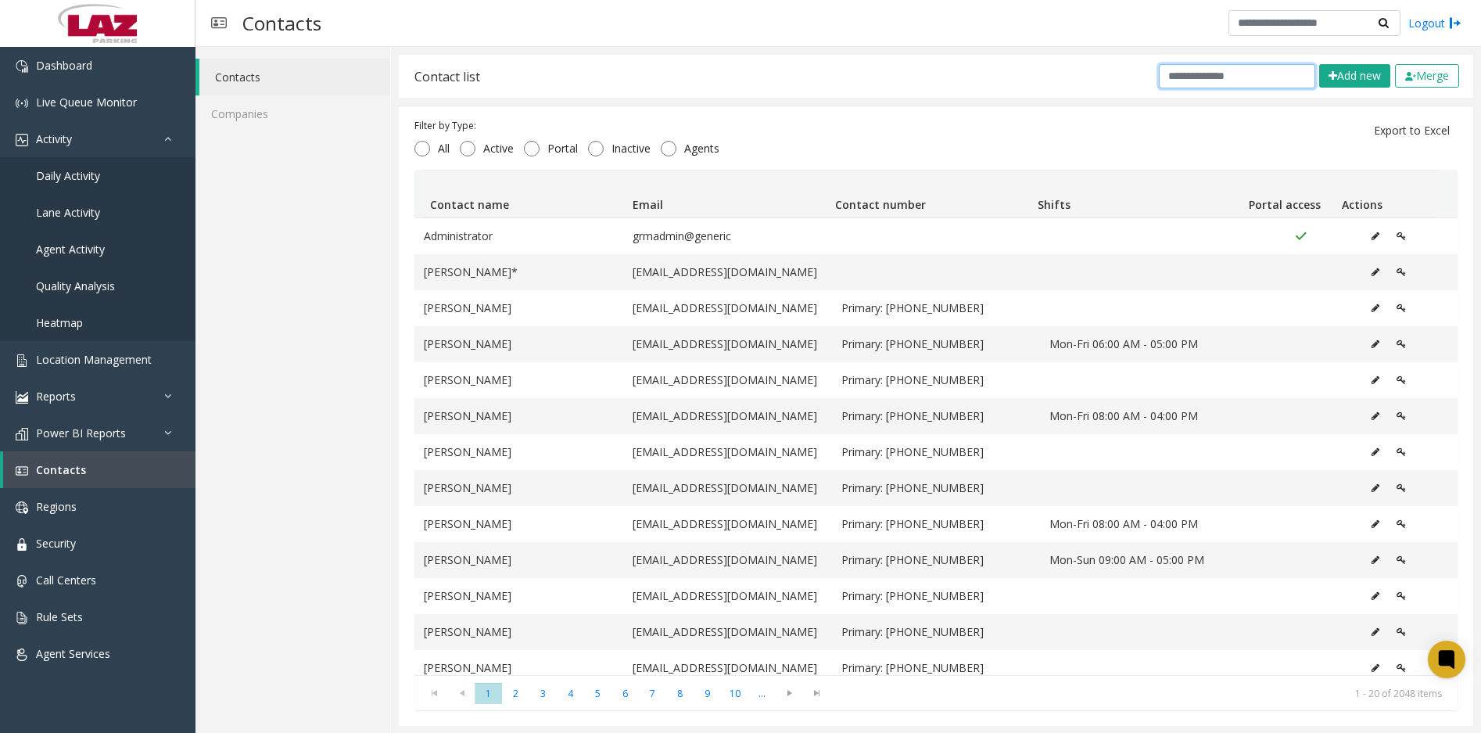
click at [1239, 71] on input "text" at bounding box center [1237, 76] width 156 height 24
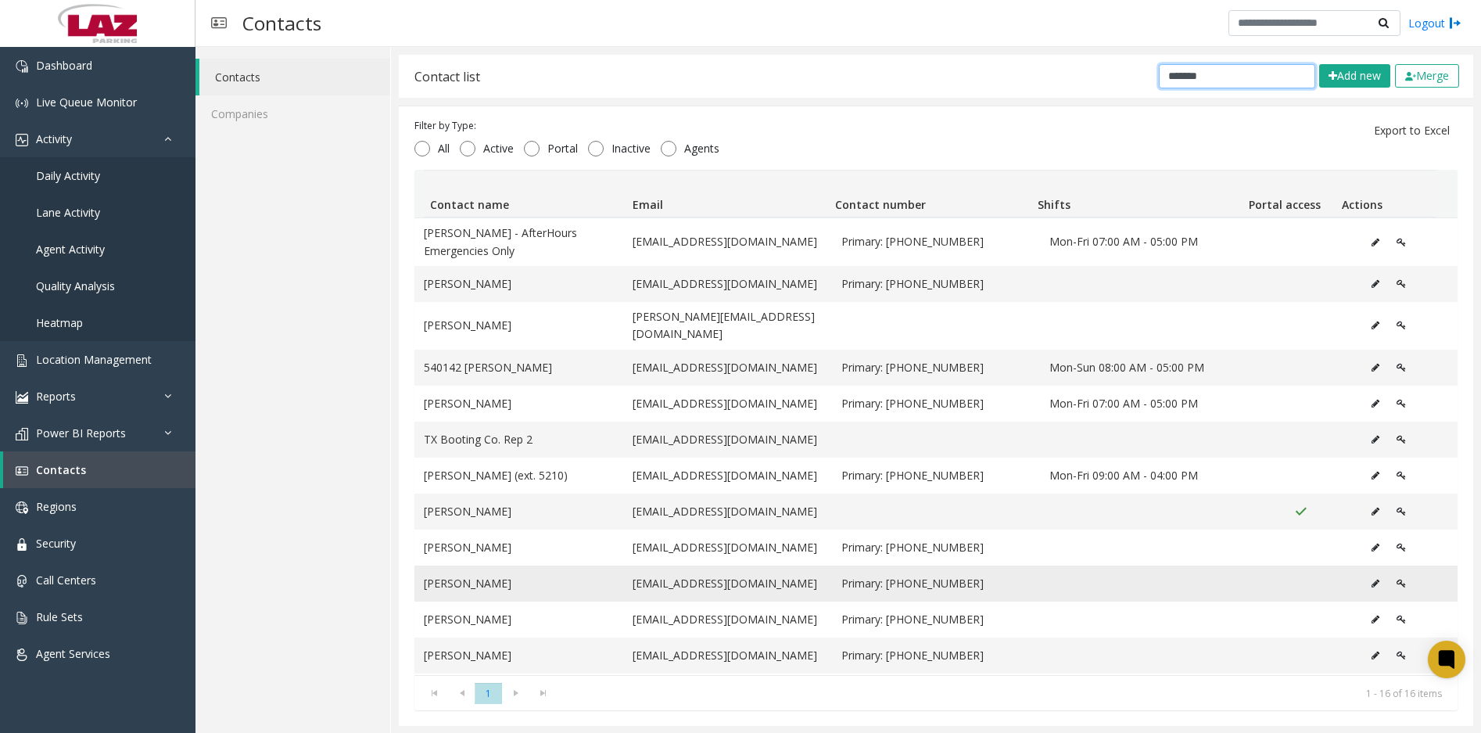
type input "*******"
click at [1372, 586] on icon "Data table" at bounding box center [1376, 583] width 8 height 9
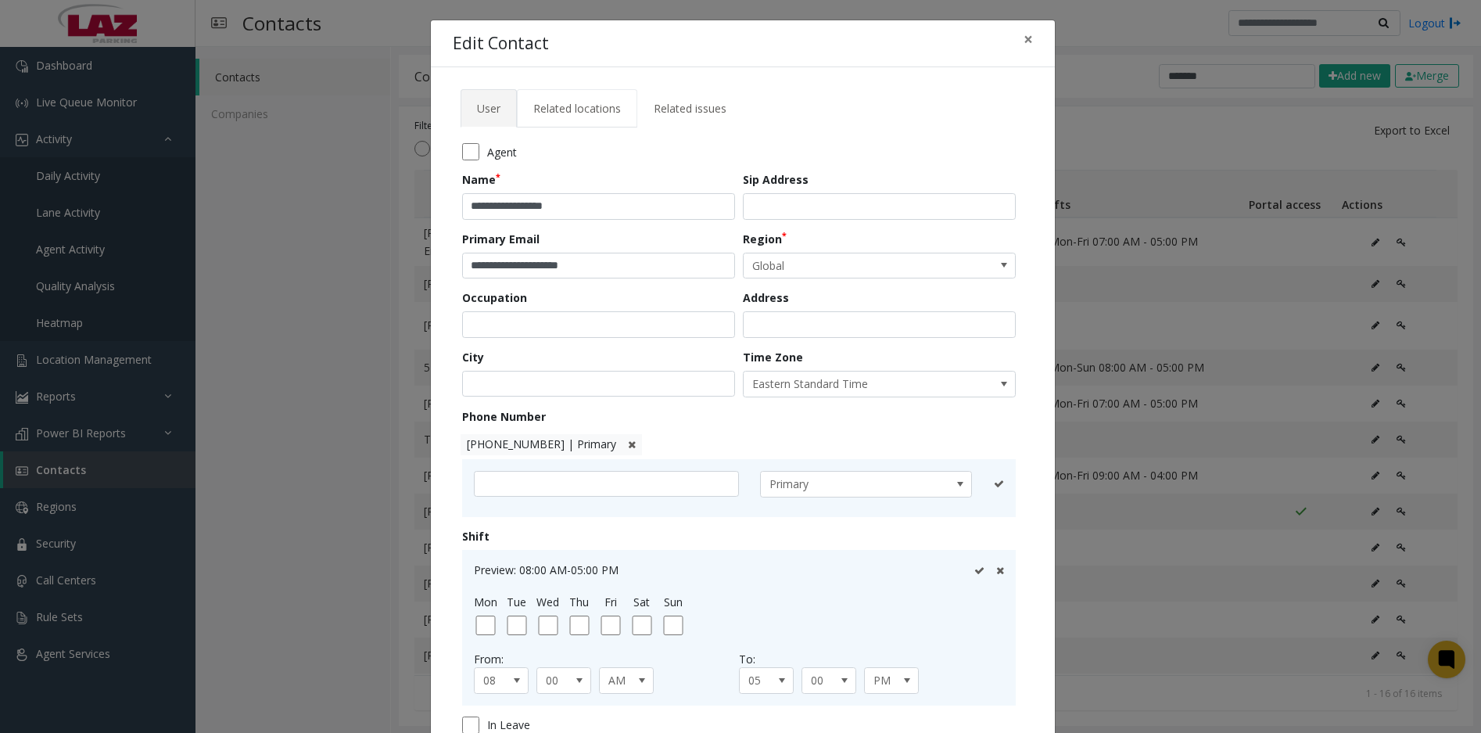
click at [581, 102] on span "Related locations" at bounding box center [577, 108] width 88 height 15
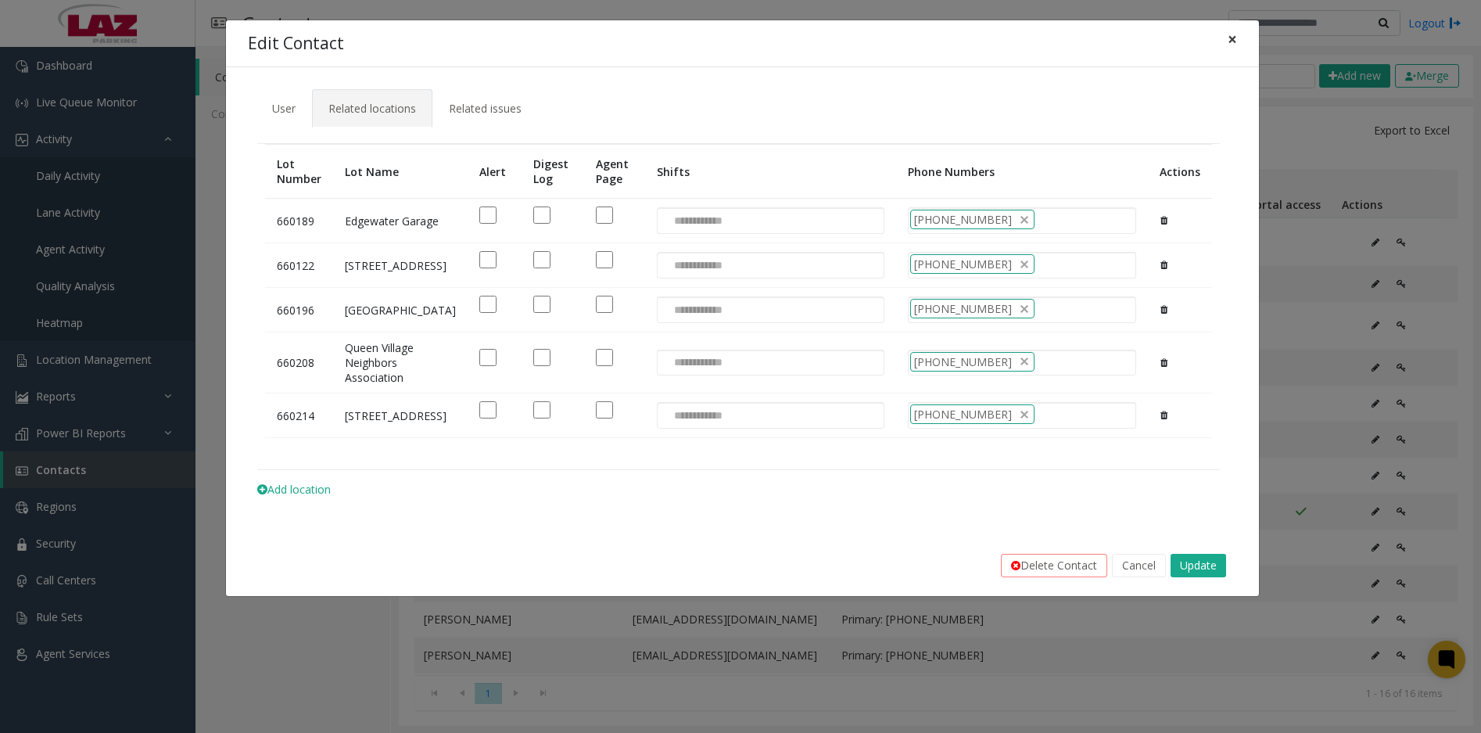
click at [1229, 38] on span "×" at bounding box center [1232, 39] width 9 height 22
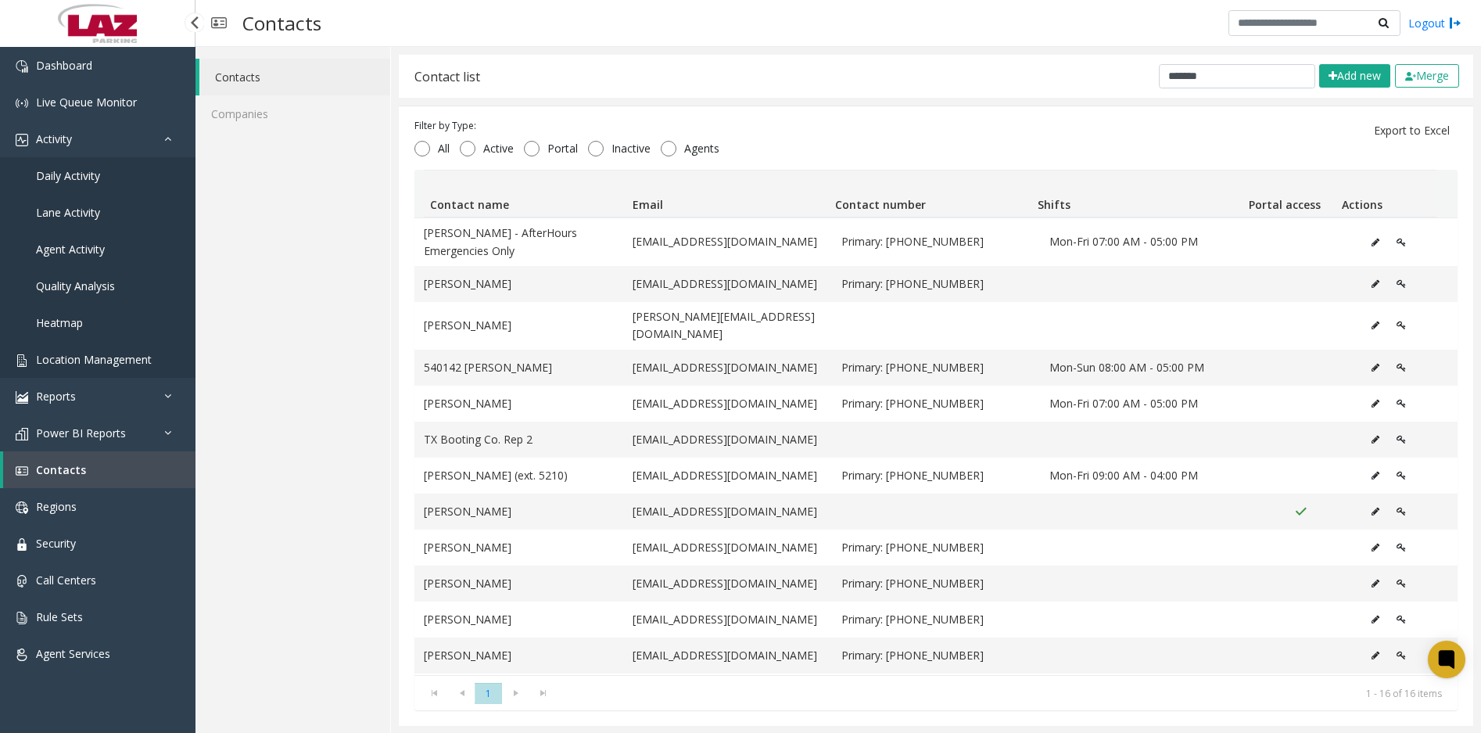
click at [126, 354] on span "Location Management" at bounding box center [94, 359] width 116 height 15
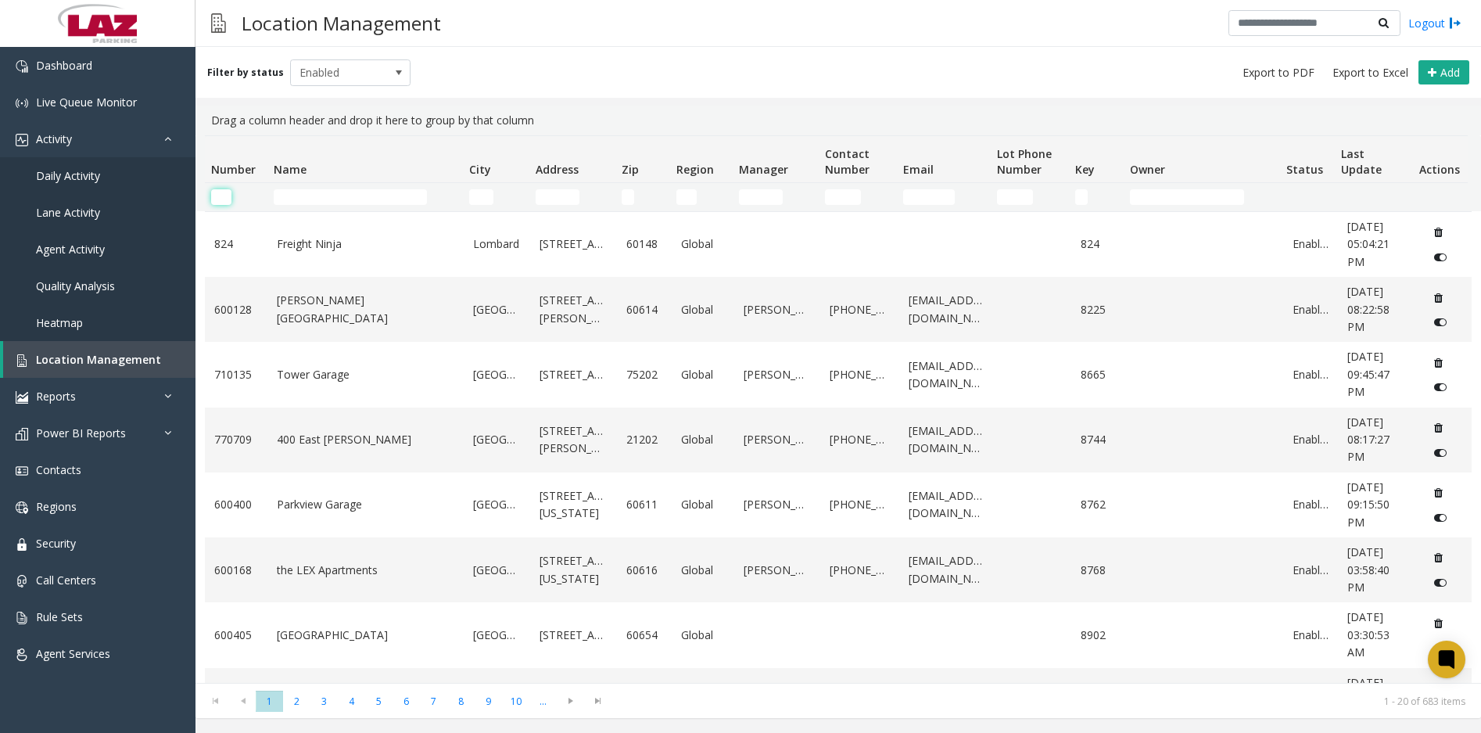
click at [216, 202] on input "Number Filter" at bounding box center [221, 197] width 20 height 16
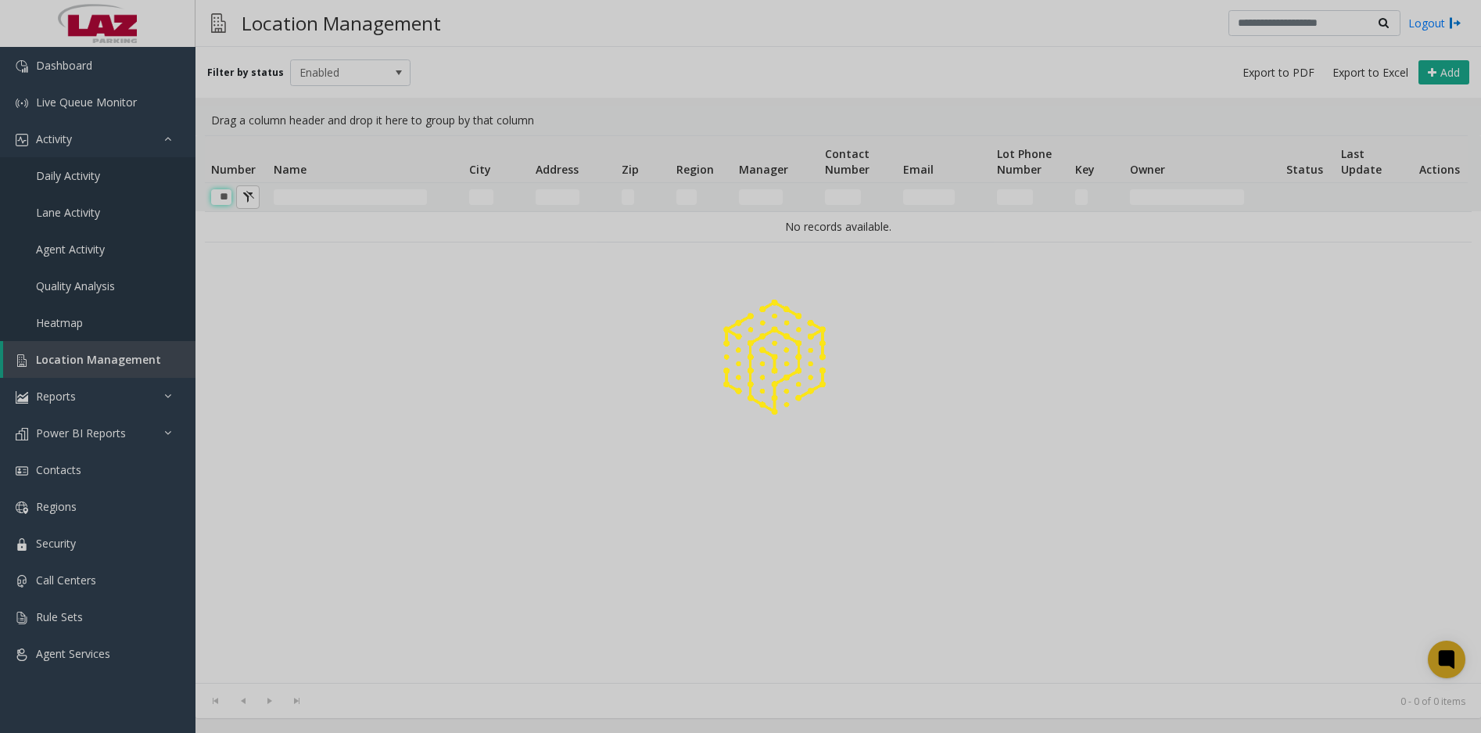
type input "*"
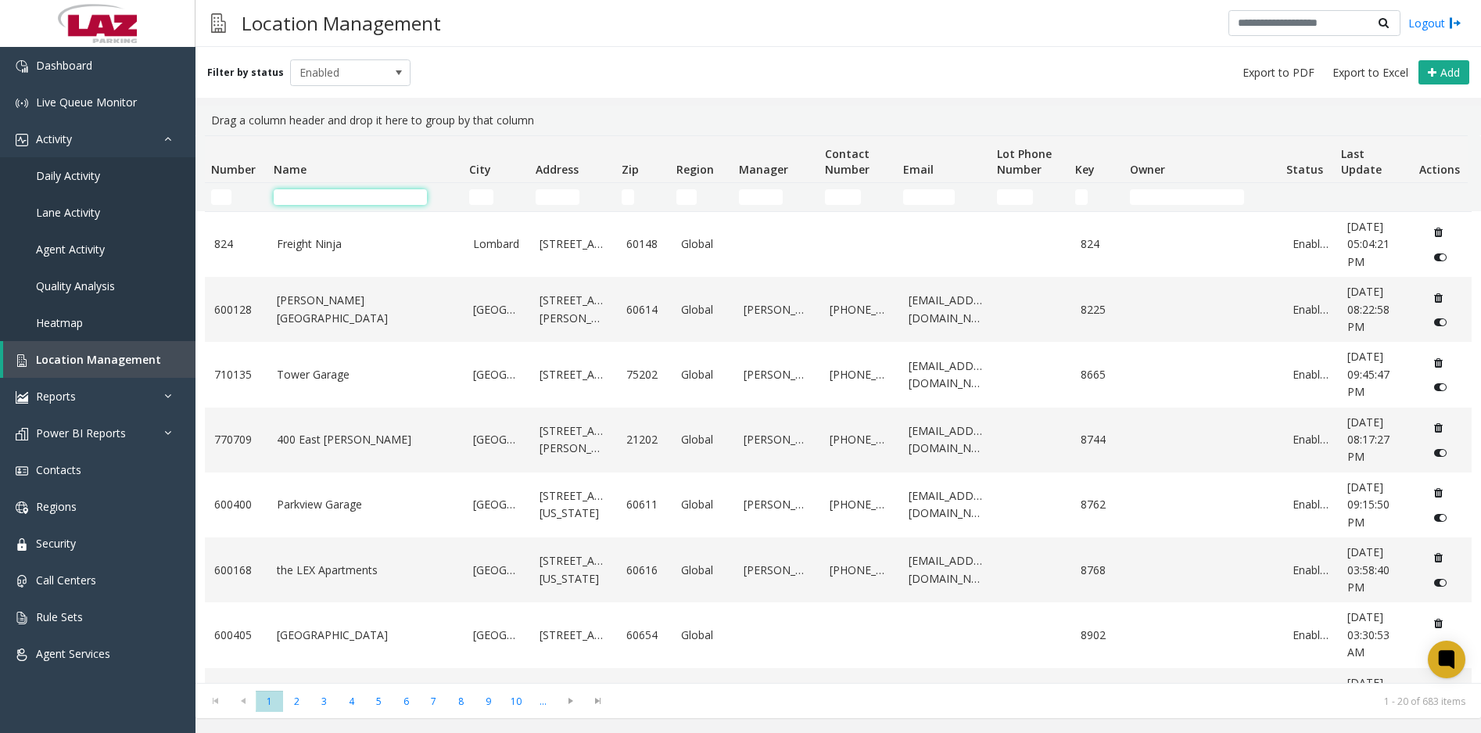
click at [331, 200] on input "Name Filter" at bounding box center [350, 197] width 153 height 16
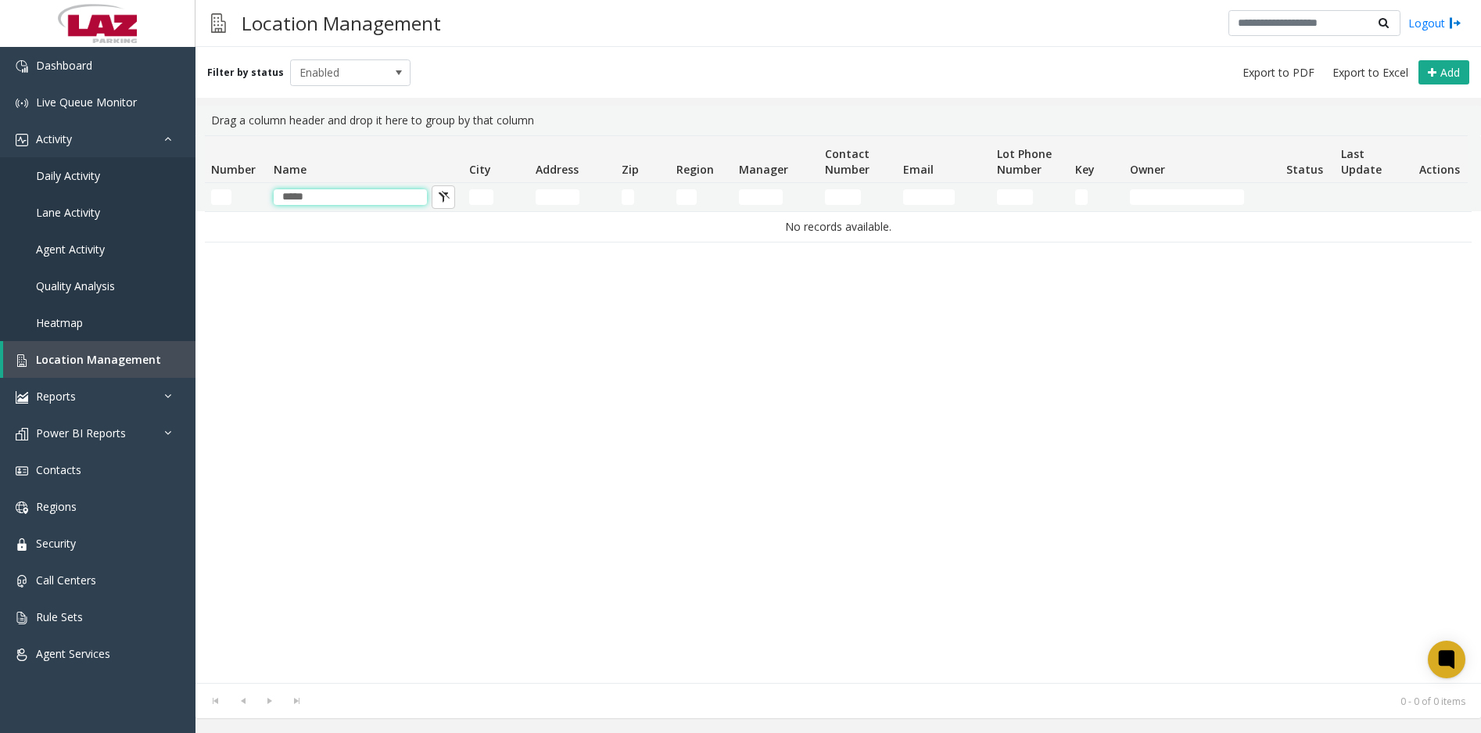
type input "*****"
drag, startPoint x: 339, startPoint y: 200, endPoint x: 235, endPoint y: 195, distance: 104.9
click at [235, 195] on tr "*****" at bounding box center [836, 197] width 1263 height 28
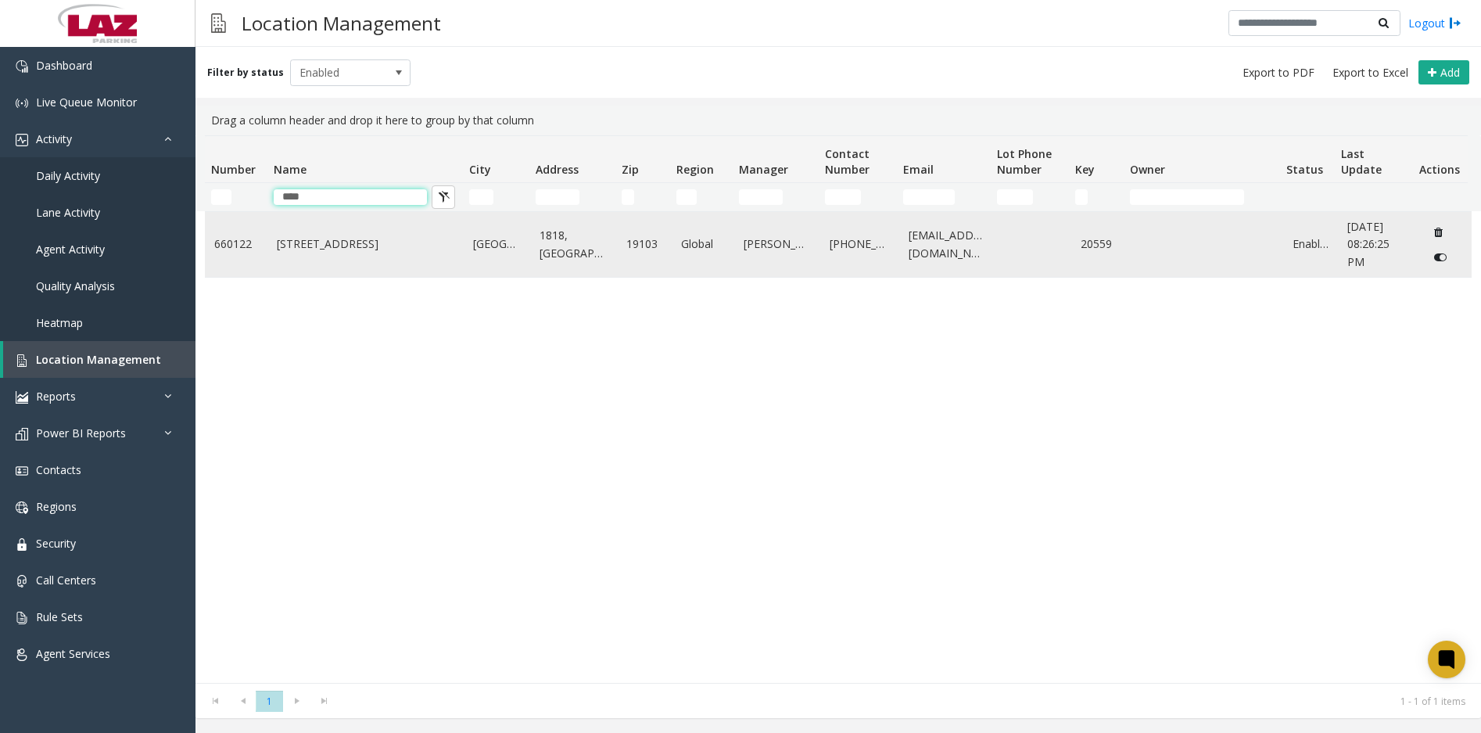
type input "****"
click at [325, 246] on link "[STREET_ADDRESS]" at bounding box center [366, 243] width 178 height 17
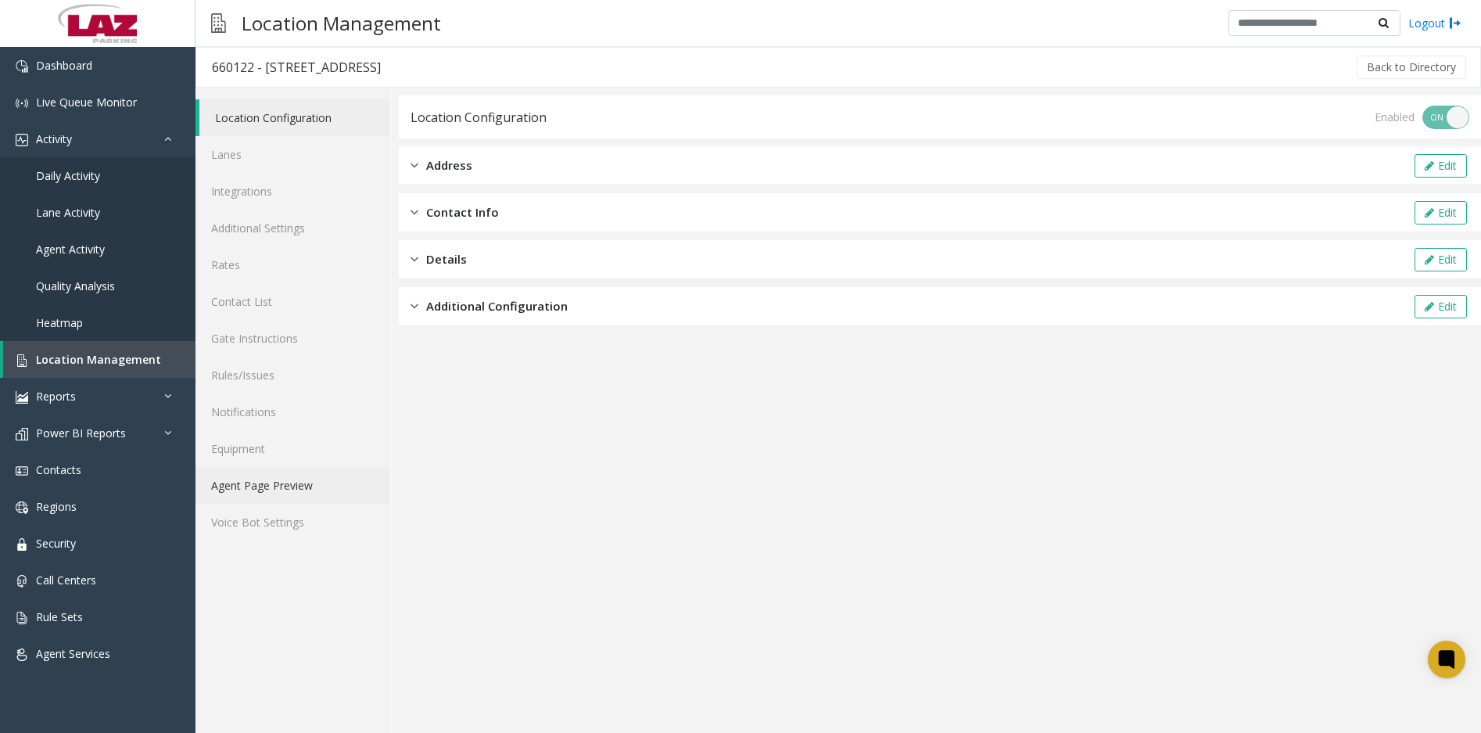
click at [272, 483] on link "Agent Page Preview" at bounding box center [292, 485] width 195 height 37
